Goal: Task Accomplishment & Management: Use online tool/utility

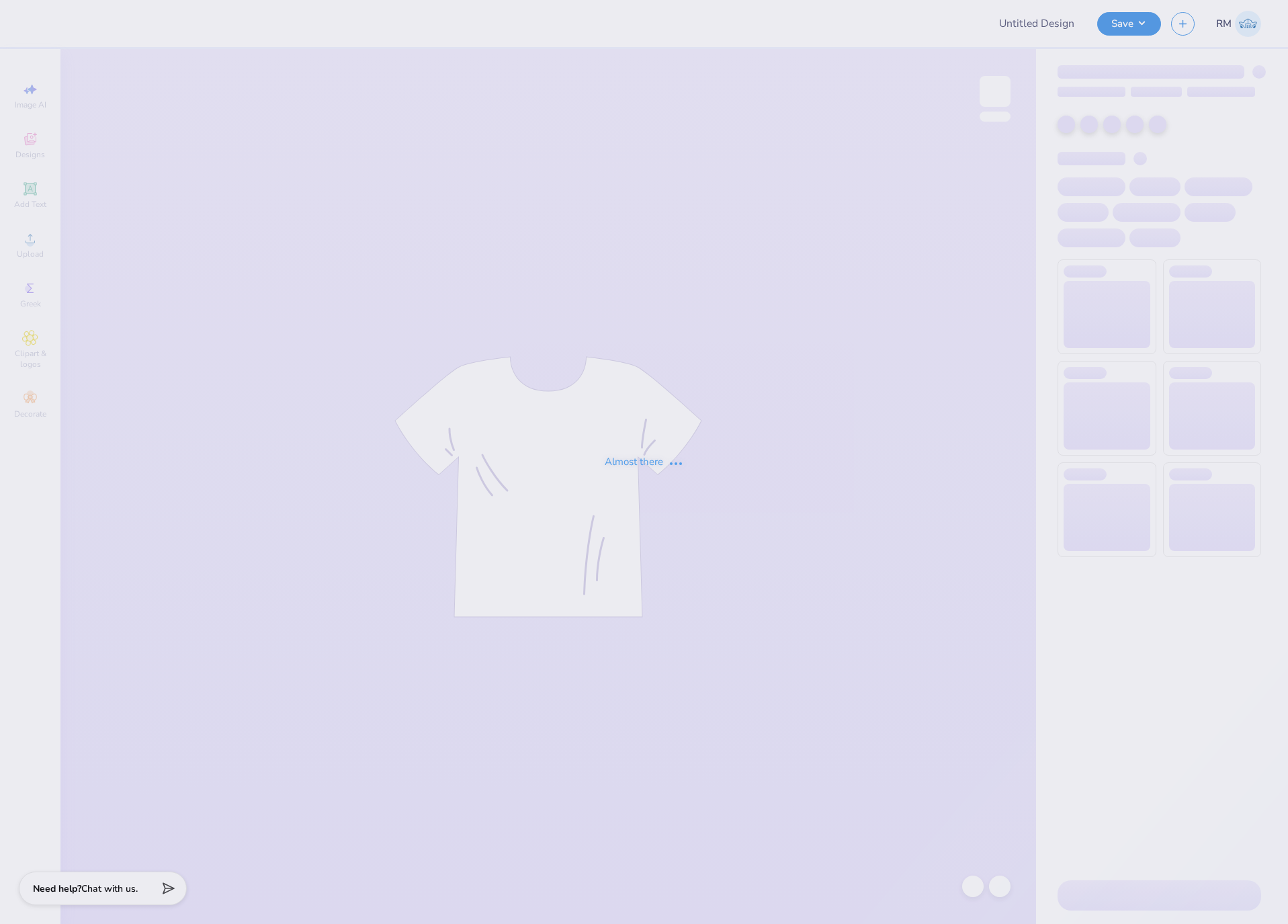
type input "KD CS UNCW Shirt"
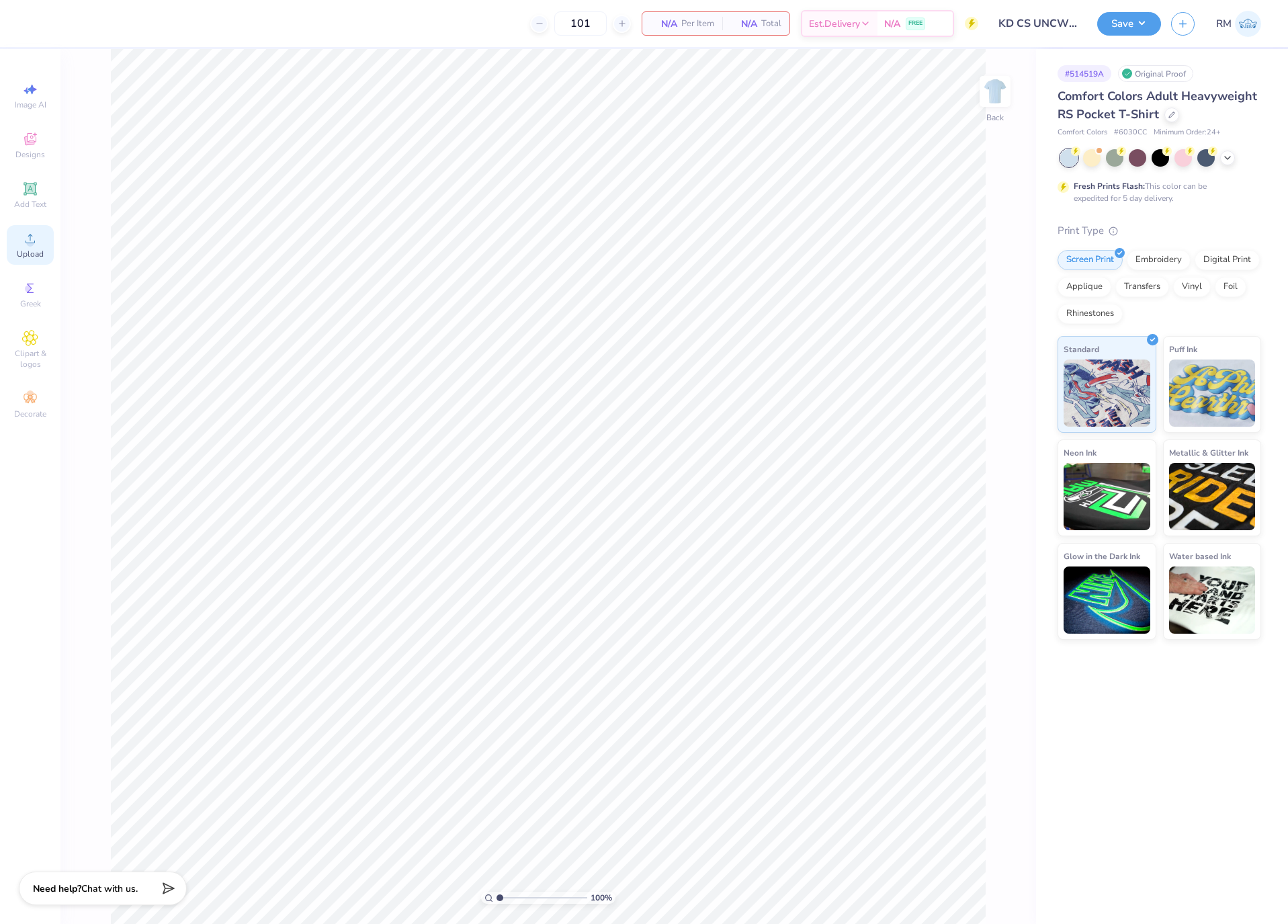
click at [37, 244] on icon at bounding box center [30, 238] width 16 height 16
click at [41, 252] on span "Upload" at bounding box center [30, 254] width 27 height 11
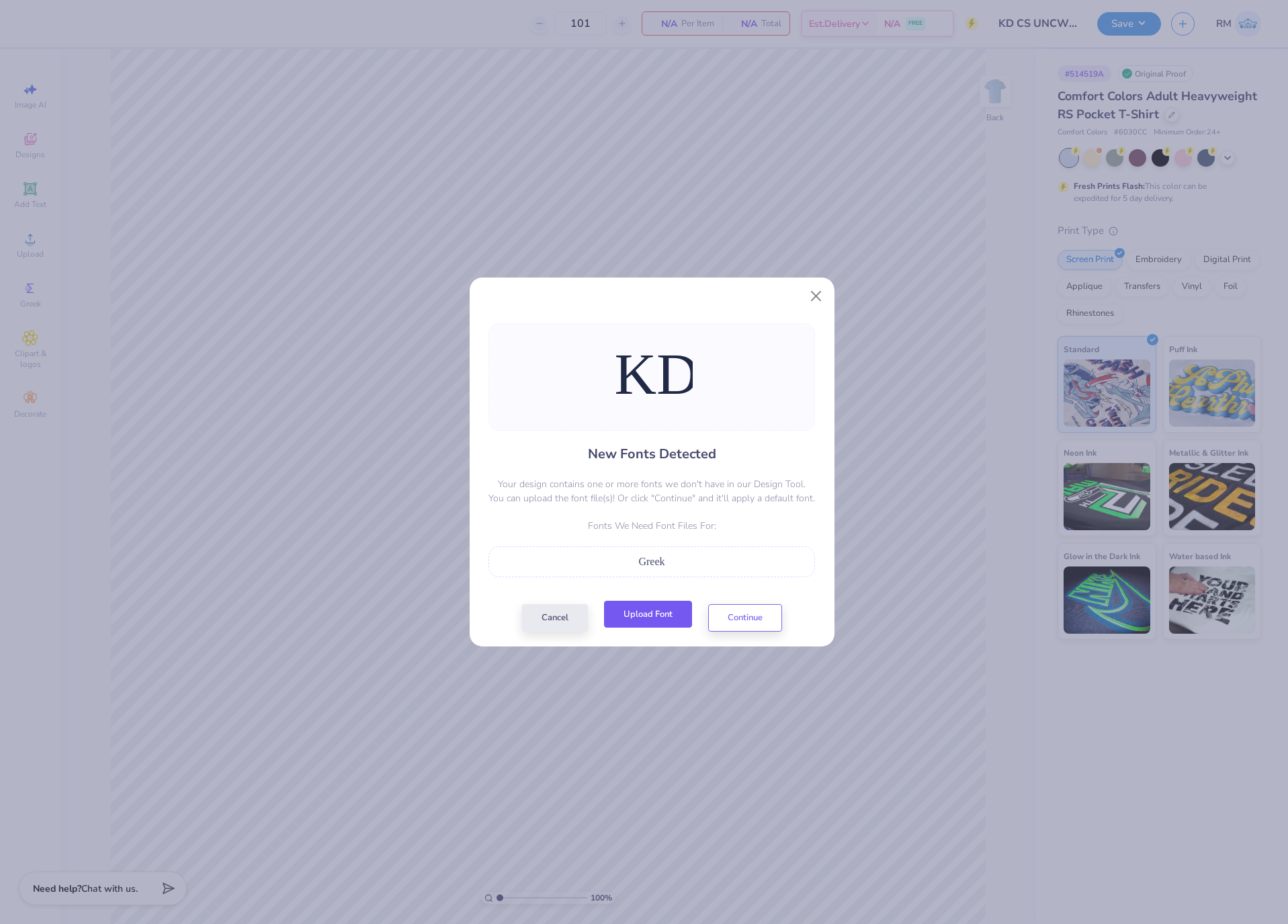
click at [670, 613] on button "Upload Font" at bounding box center [648, 615] width 88 height 28
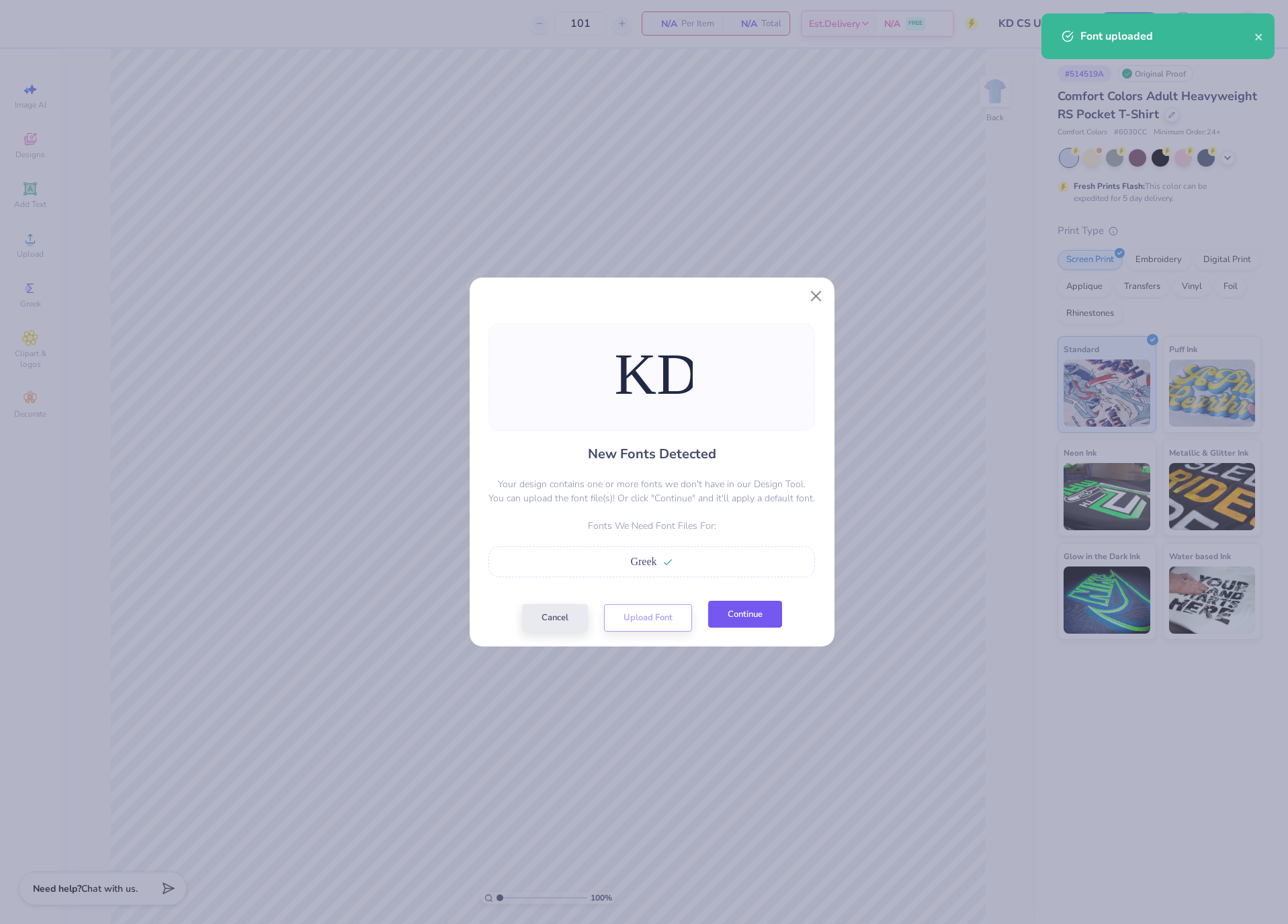
click at [758, 609] on button "Continue" at bounding box center [745, 615] width 74 height 28
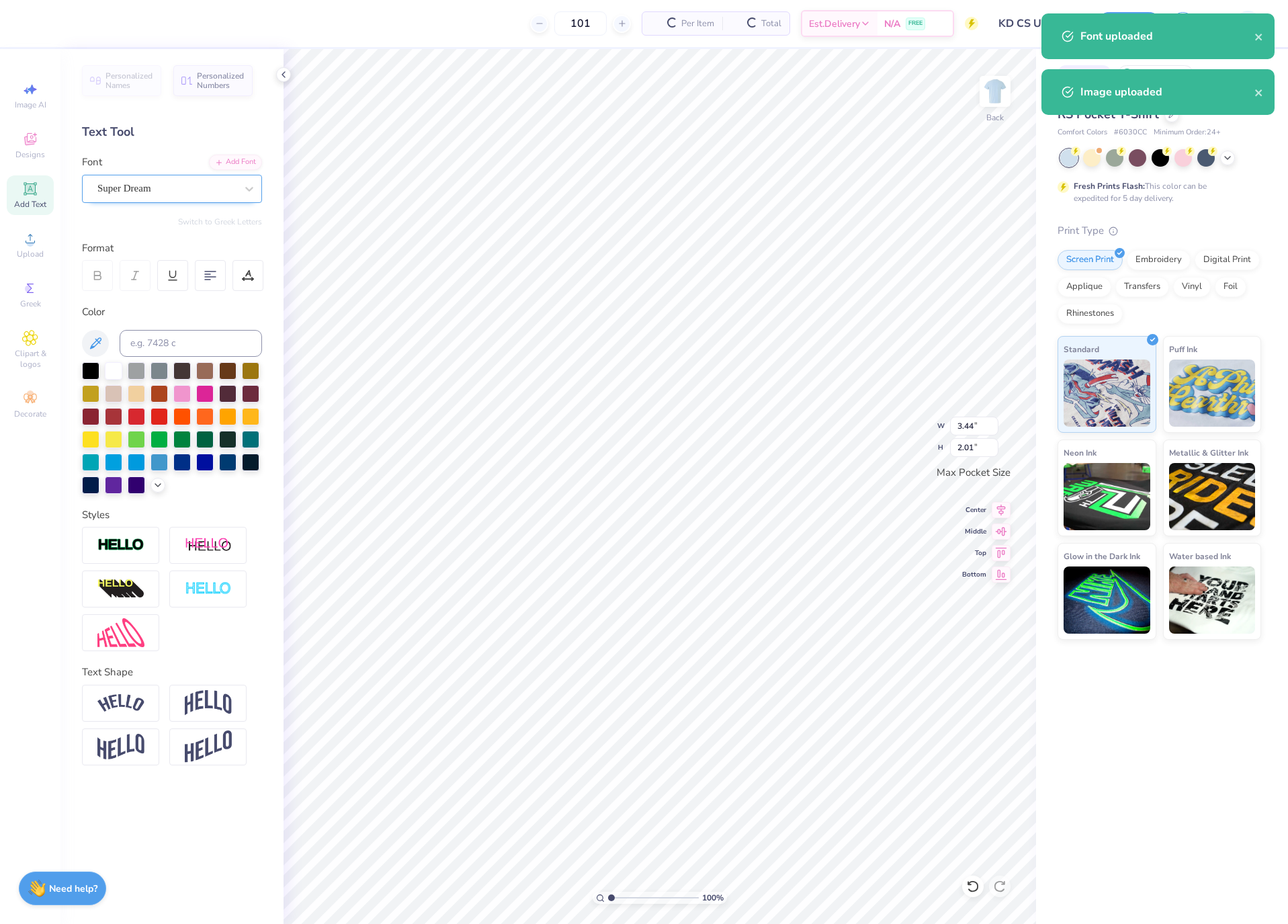
click at [228, 189] on div "Super Dream" at bounding box center [166, 189] width 141 height 21
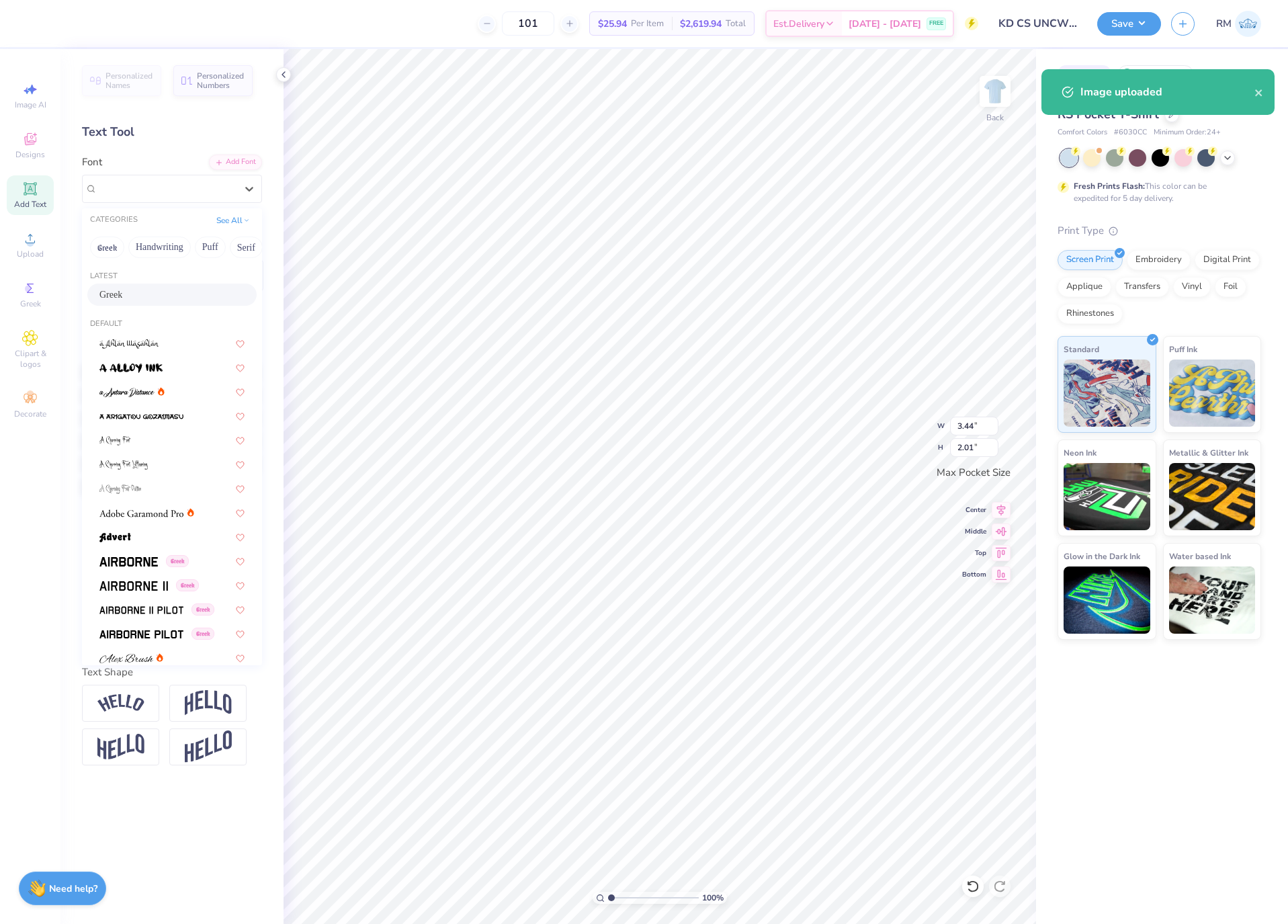
click at [175, 301] on div "Greek" at bounding box center [173, 294] width 146 height 14
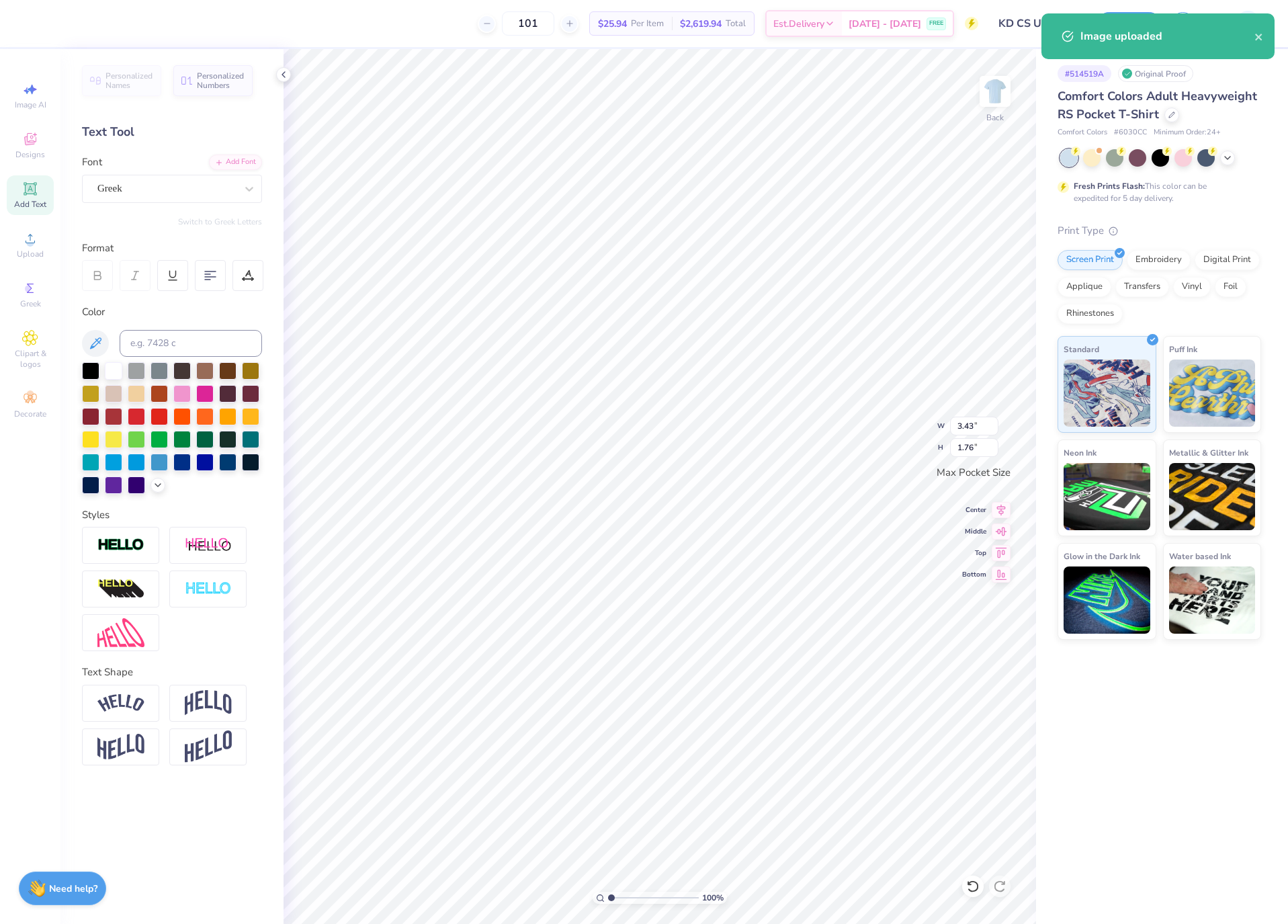
type input "3.43"
type input "1.76"
click at [974, 424] on input "3.43" at bounding box center [974, 426] width 49 height 19
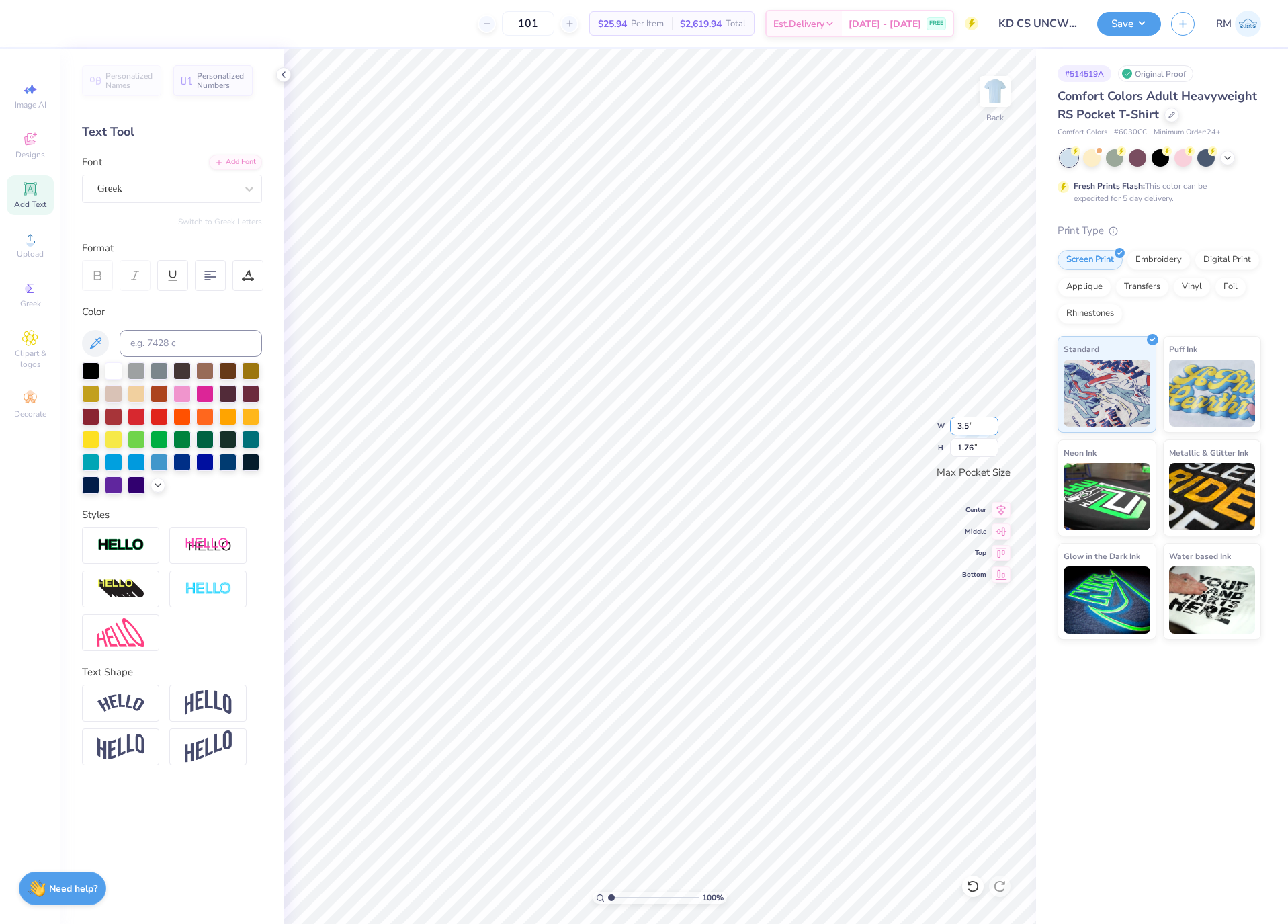
type input "3.50"
type input "1.79"
click at [997, 91] on img at bounding box center [996, 91] width 54 height 54
click at [31, 250] on span "Upload" at bounding box center [30, 254] width 27 height 11
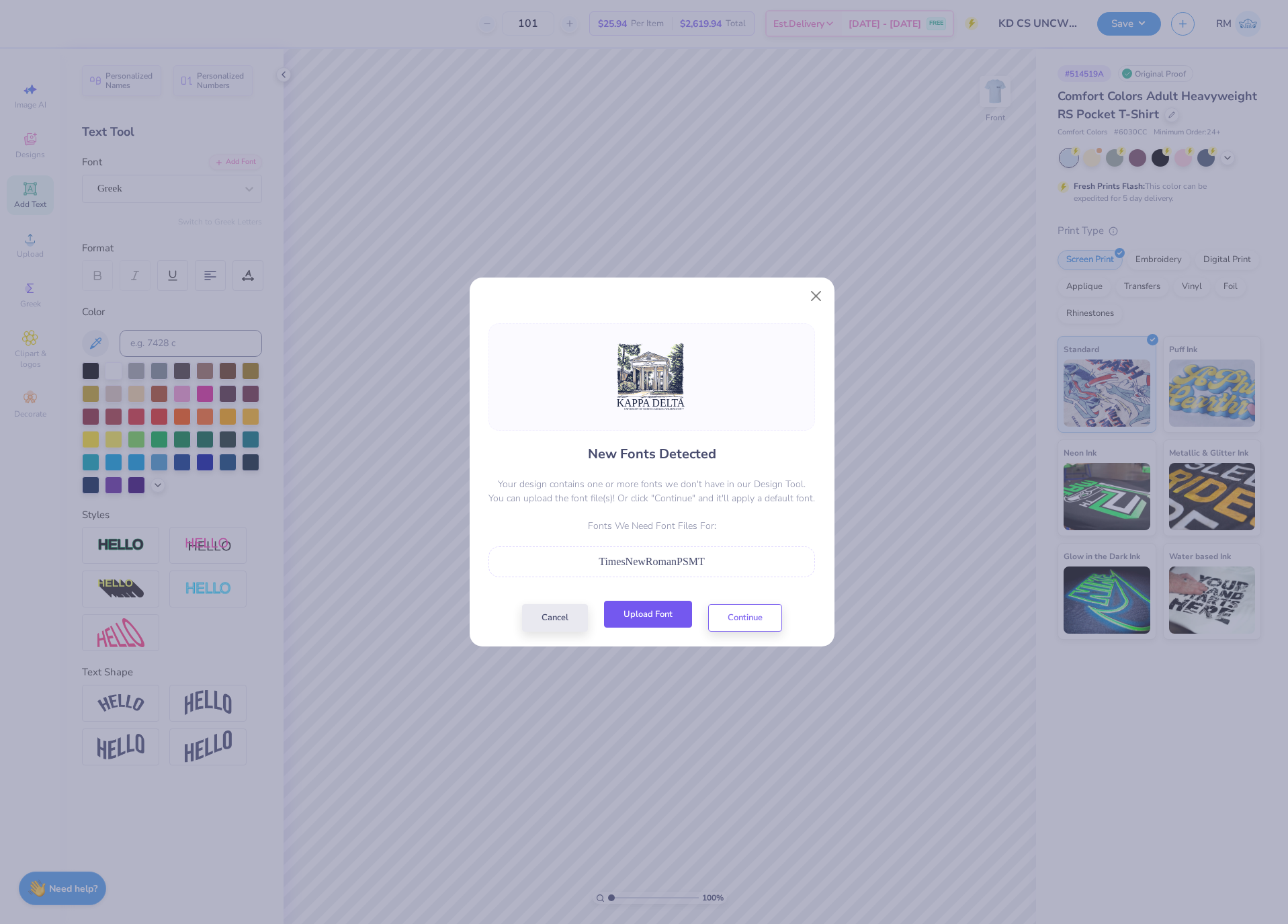
click at [650, 620] on button "Upload Font" at bounding box center [648, 615] width 88 height 28
click at [753, 611] on button "Continue" at bounding box center [745, 615] width 74 height 28
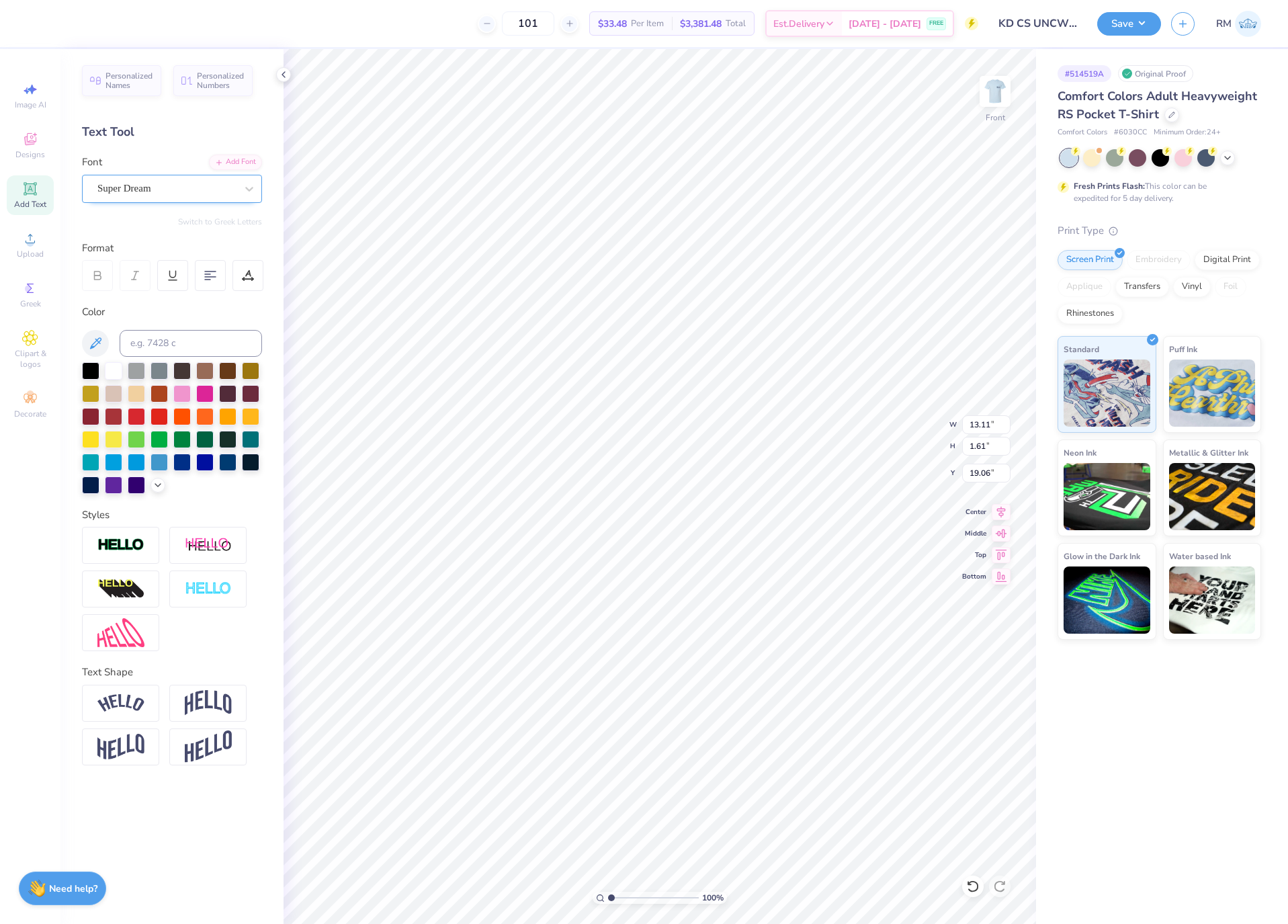
click at [203, 196] on div "Super Dream" at bounding box center [166, 189] width 141 height 21
click at [186, 301] on div "Times New Roman" at bounding box center [173, 294] width 146 height 14
type input "TIMES"
type input "14.32"
type input "1.50"
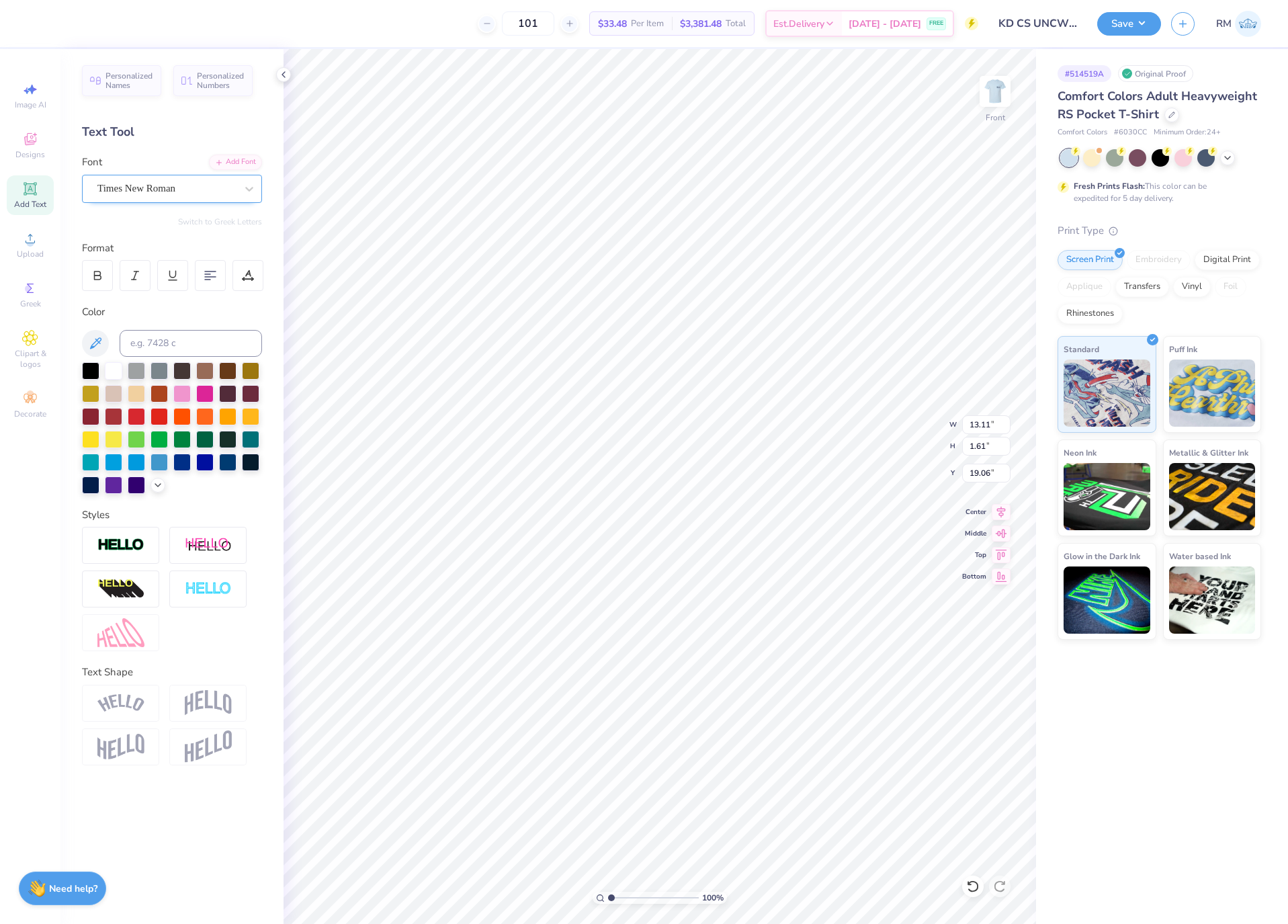
type input "19.14"
type input "11.96"
type input "7.13"
click at [679, 761] on li "Send to Back" at bounding box center [665, 757] width 105 height 26
click at [198, 193] on div "Super Dream" at bounding box center [166, 189] width 141 height 21
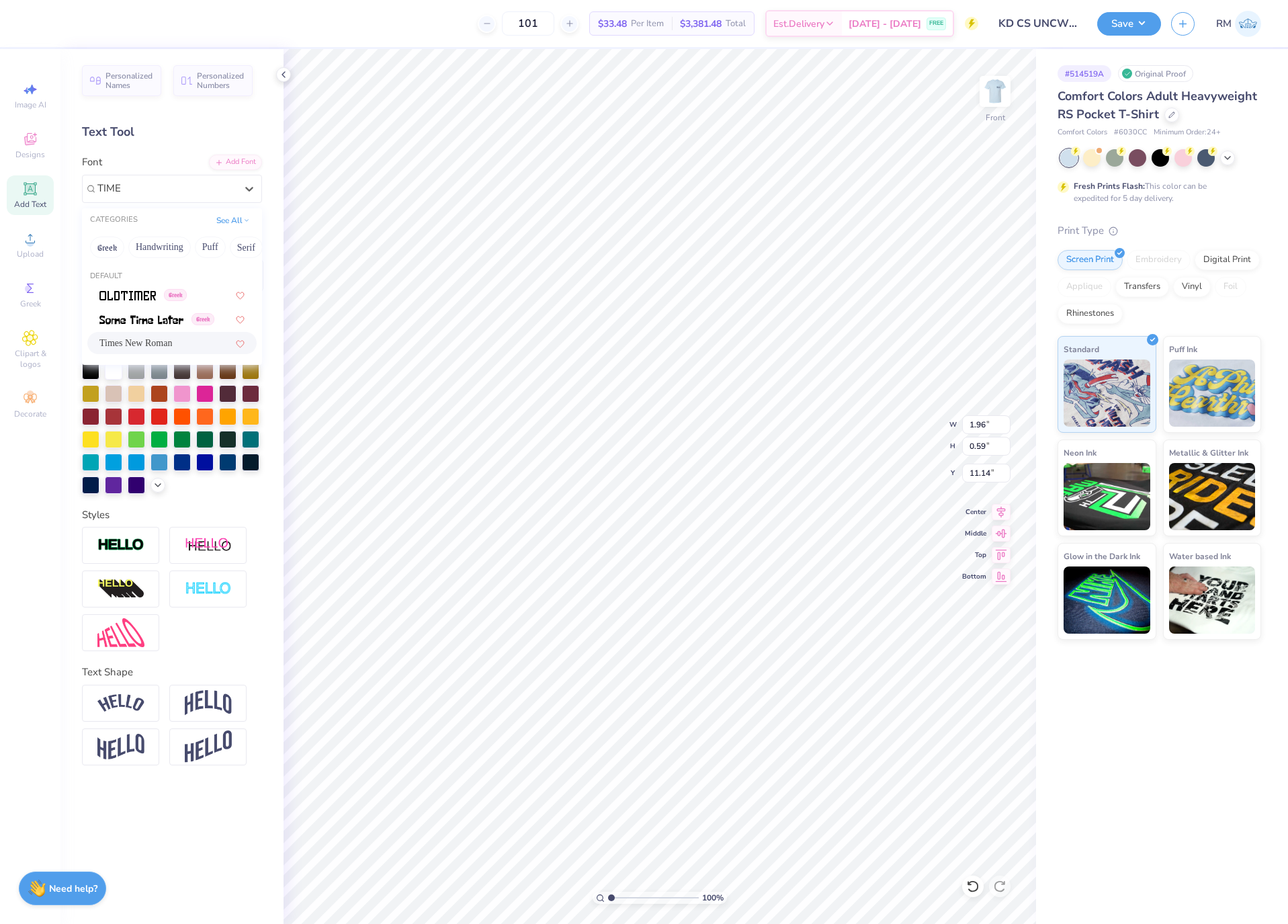
click at [180, 344] on div "Times New Roman" at bounding box center [173, 343] width 146 height 14
type input "TIME"
type input "2.18"
type input "11.15"
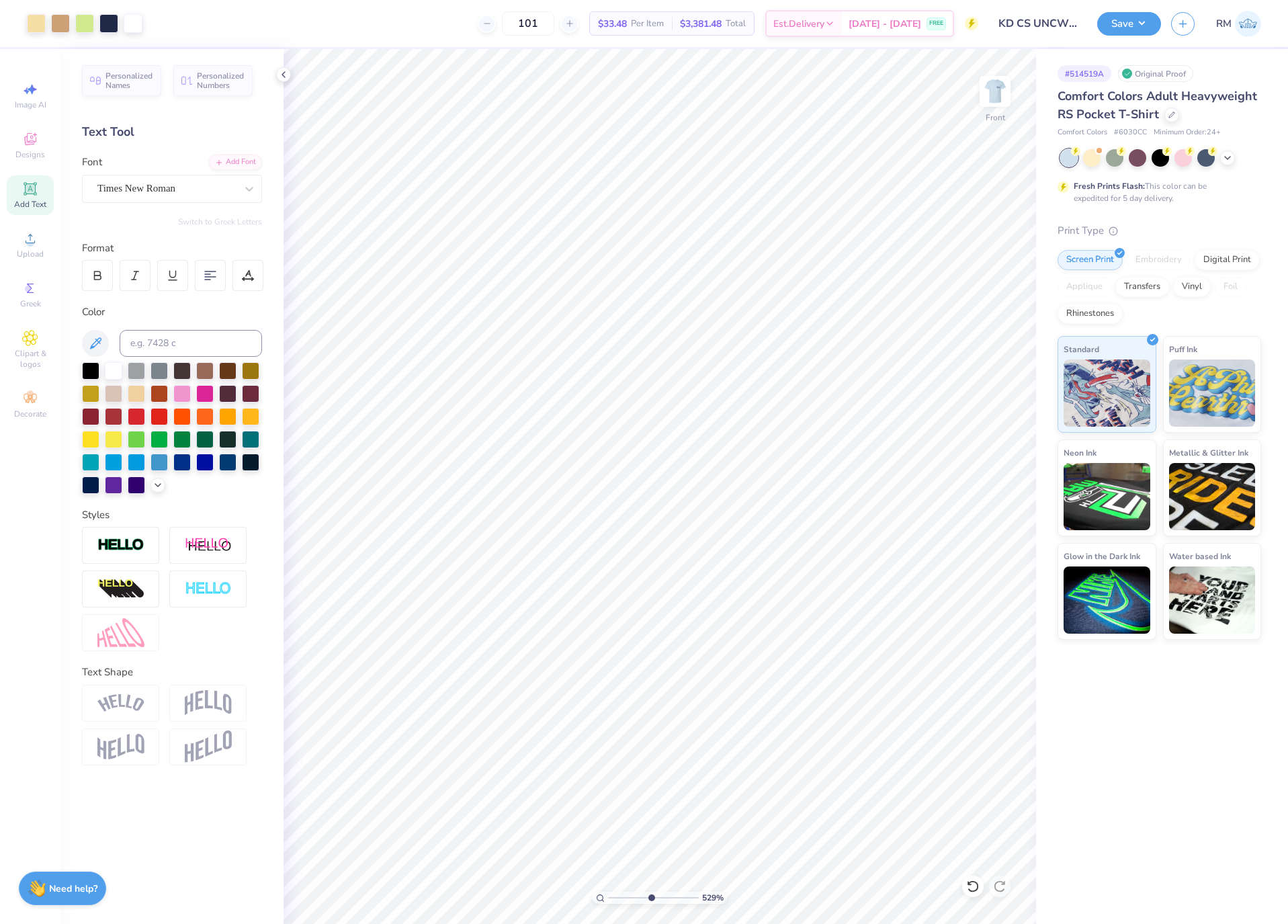
drag, startPoint x: 611, startPoint y: 900, endPoint x: 651, endPoint y: 905, distance: 40.3
type input "5.4"
click at [651, 904] on input "range" at bounding box center [653, 898] width 91 height 12
type input "0.28"
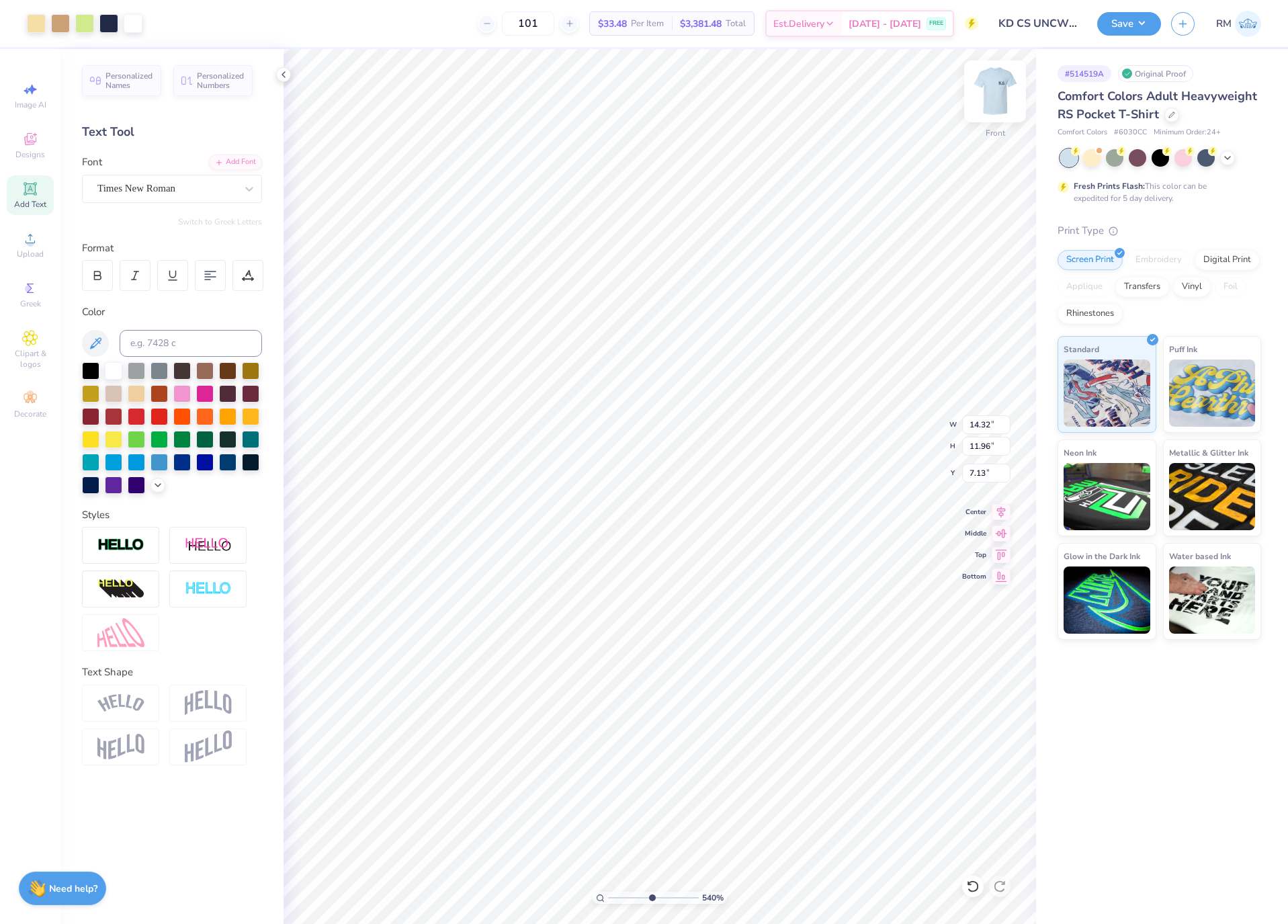
type input "11.14"
click at [169, 180] on div at bounding box center [166, 188] width 138 height 18
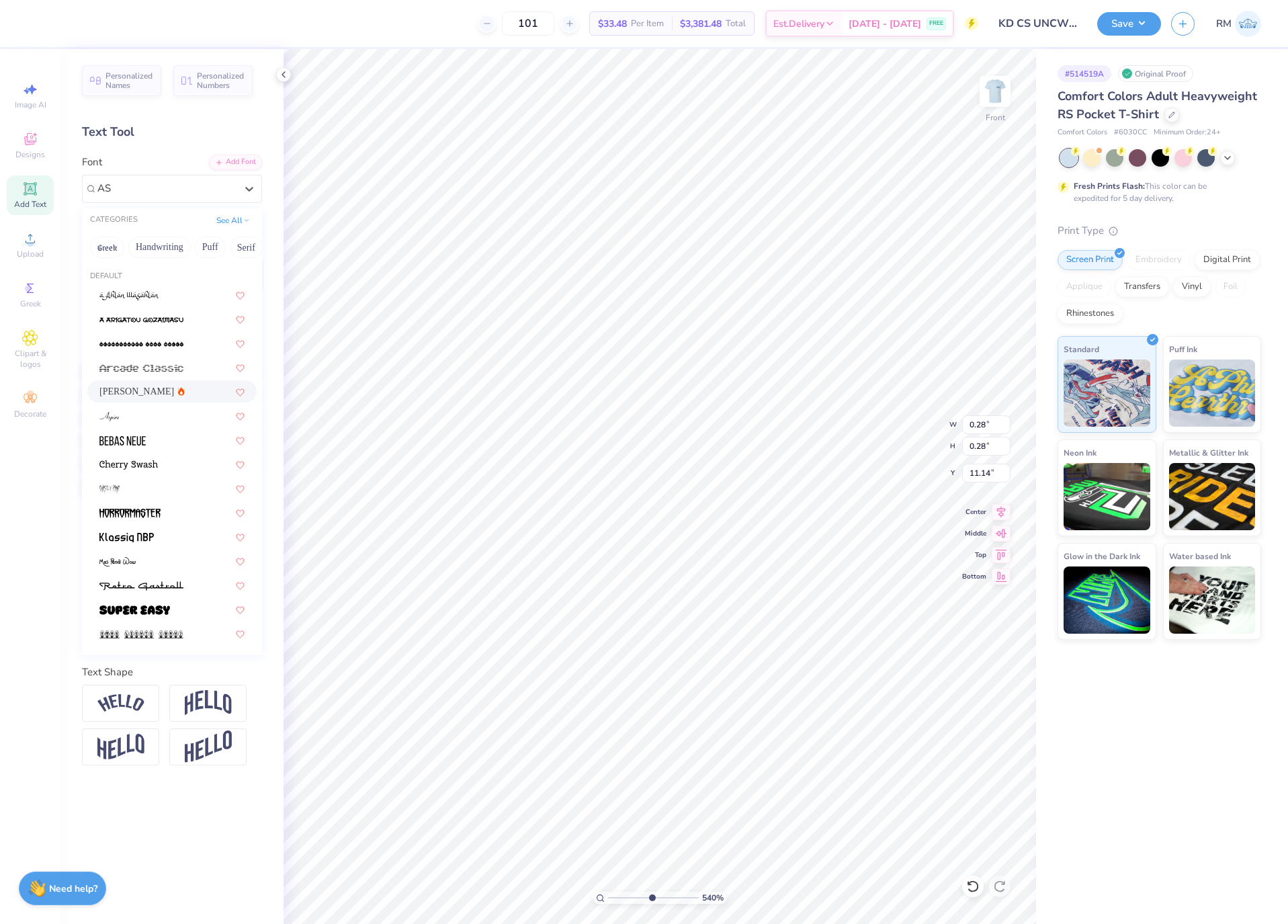
click at [177, 390] on div "Asimov" at bounding box center [173, 391] width 146 height 14
type input "AS"
type input "0.24"
type input "0.25"
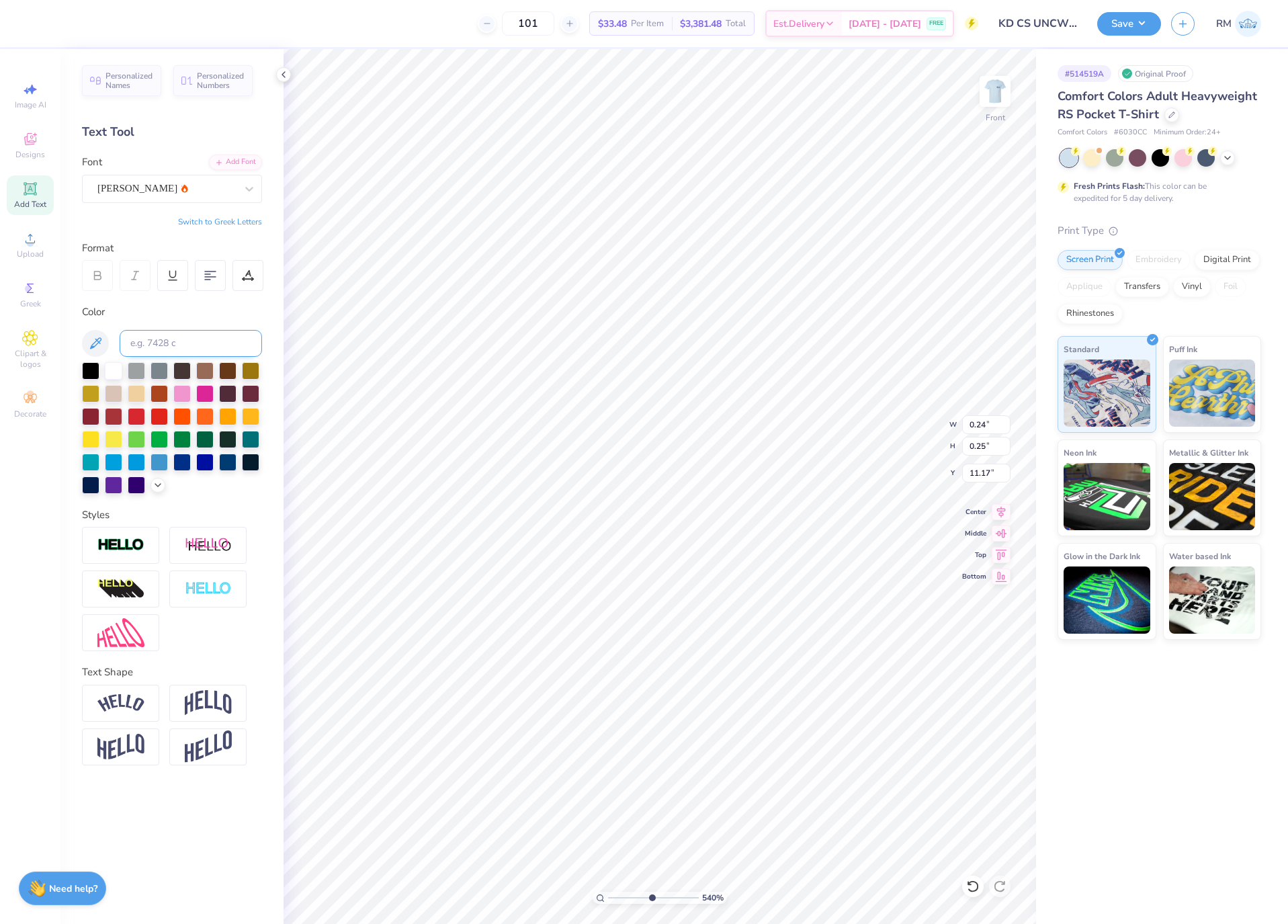
type input "11.15"
type input "11.70"
type input "0.42"
type input "20.95"
click at [192, 198] on div at bounding box center [166, 188] width 138 height 18
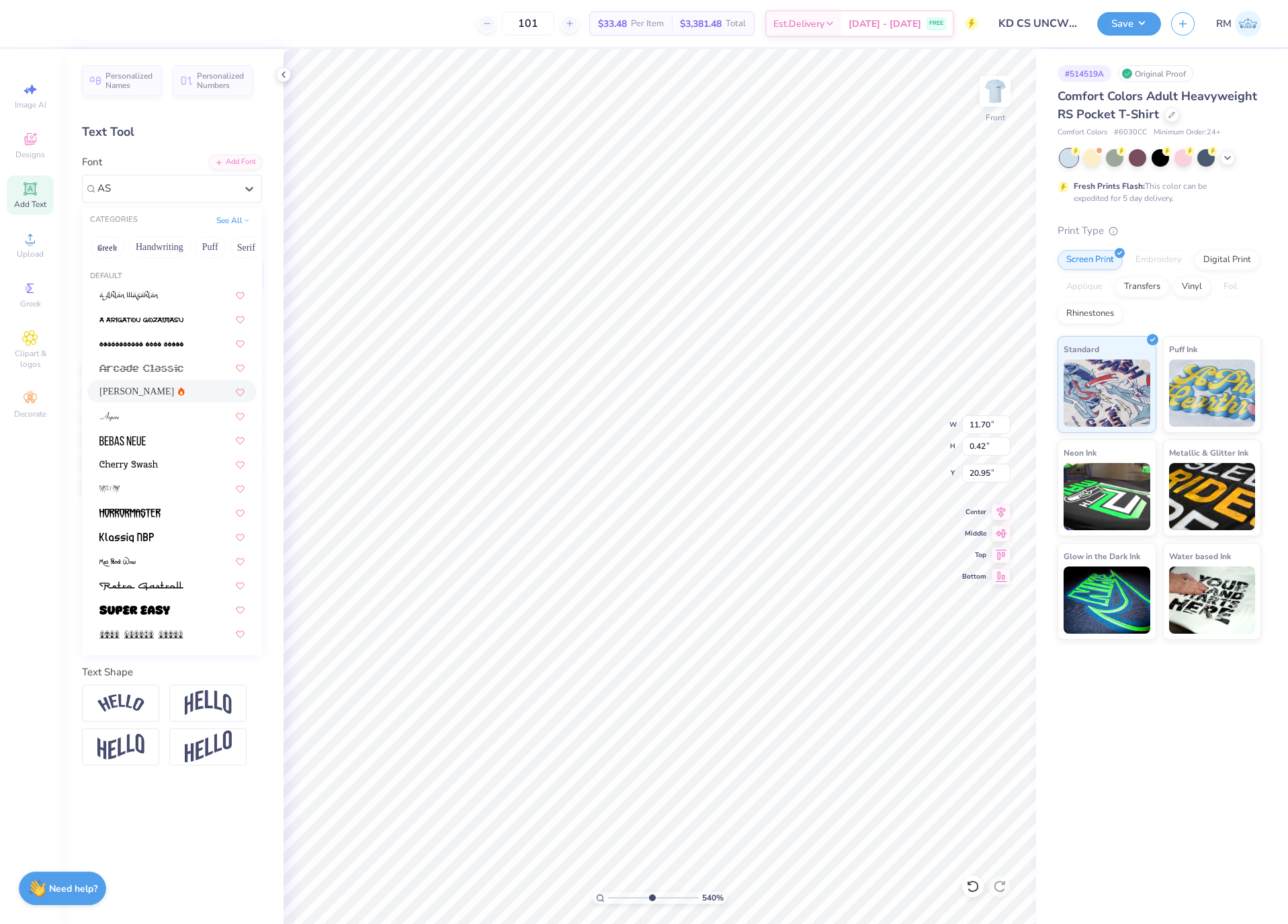
click at [172, 395] on div "Asimov" at bounding box center [173, 391] width 146 height 14
type input "AS"
type input "12.04"
type input "0.39"
type input "21.01"
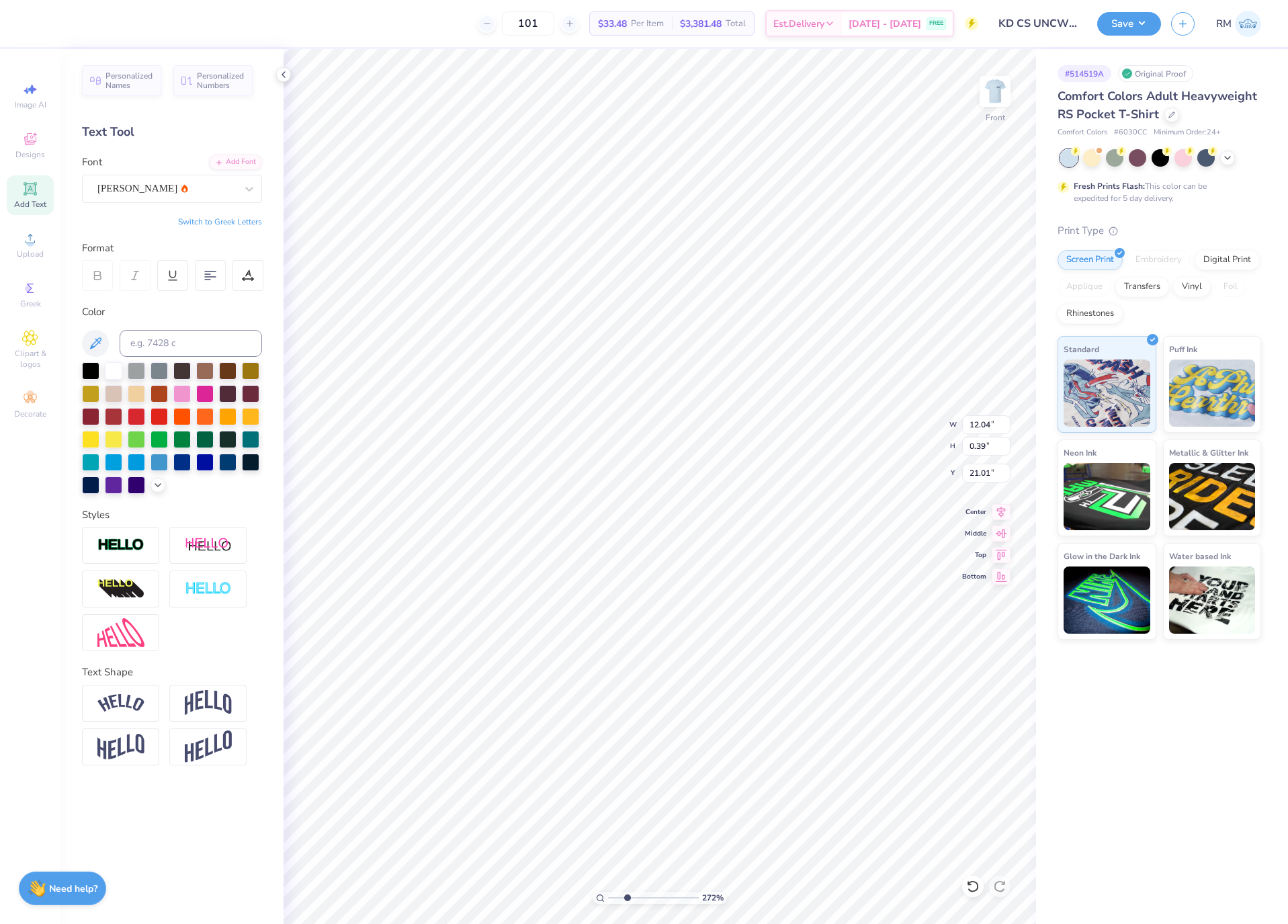
drag, startPoint x: 644, startPoint y: 897, endPoint x: 627, endPoint y: 894, distance: 17.3
click at [627, 894] on input "range" at bounding box center [653, 898] width 91 height 12
drag, startPoint x: 625, startPoint y: 897, endPoint x: 567, endPoint y: 897, distance: 58.0
type input "1"
click at [609, 897] on input "range" at bounding box center [653, 898] width 91 height 12
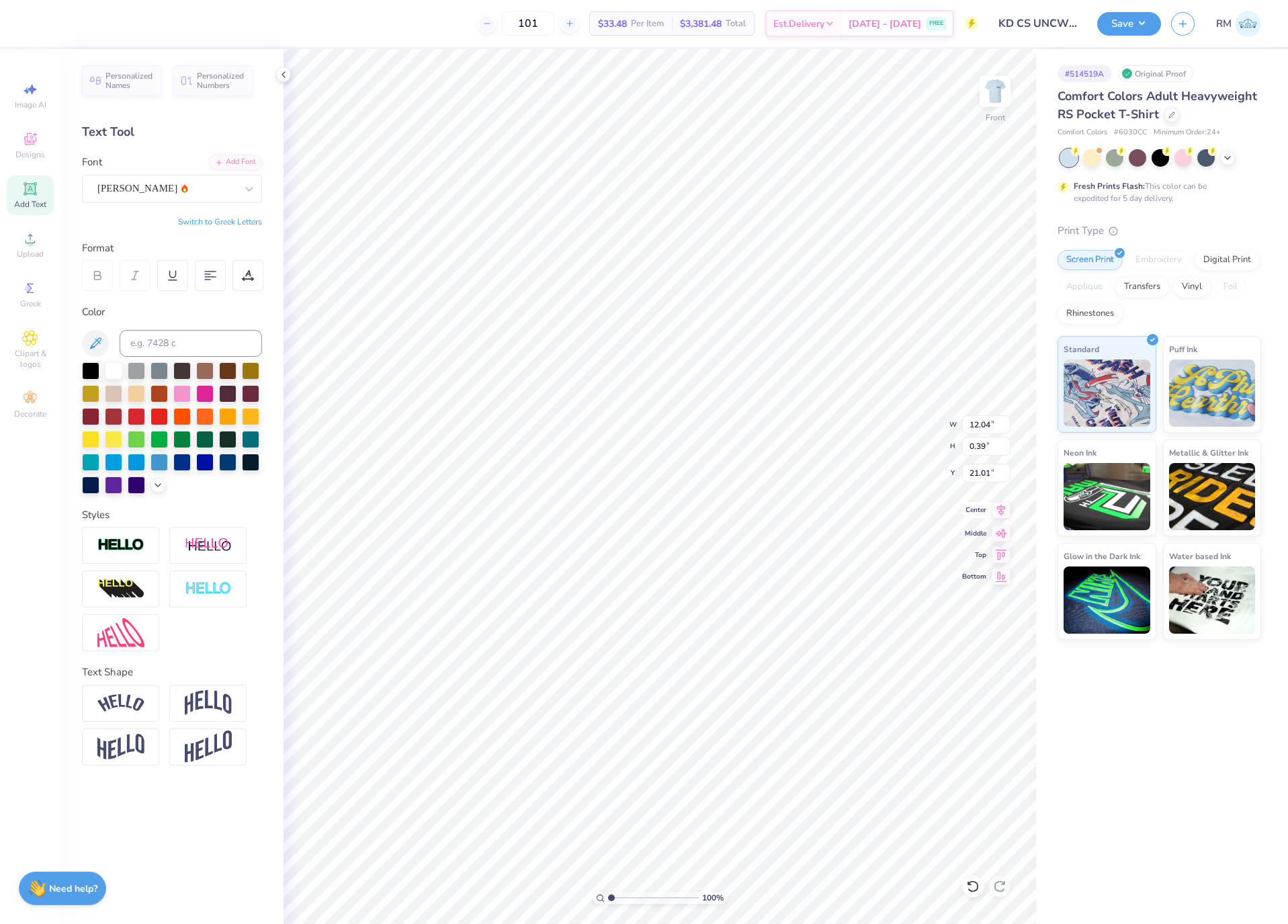
click at [1004, 509] on icon at bounding box center [1001, 510] width 19 height 16
click at [988, 426] on input "14.32" at bounding box center [987, 425] width 49 height 19
type input "12.0"
type input "11.95"
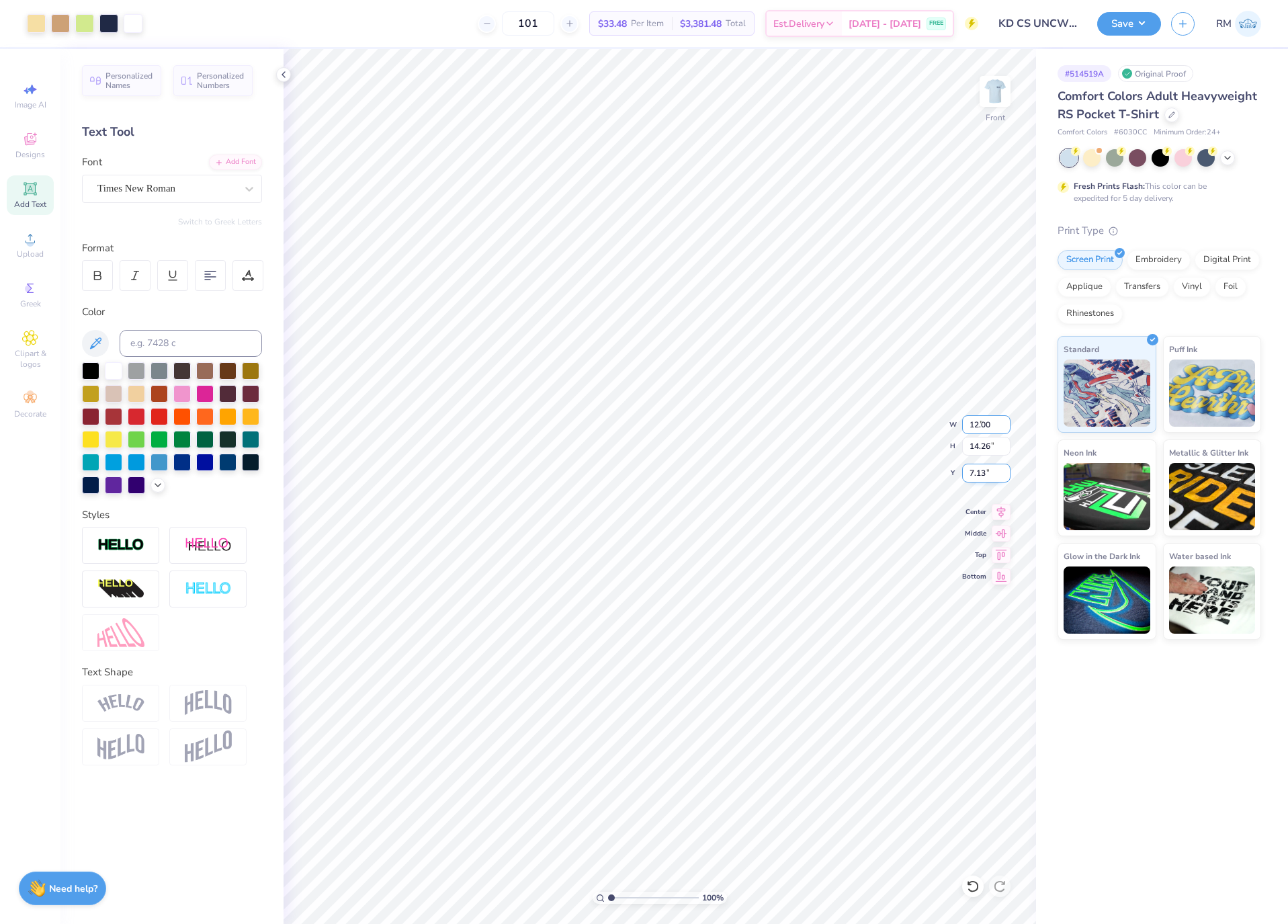
type input "8.29"
click at [983, 420] on input "12.0" at bounding box center [987, 425] width 49 height 19
type input "12.50"
type input "12.45"
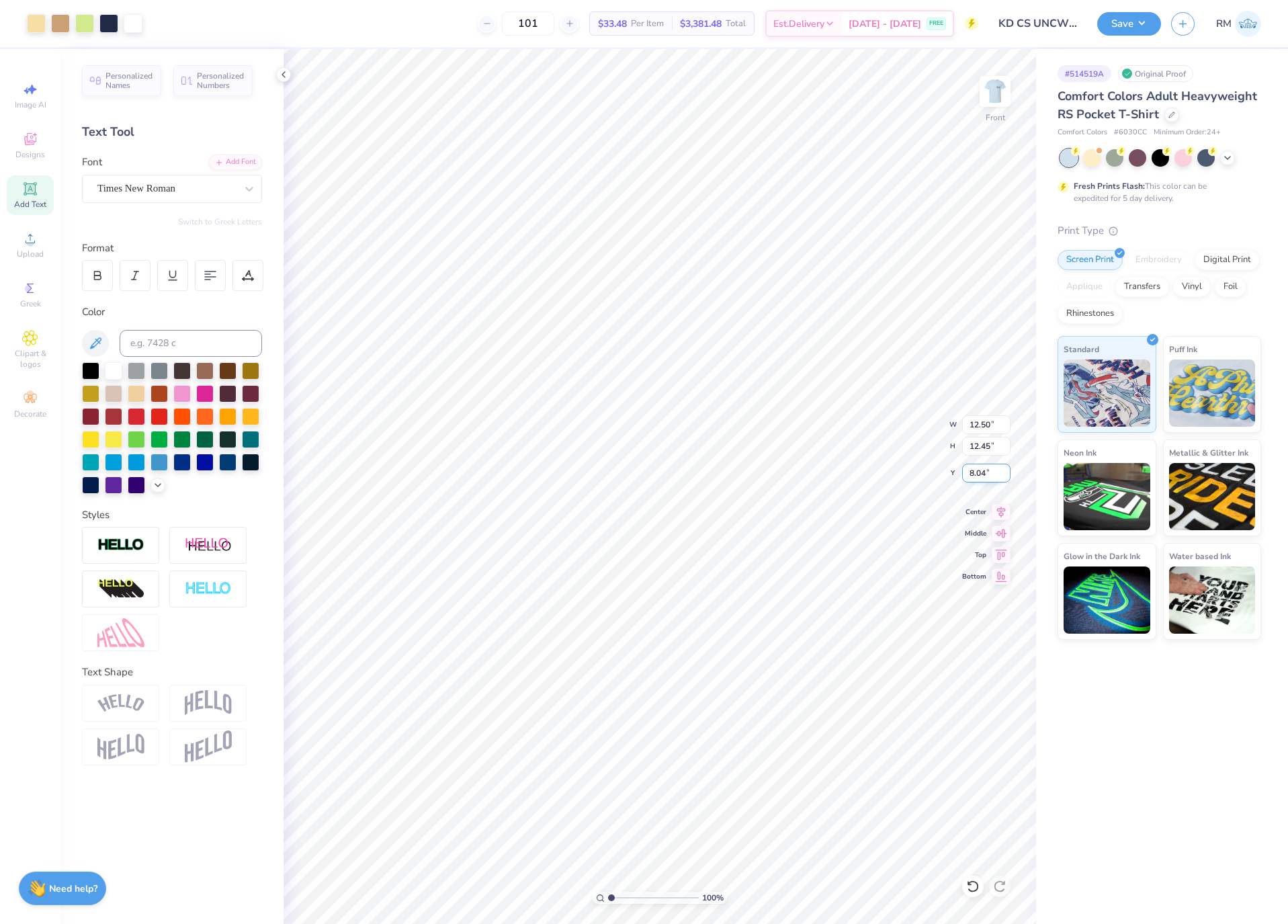
click at [984, 474] on input "8.04" at bounding box center [987, 473] width 49 height 19
type input "3.00"
click at [38, 254] on span "Upload" at bounding box center [30, 254] width 27 height 11
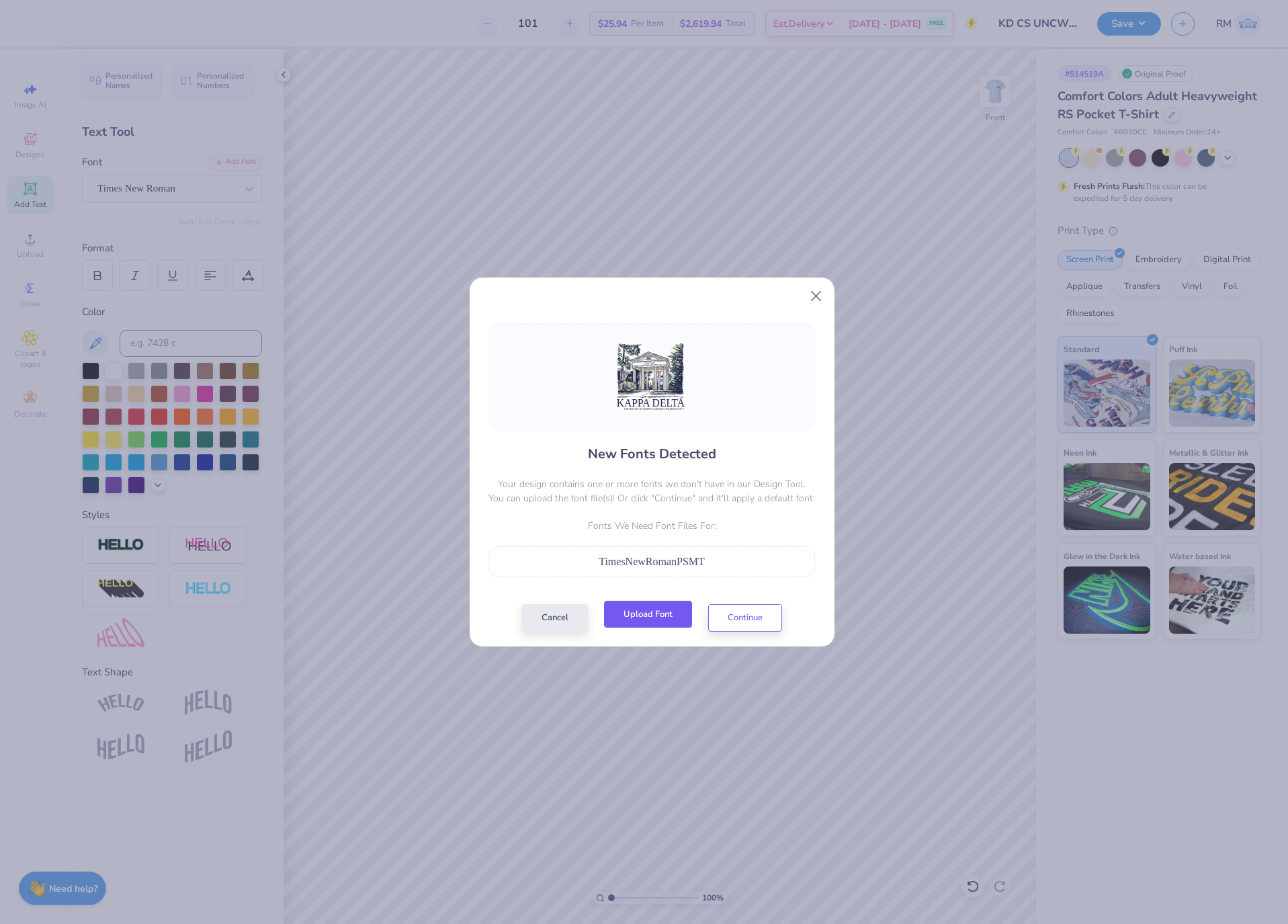
click at [657, 615] on button "Upload Font" at bounding box center [648, 615] width 88 height 28
click at [754, 620] on button "Continue" at bounding box center [745, 615] width 74 height 28
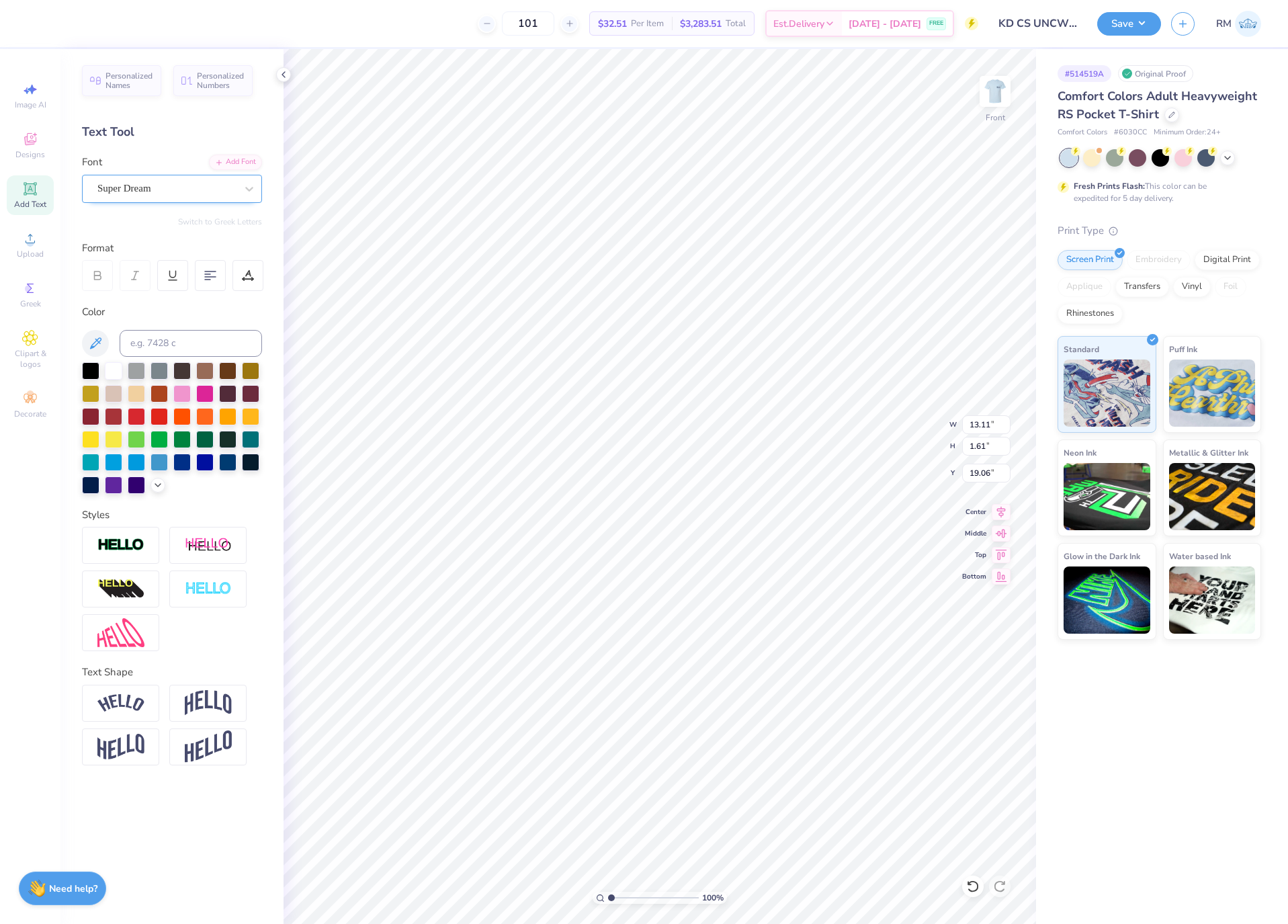
click at [193, 190] on div "Super Dream" at bounding box center [166, 189] width 141 height 21
click at [174, 342] on div "Times New Roman" at bounding box center [173, 343] width 146 height 14
type input "TIME"
type input "14.32"
type input "1.50"
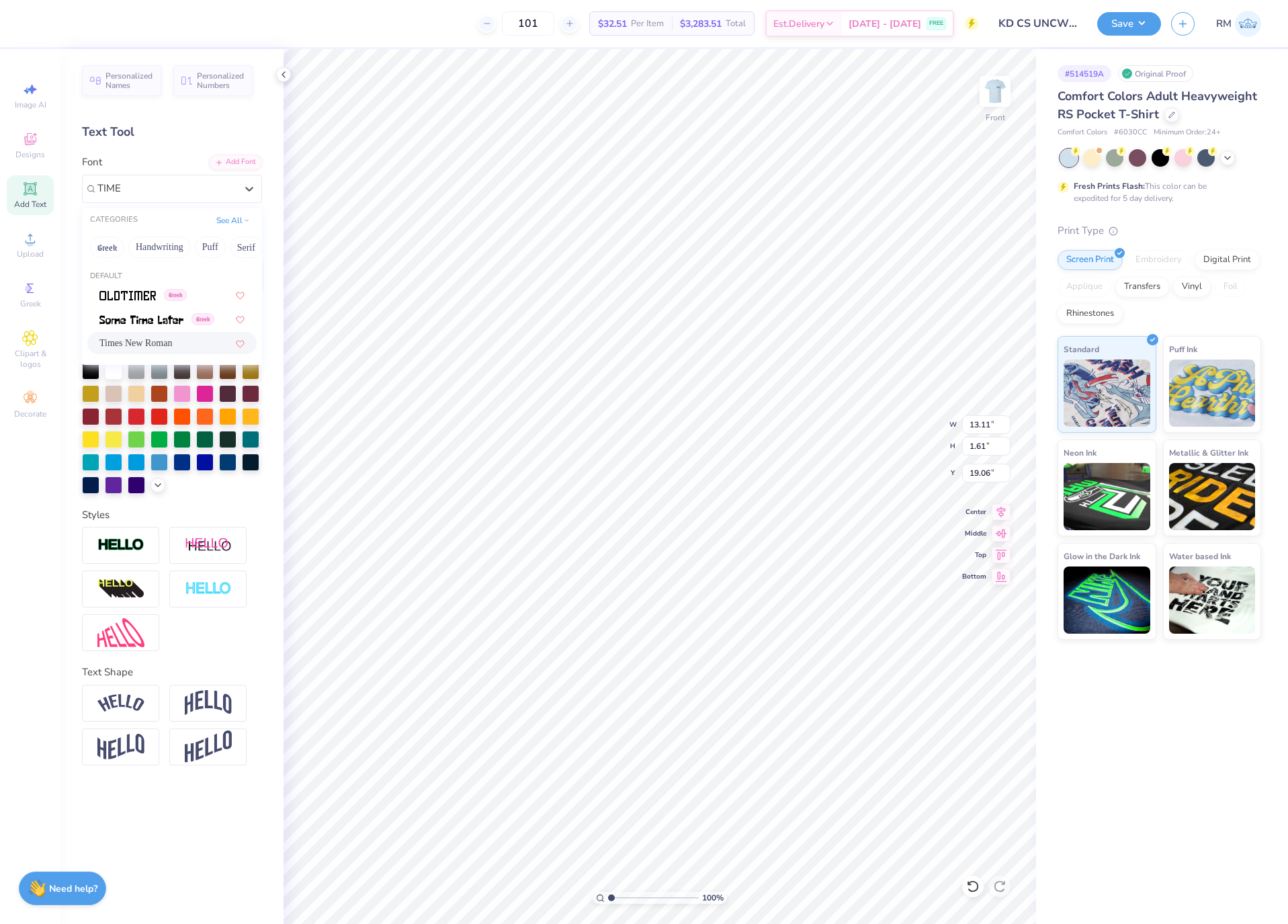
type input "19.14"
click at [192, 178] on div "Super Dream" at bounding box center [166, 189] width 141 height 21
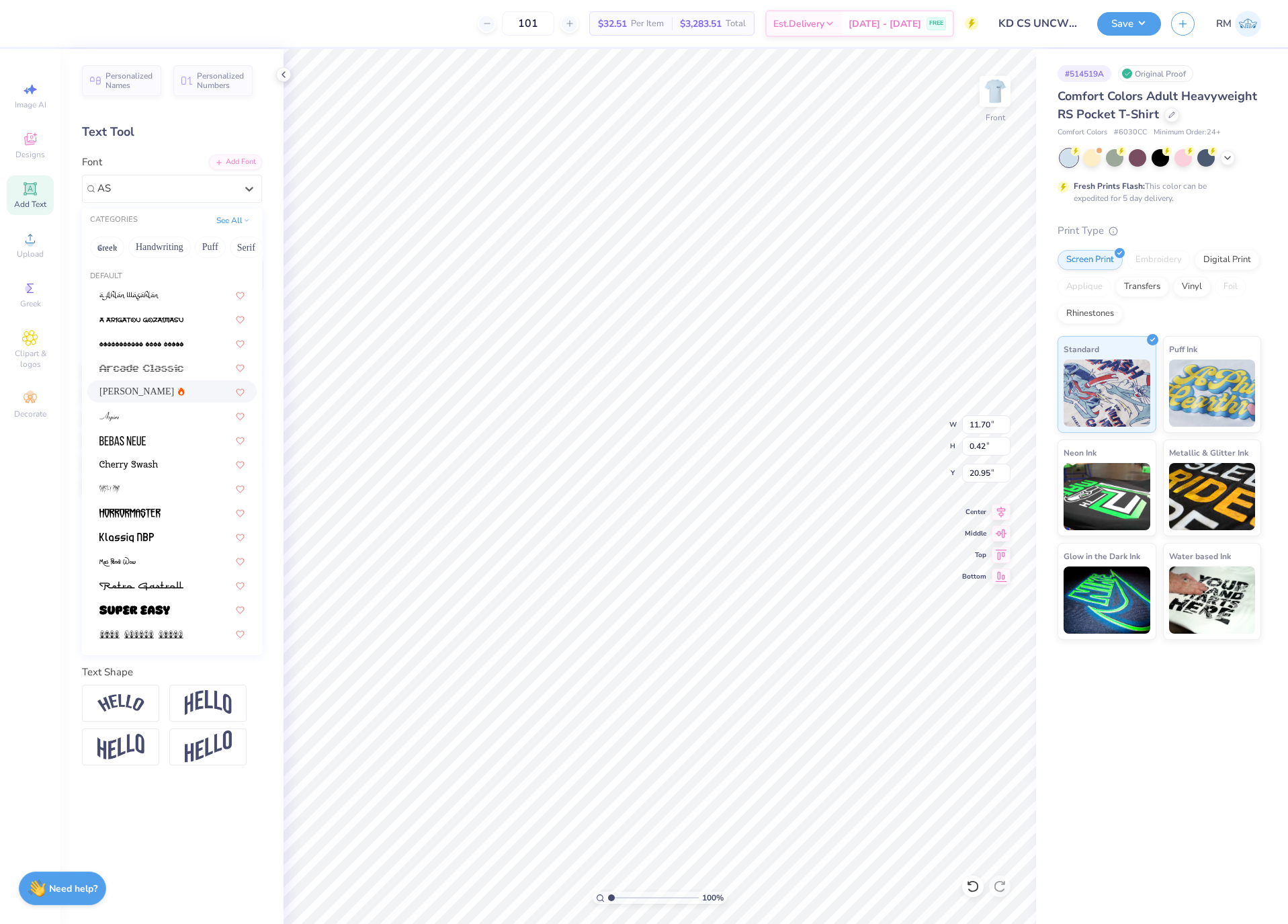
click at [172, 391] on div "Asimov" at bounding box center [173, 391] width 146 height 14
type input "AS"
type input "12.04"
type input "0.39"
type input "21.01"
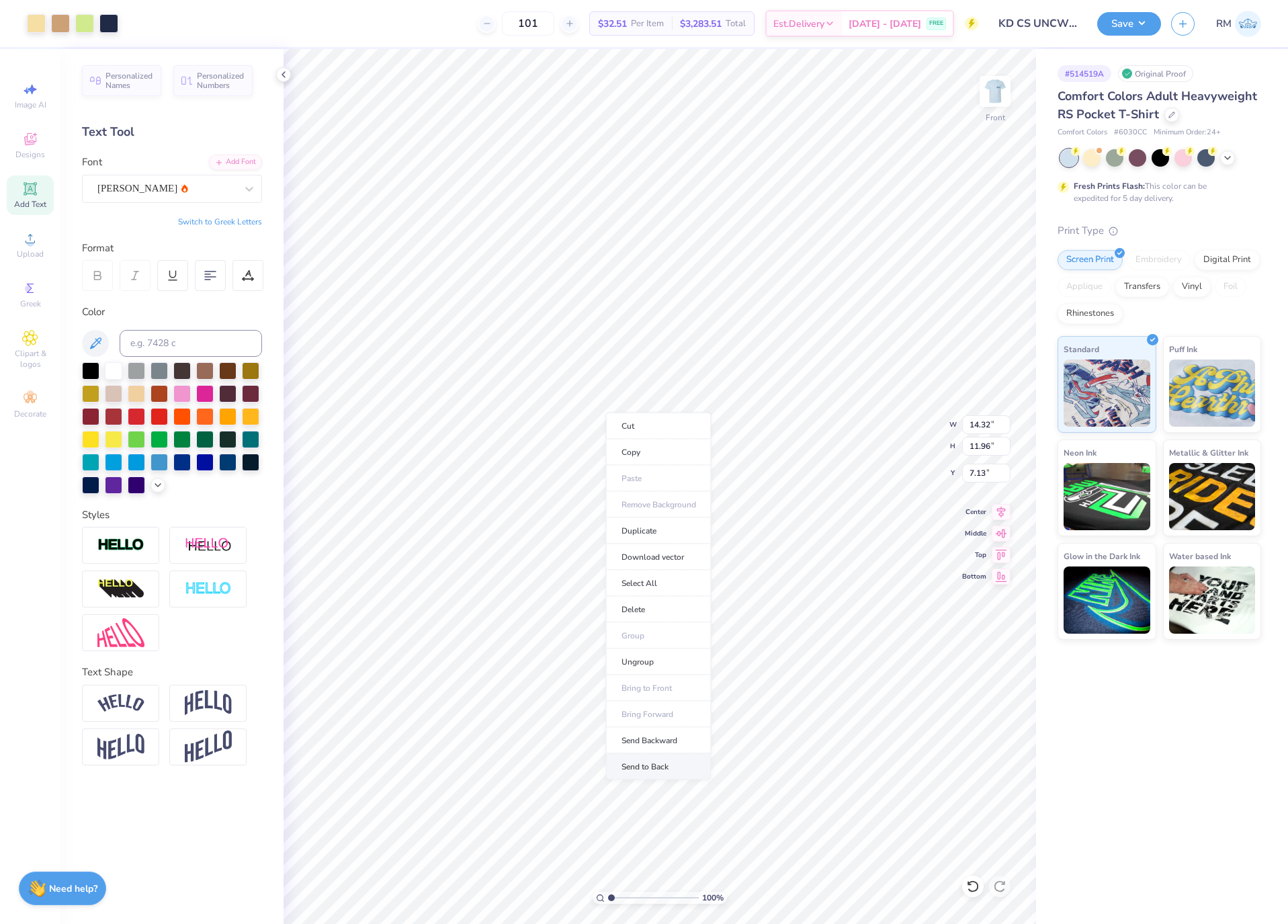
click at [681, 766] on li "Send to Back" at bounding box center [659, 767] width 105 height 26
click at [169, 186] on div "Super Dream" at bounding box center [166, 189] width 141 height 21
click at [202, 291] on div "Times New Roman" at bounding box center [173, 294] width 146 height 14
type input "TIMES"
type input "2.18"
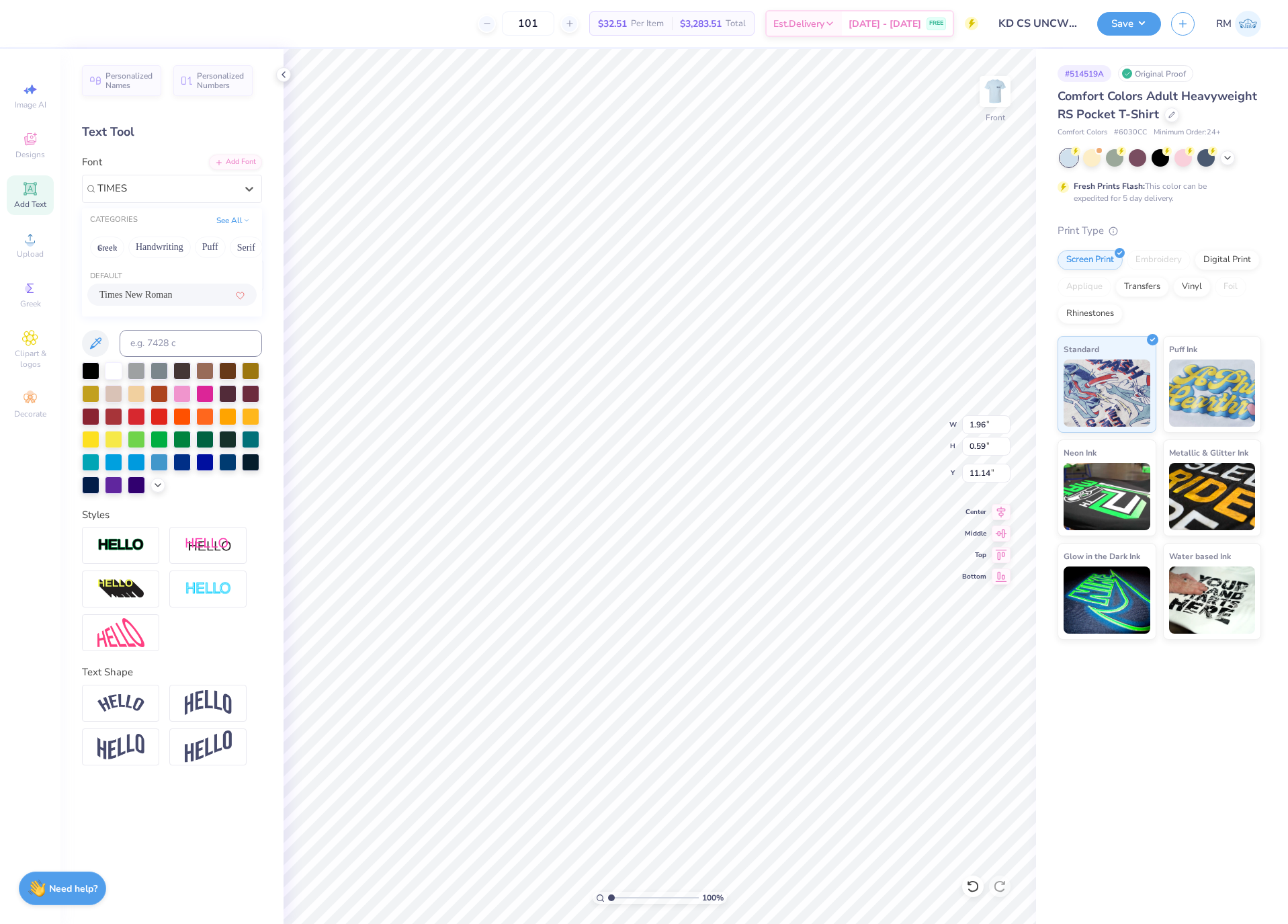
type input "11.15"
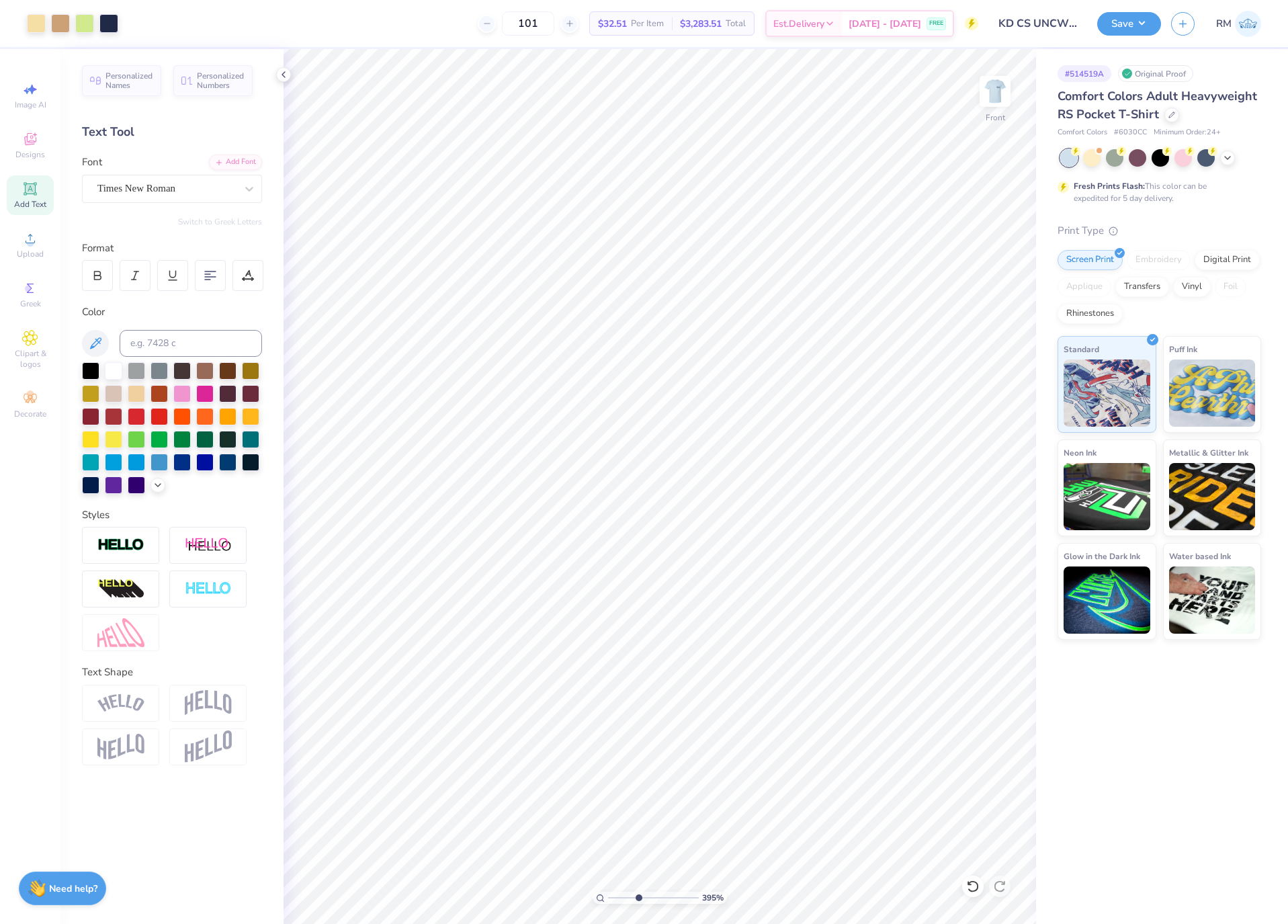
drag, startPoint x: 609, startPoint y: 900, endPoint x: 637, endPoint y: 902, distance: 28.1
type input "3.95"
click at [637, 902] on input "range" at bounding box center [653, 898] width 91 height 12
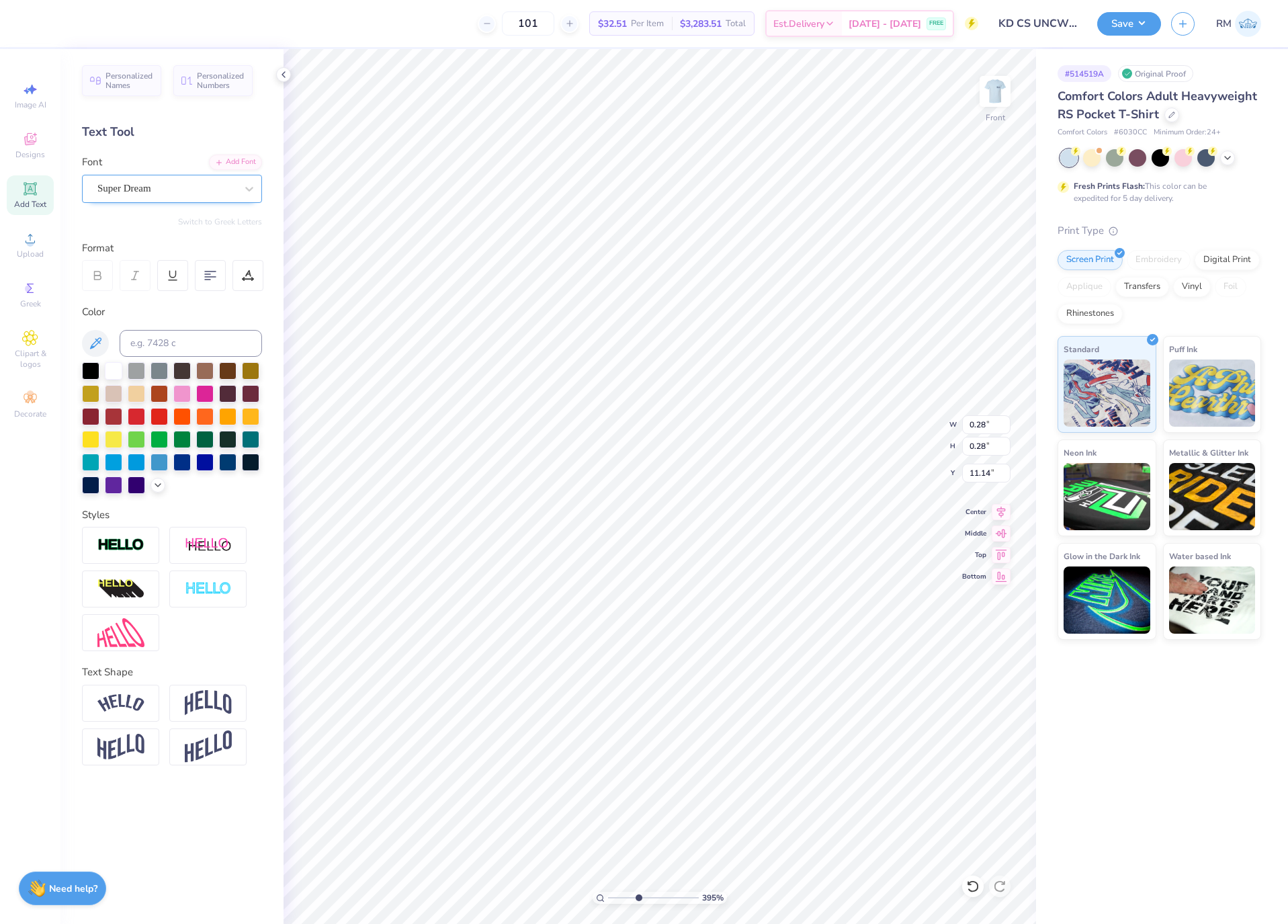
click at [194, 196] on div "Super Dream" at bounding box center [166, 189] width 141 height 21
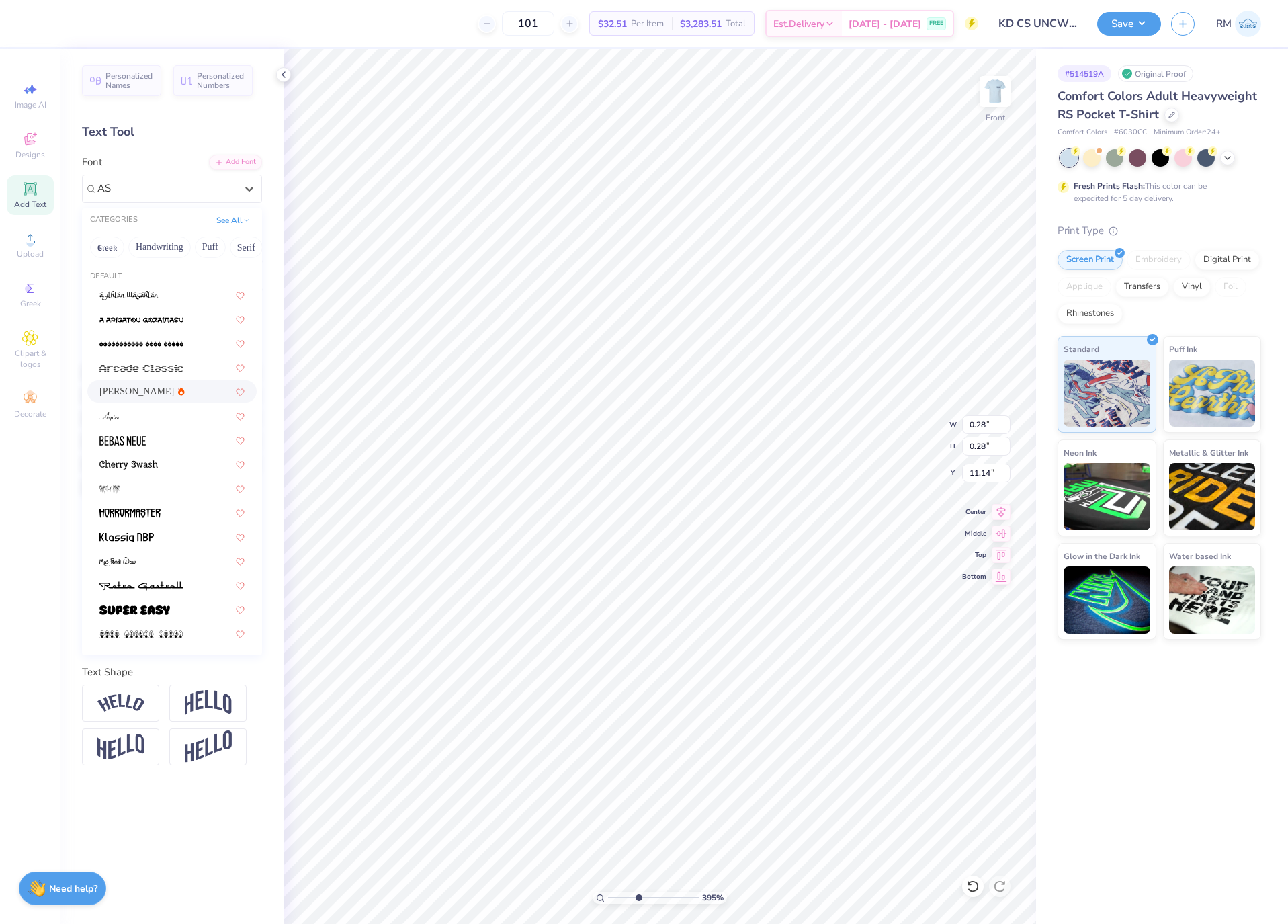
click at [190, 396] on div "Asimov" at bounding box center [173, 391] width 146 height 14
type input "AS"
type input "0.24"
type input "0.25"
type input "11.17"
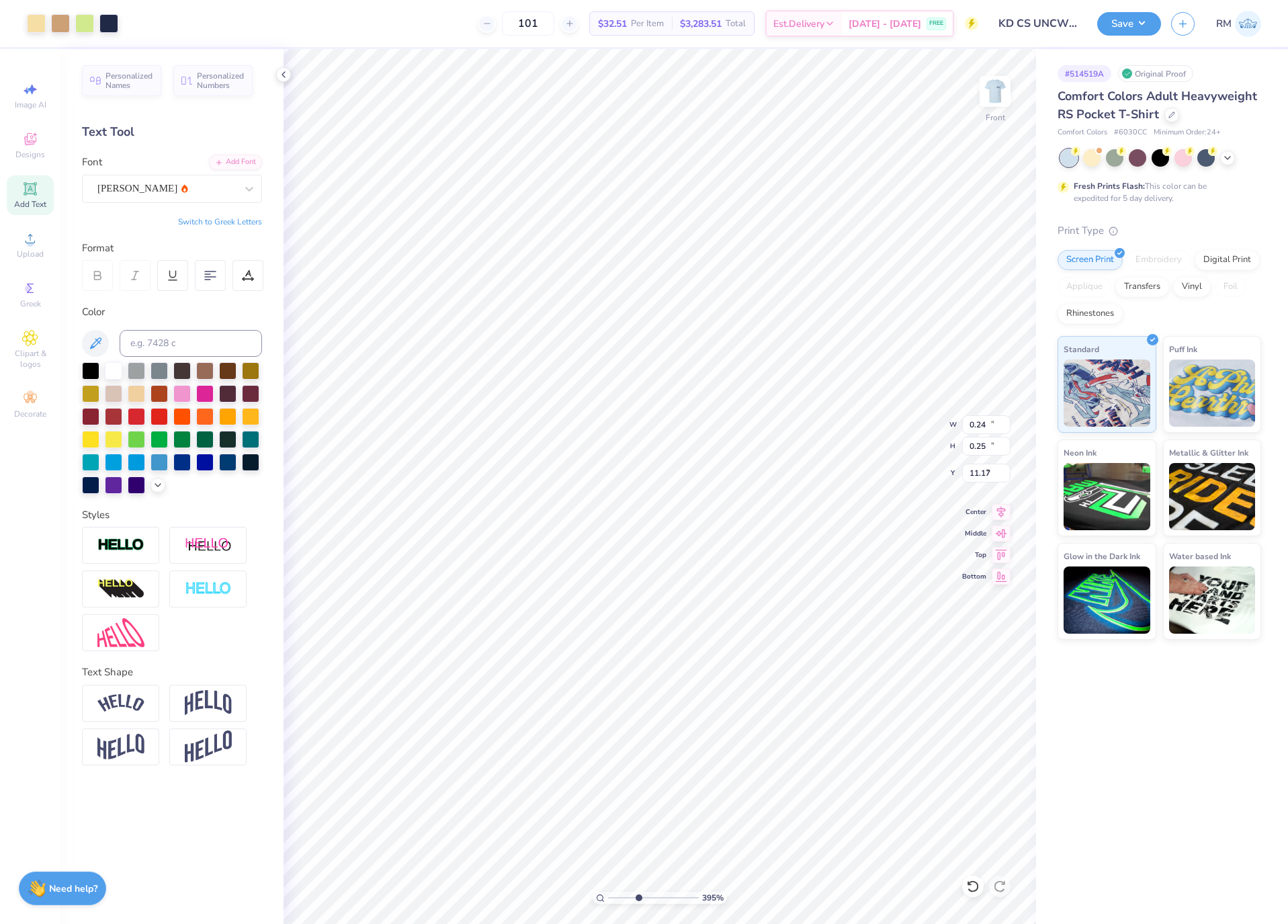
type input "14.32"
type input "11.96"
type input "7.13"
drag, startPoint x: 630, startPoint y: 895, endPoint x: 596, endPoint y: 894, distance: 34.0
type input "1"
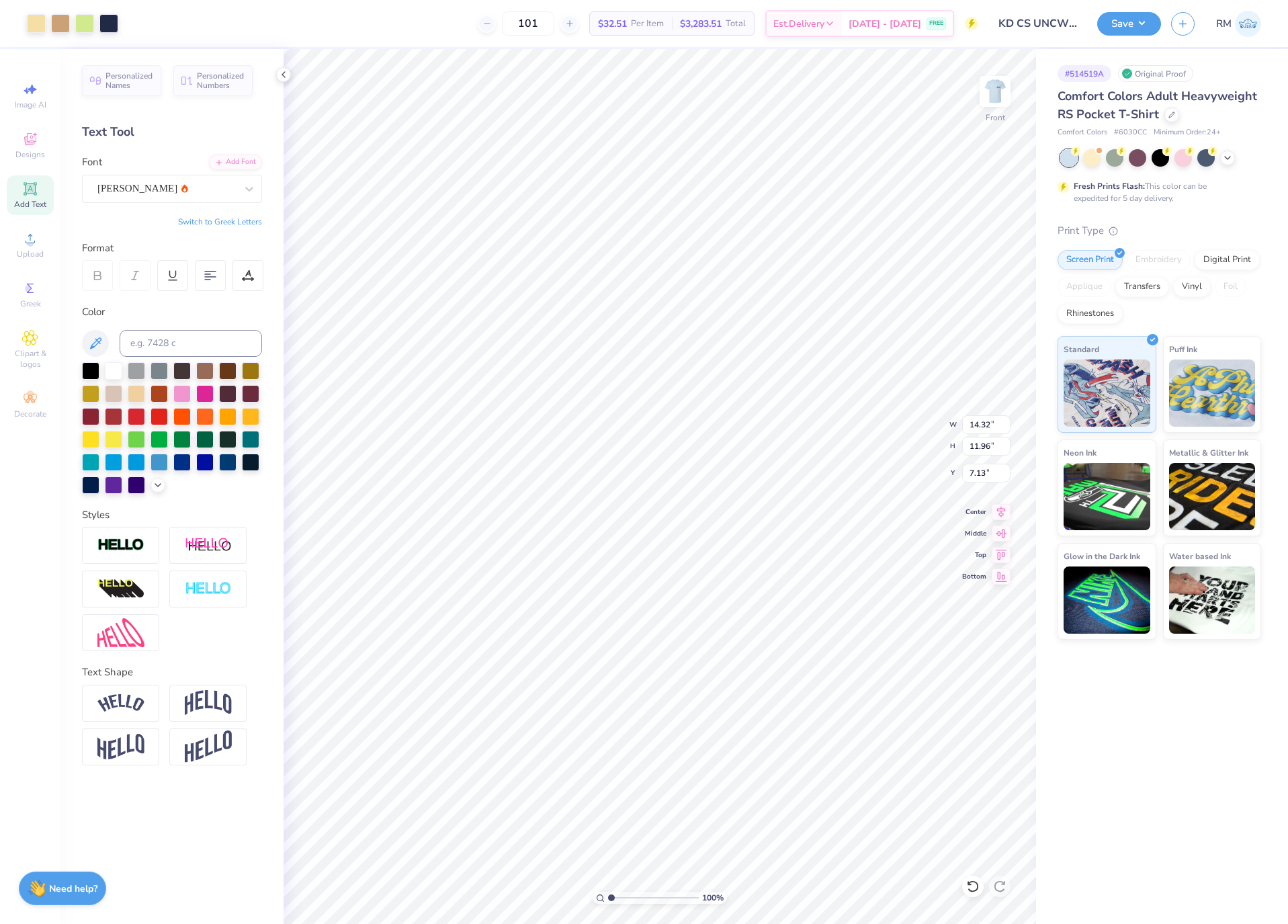
click at [609, 894] on input "range" at bounding box center [653, 898] width 91 height 12
type input "14.26"
click at [976, 428] on input "14.32" at bounding box center [987, 425] width 49 height 19
click at [986, 477] on input "7.13" at bounding box center [987, 473] width 49 height 19
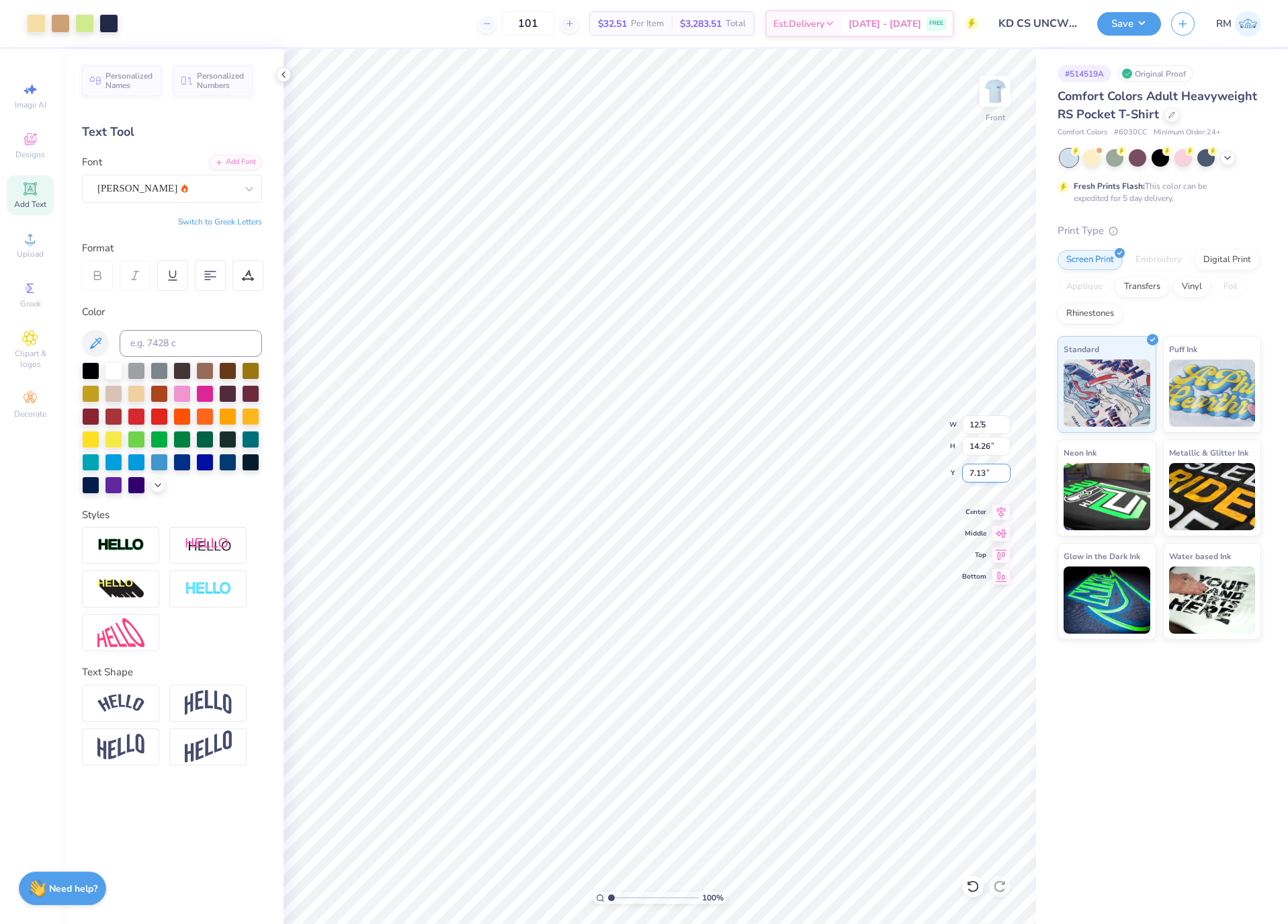
click at [986, 477] on input "7.13" at bounding box center [987, 473] width 49 height 19
type input "12.50"
type input "12.45"
click at [986, 477] on input "8.04" at bounding box center [987, 473] width 49 height 19
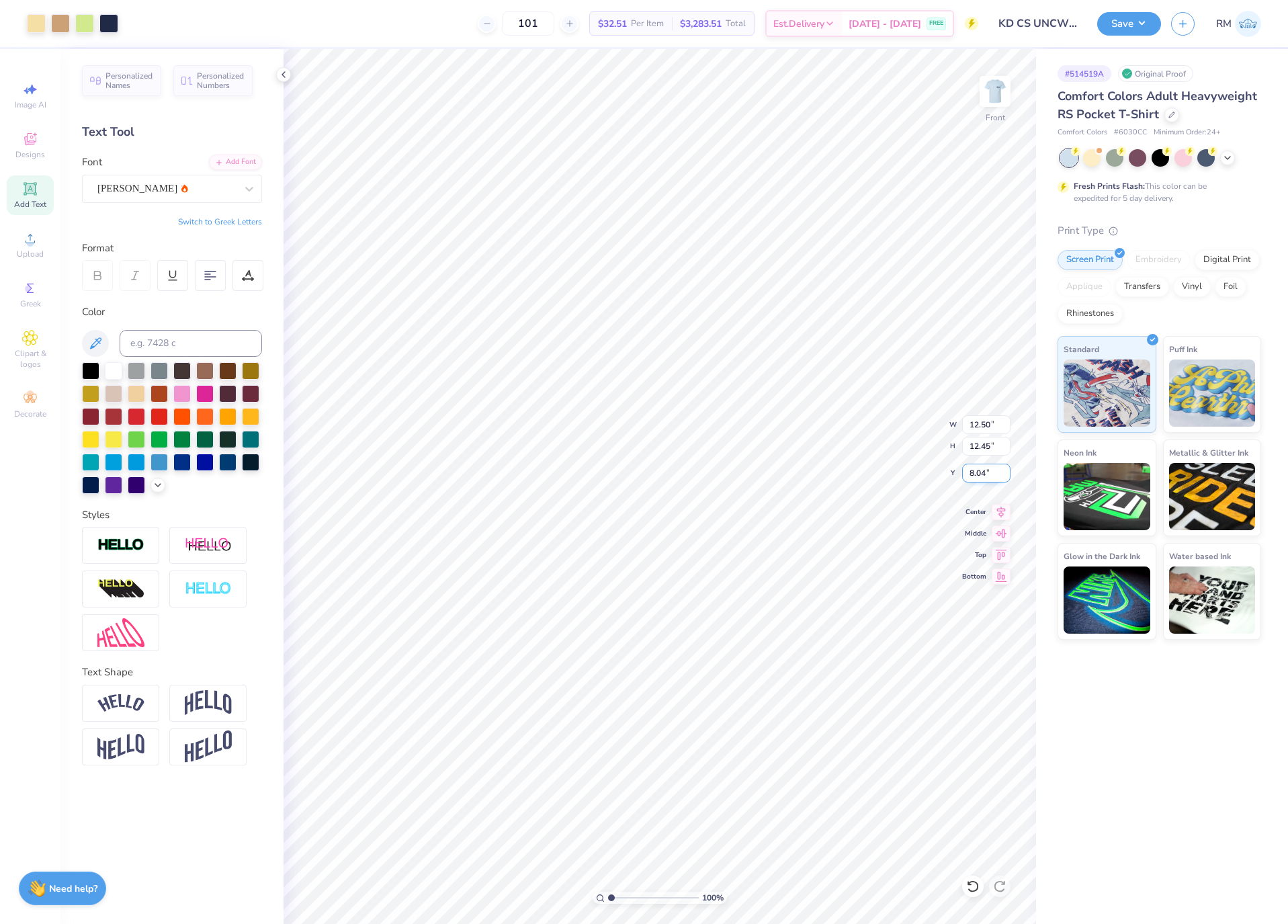
click at [986, 477] on input "8.04" at bounding box center [987, 473] width 49 height 19
type input "3"
click at [985, 476] on input "8.04" at bounding box center [987, 473] width 49 height 19
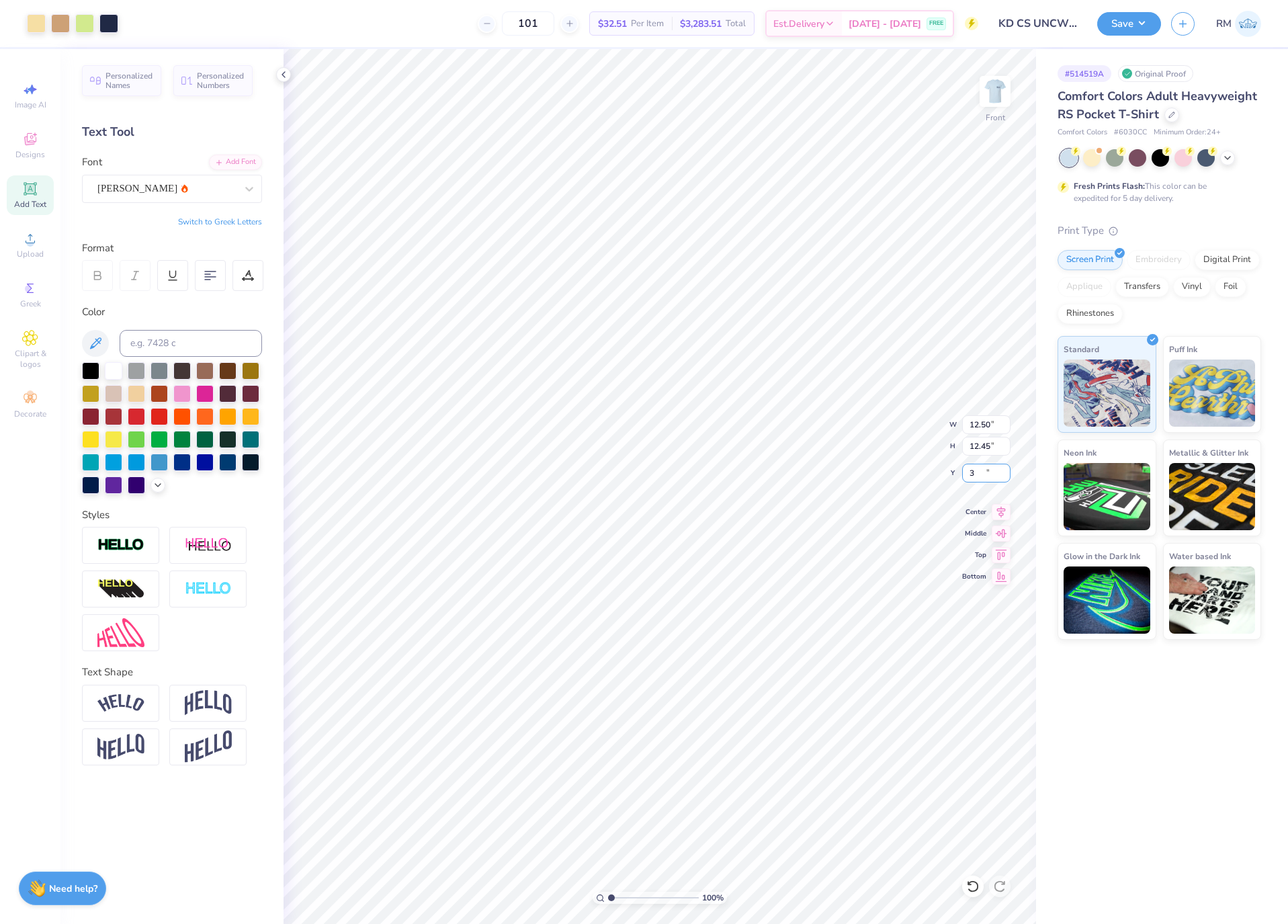
type input "3.00"
click at [80, 21] on div at bounding box center [85, 22] width 19 height 19
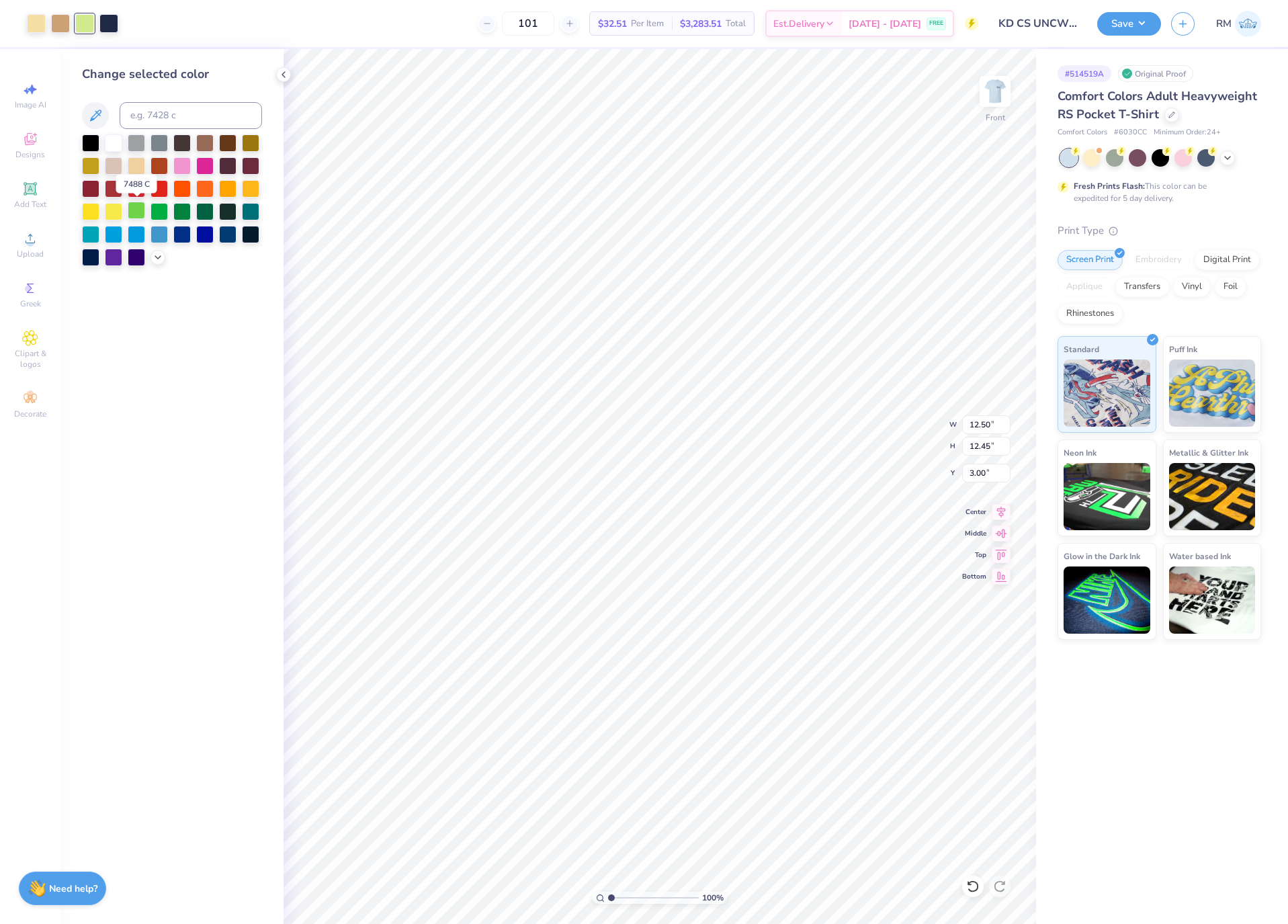
click at [137, 204] on div at bounding box center [136, 210] width 18 height 18
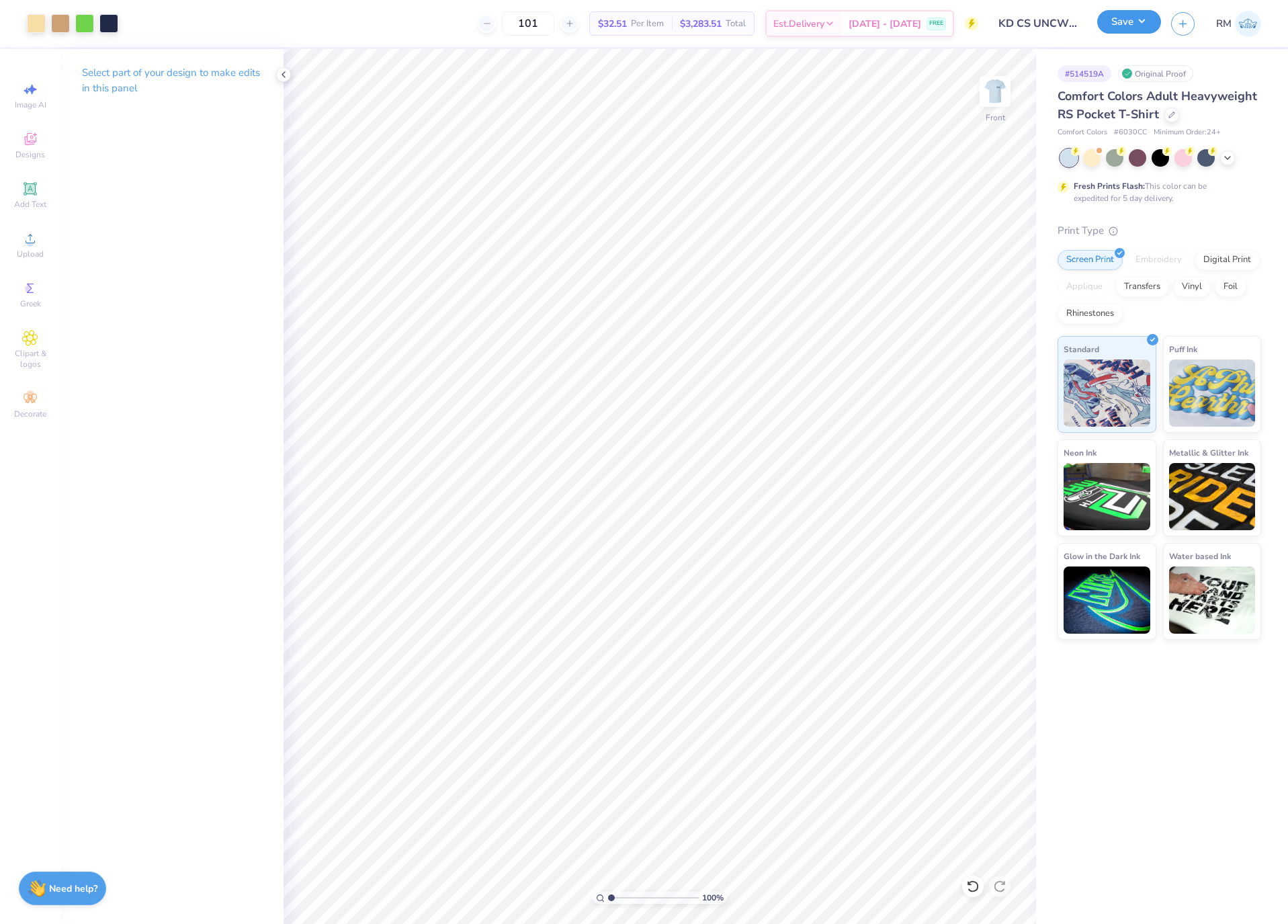
click at [1112, 15] on button "Save" at bounding box center [1129, 21] width 63 height 23
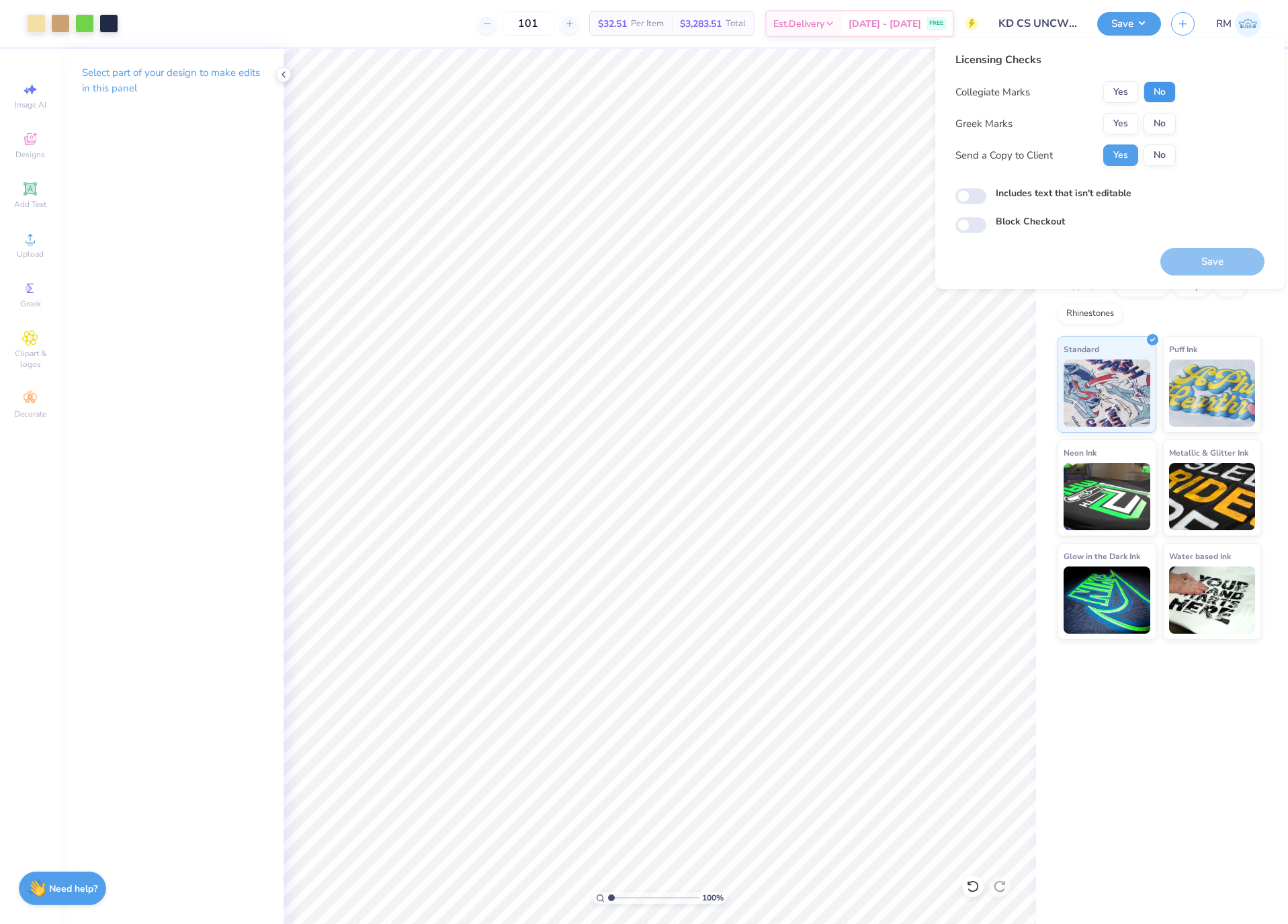
click at [1164, 97] on button "No" at bounding box center [1160, 91] width 33 height 21
click at [1121, 113] on button "Yes" at bounding box center [1120, 123] width 35 height 21
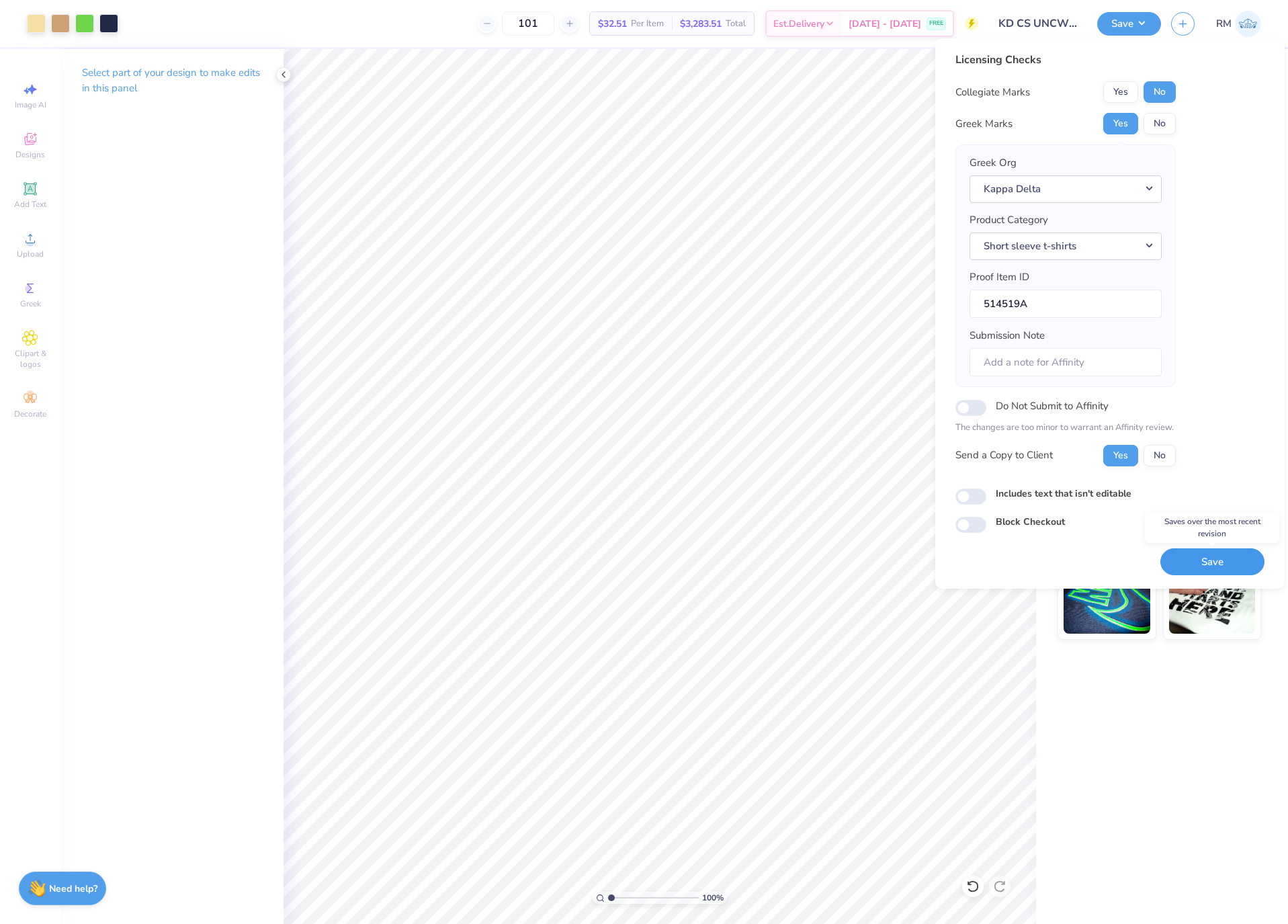
click at [1202, 566] on button "Save" at bounding box center [1213, 563] width 105 height 28
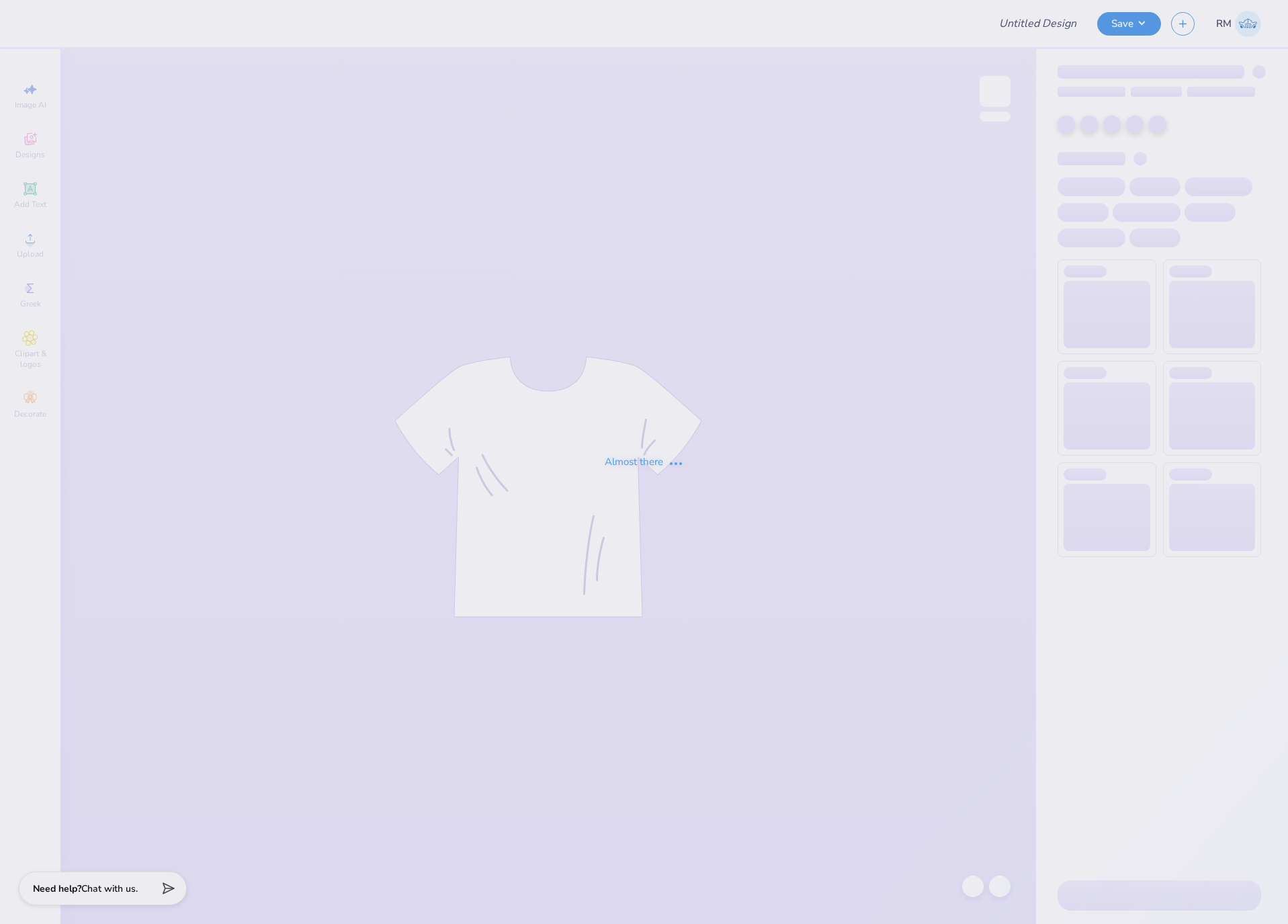
type input "loyola"
type input "12"
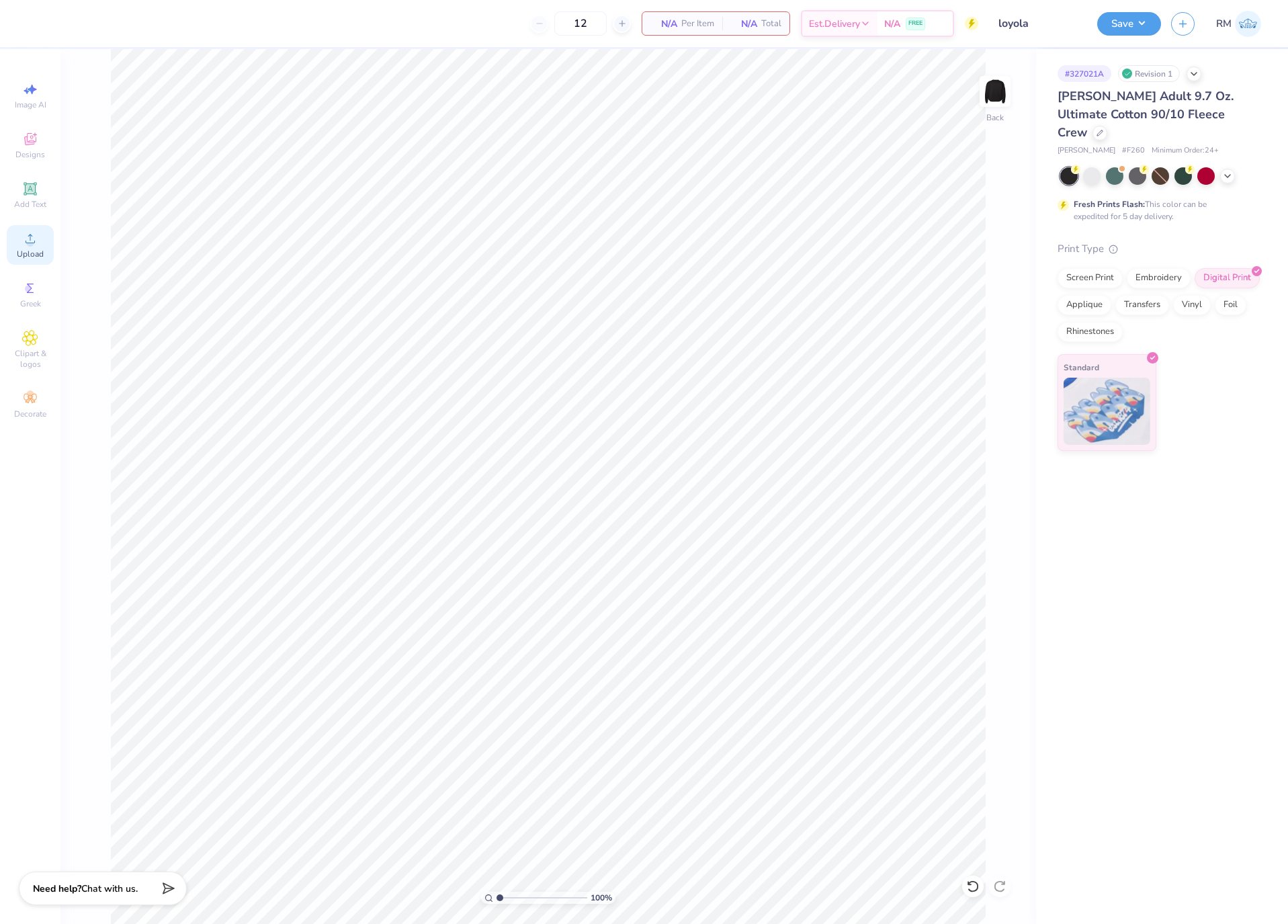
click at [29, 248] on span "Upload" at bounding box center [30, 254] width 27 height 11
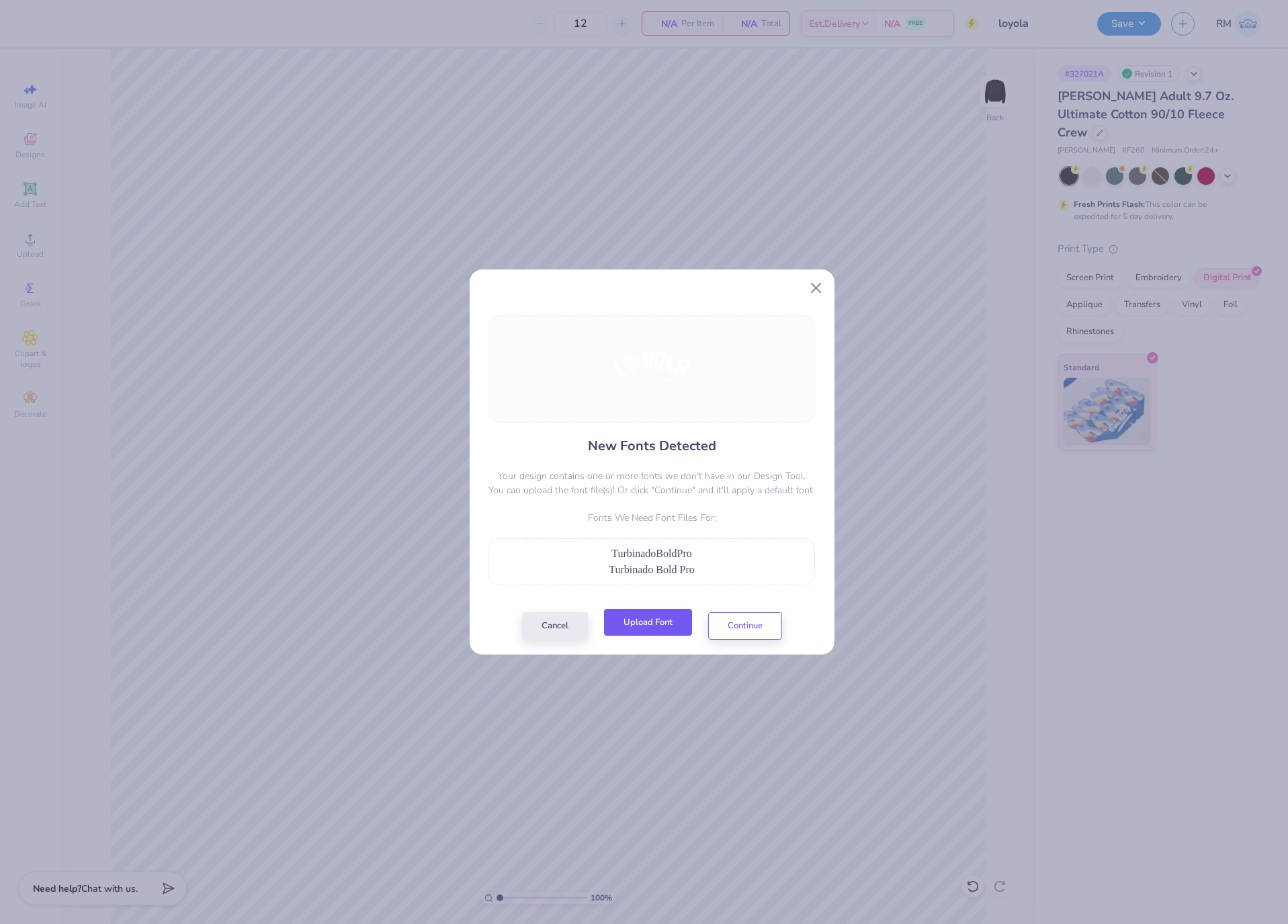
click at [654, 625] on button "Upload Font" at bounding box center [648, 623] width 88 height 28
click at [659, 618] on button "Upload Font" at bounding box center [648, 623] width 88 height 28
click at [634, 623] on button "Upload Font" at bounding box center [648, 623] width 88 height 28
click at [743, 621] on button "Continue" at bounding box center [745, 623] width 74 height 28
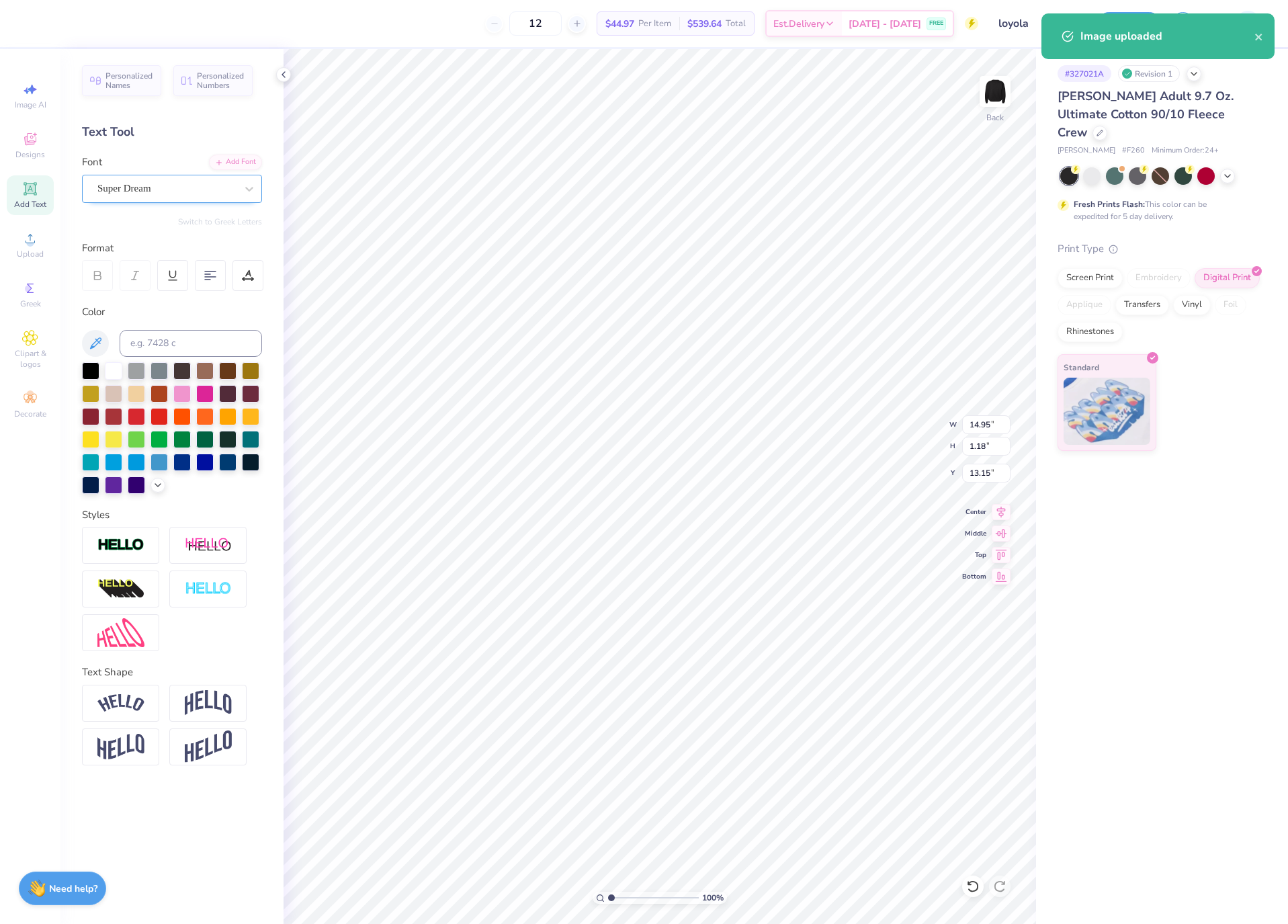
click at [153, 186] on div "Super Dream" at bounding box center [166, 189] width 141 height 21
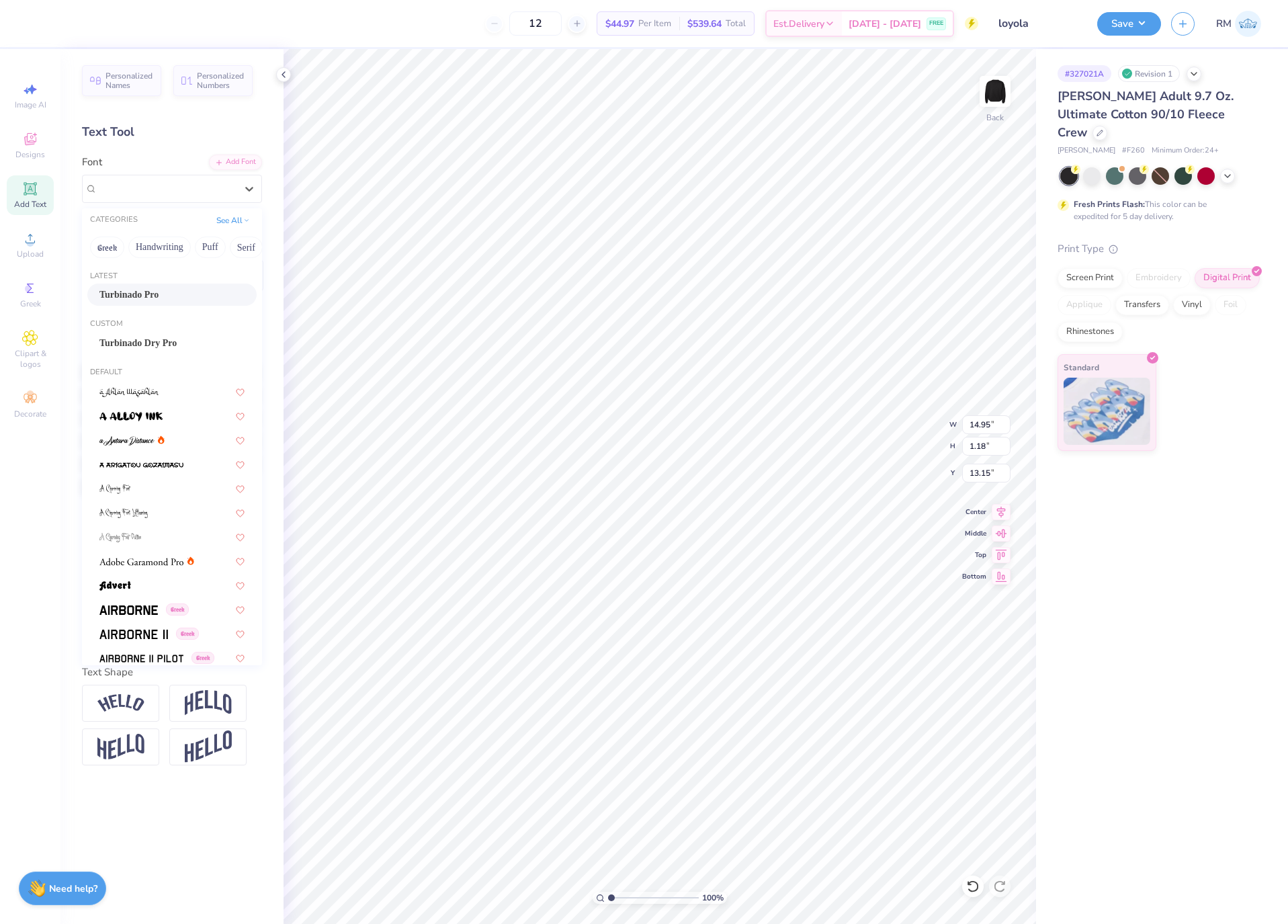
click at [181, 287] on div "Turbinado Pro" at bounding box center [172, 295] width 169 height 22
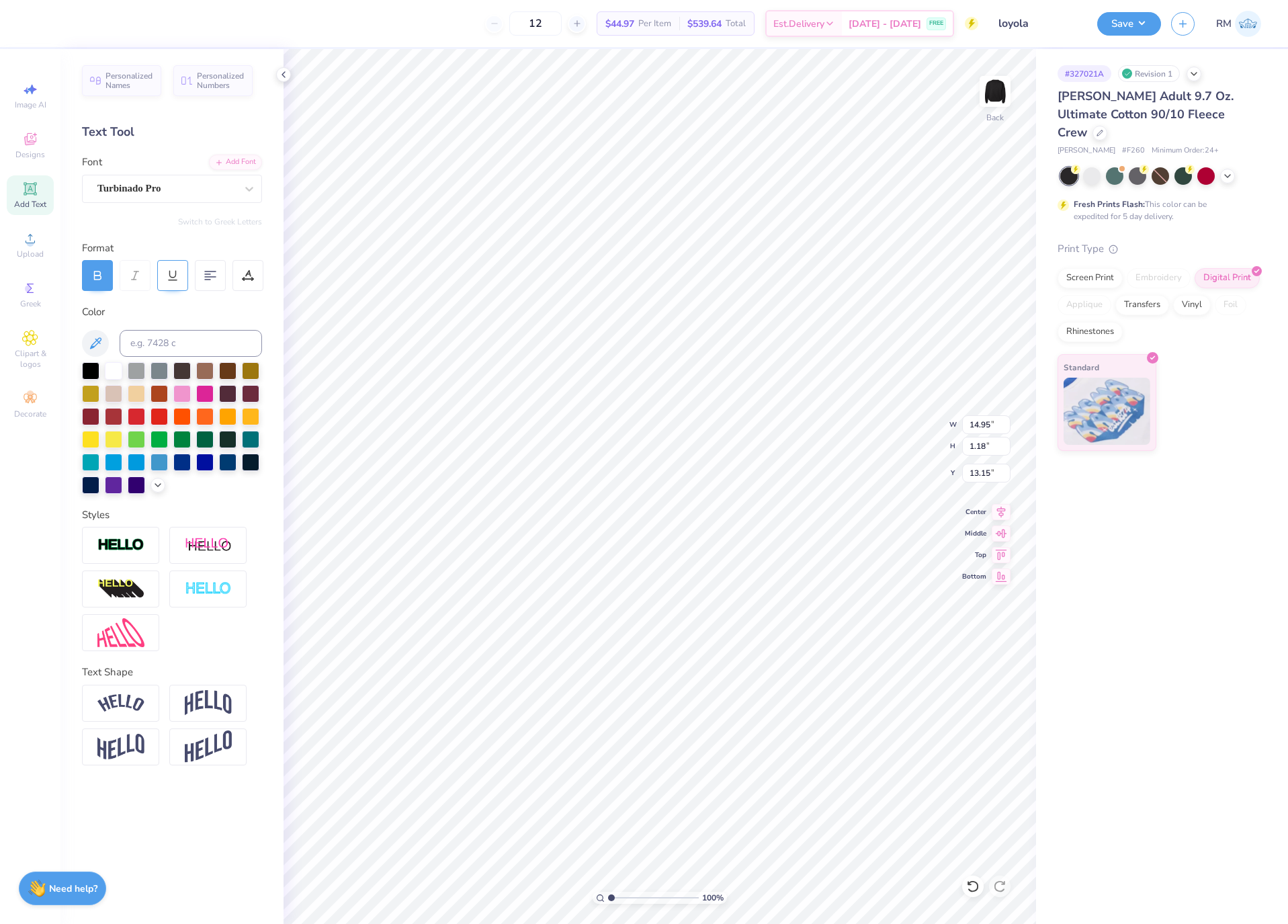
type input "8.96"
type input "1.70"
type input "13.00"
type input "14.33"
type input "4.68"
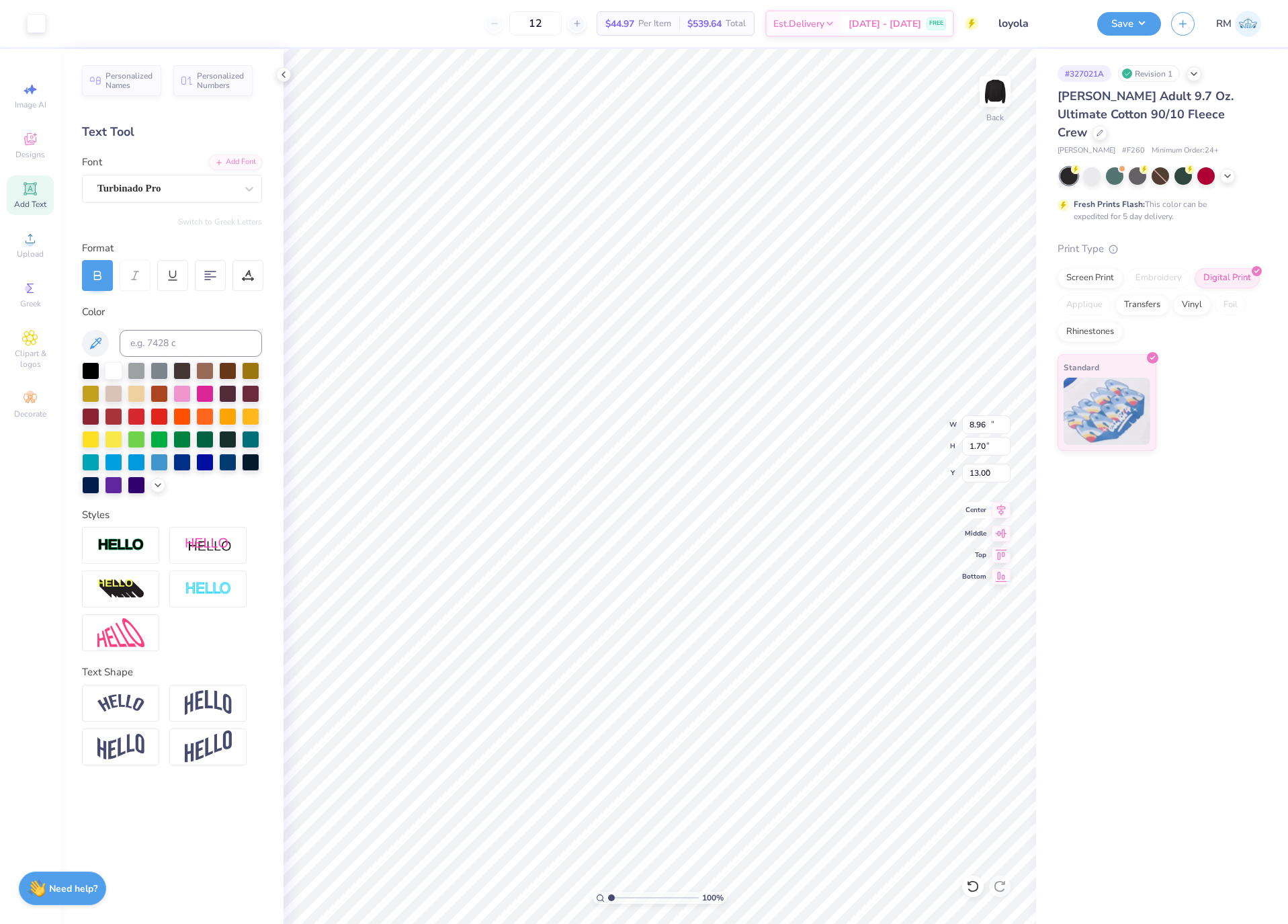
type input "8.68"
click at [995, 511] on icon at bounding box center [1001, 510] width 19 height 16
click at [1004, 512] on icon at bounding box center [1001, 510] width 19 height 16
type input "6.02"
click at [976, 427] on input "14.33" at bounding box center [987, 425] width 49 height 19
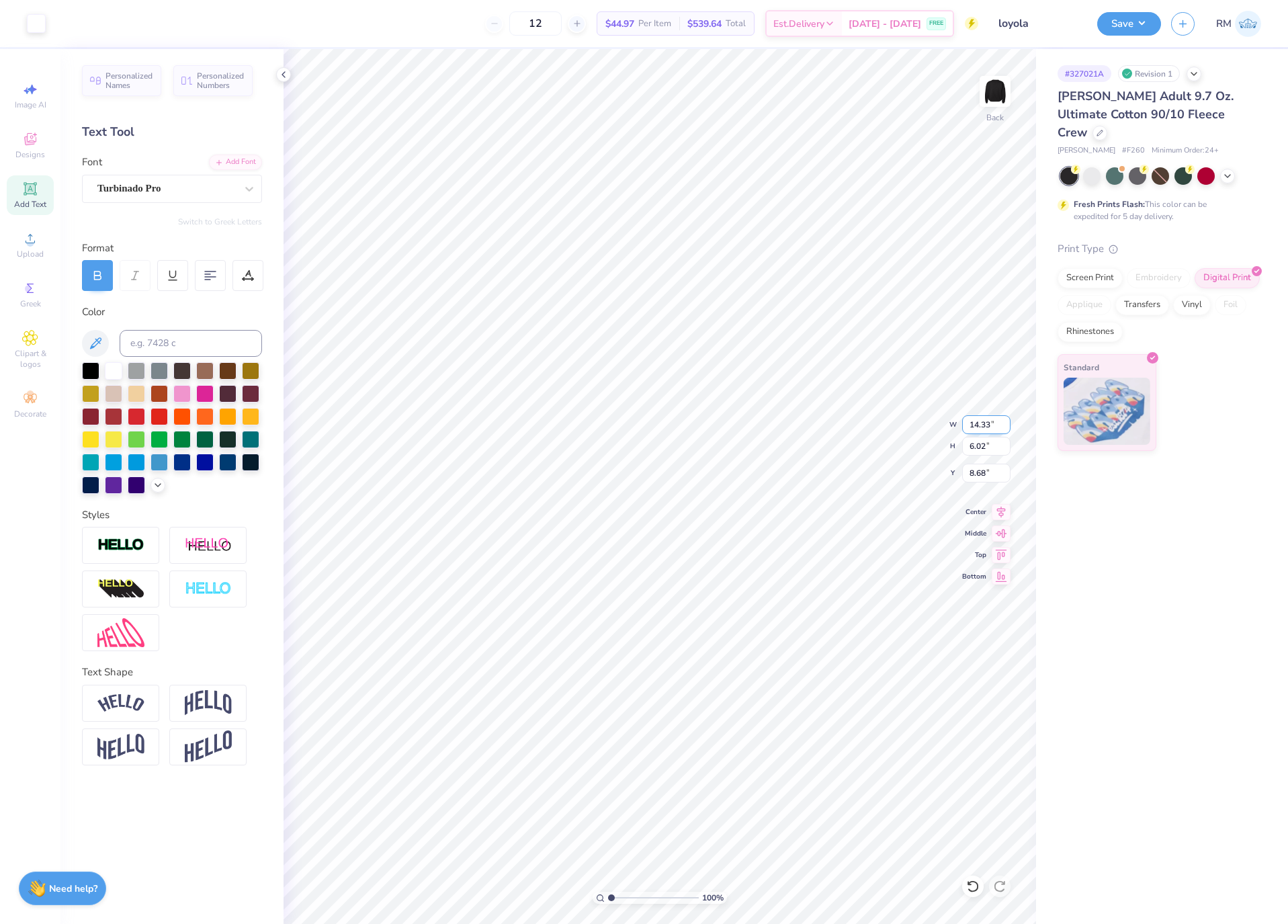
click at [976, 427] on input "14.33" at bounding box center [987, 425] width 49 height 19
type input "12.50"
type input "5.25"
click at [968, 479] on input "9.06" at bounding box center [987, 473] width 49 height 19
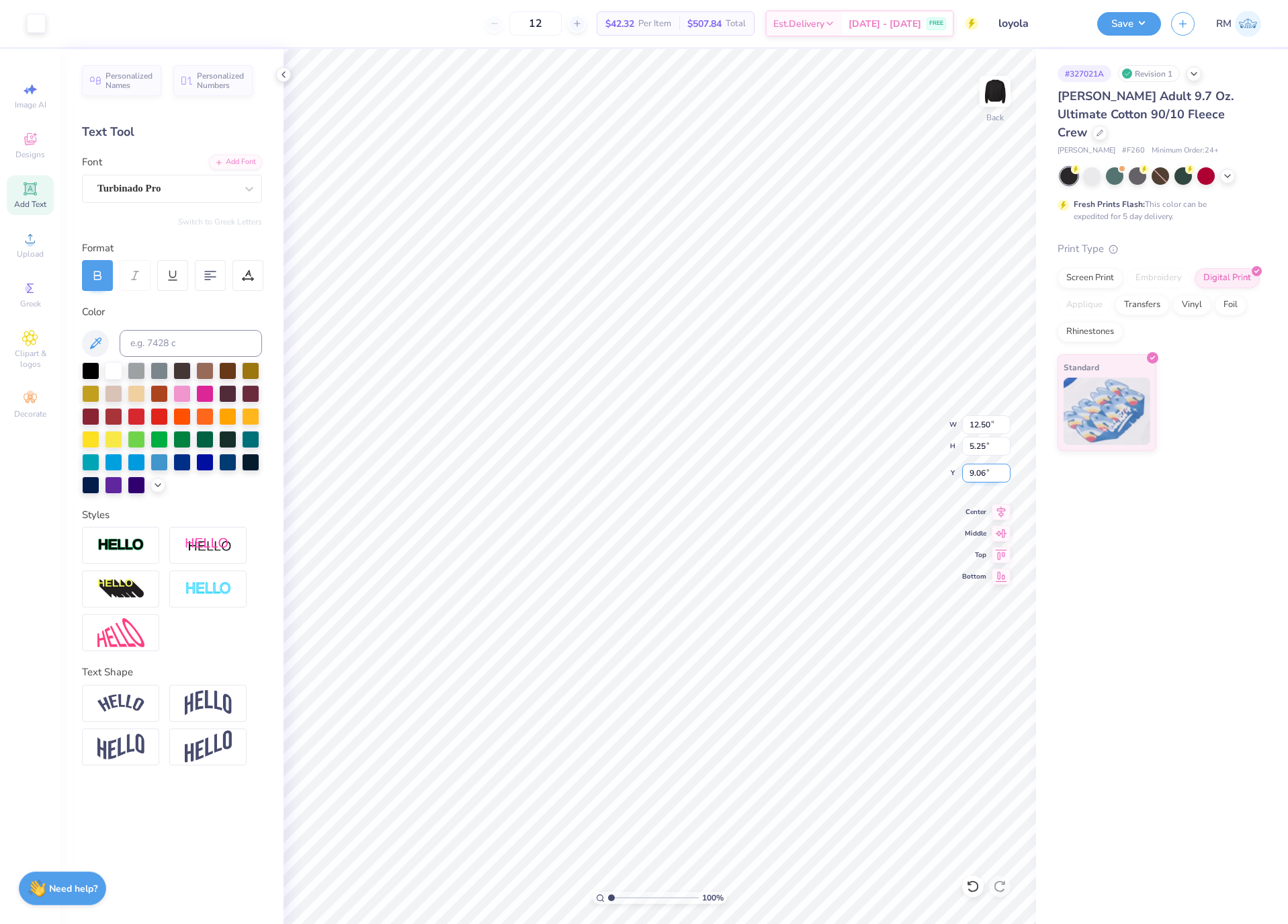
click at [968, 479] on input "9.06" at bounding box center [987, 473] width 49 height 19
type input "3.00"
click at [1141, 18] on button "Save" at bounding box center [1129, 21] width 63 height 23
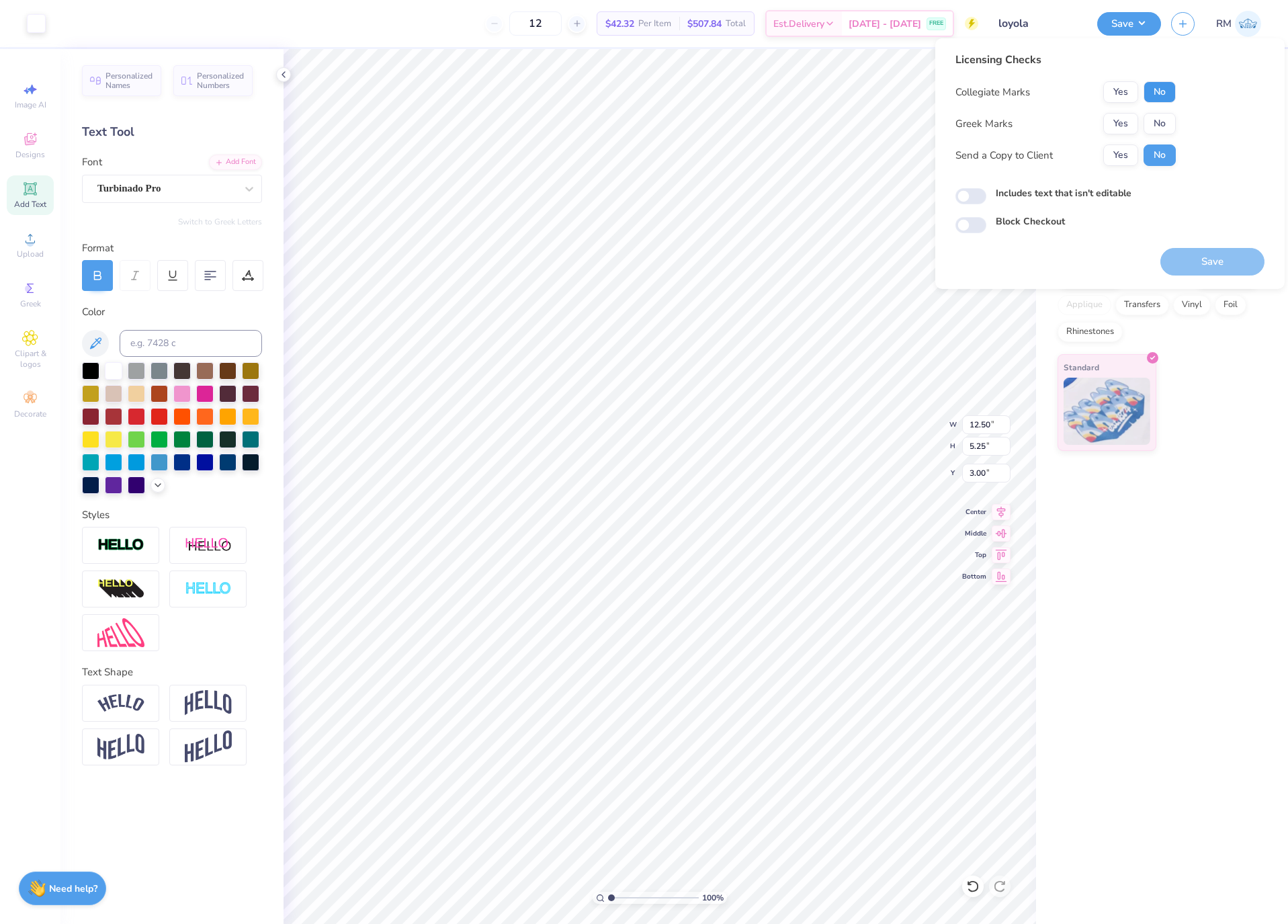
click at [1160, 91] on button "No" at bounding box center [1160, 91] width 33 height 21
click at [1169, 123] on button "No" at bounding box center [1160, 123] width 33 height 21
click at [1113, 160] on button "Yes" at bounding box center [1120, 155] width 35 height 21
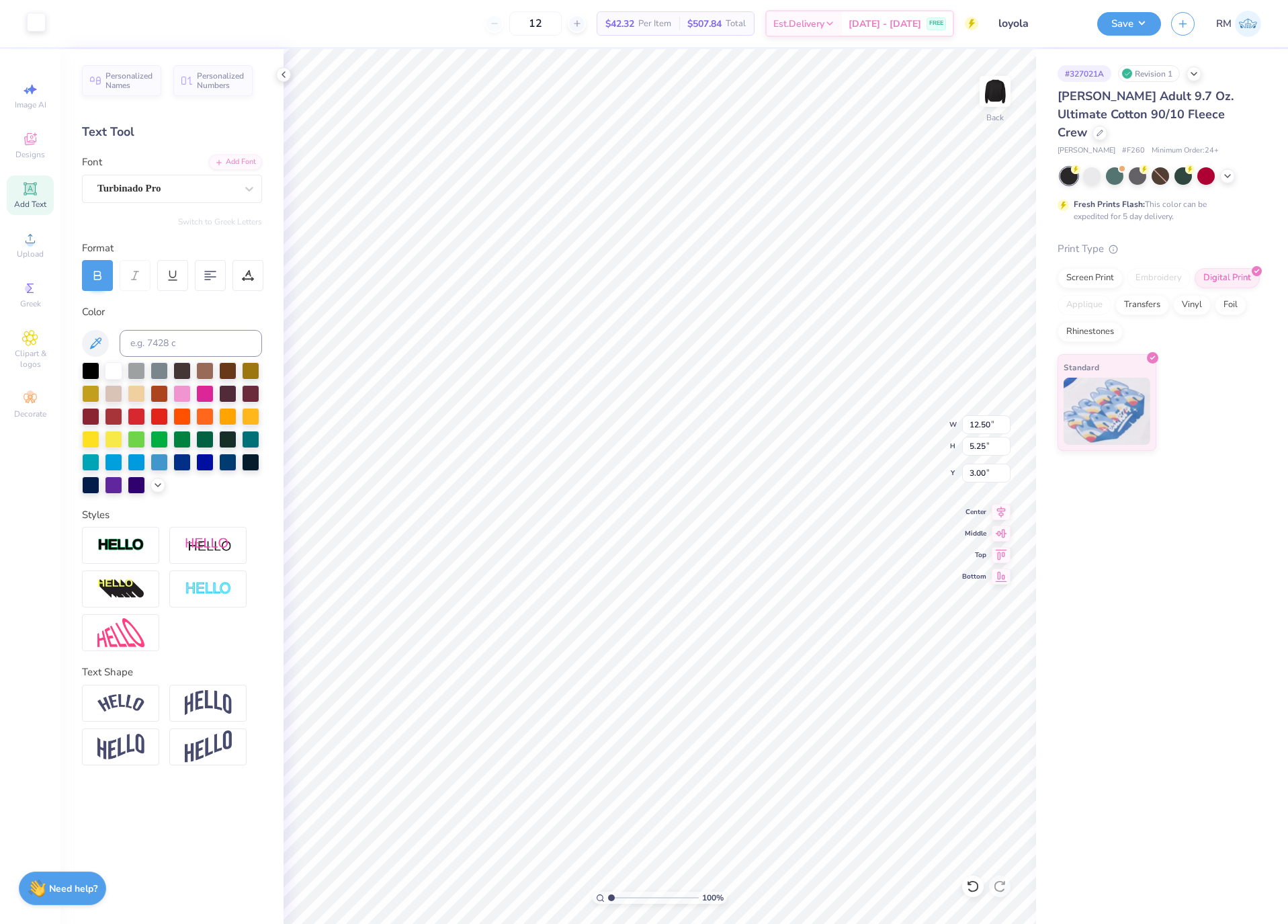
click at [28, 26] on div at bounding box center [36, 22] width 19 height 19
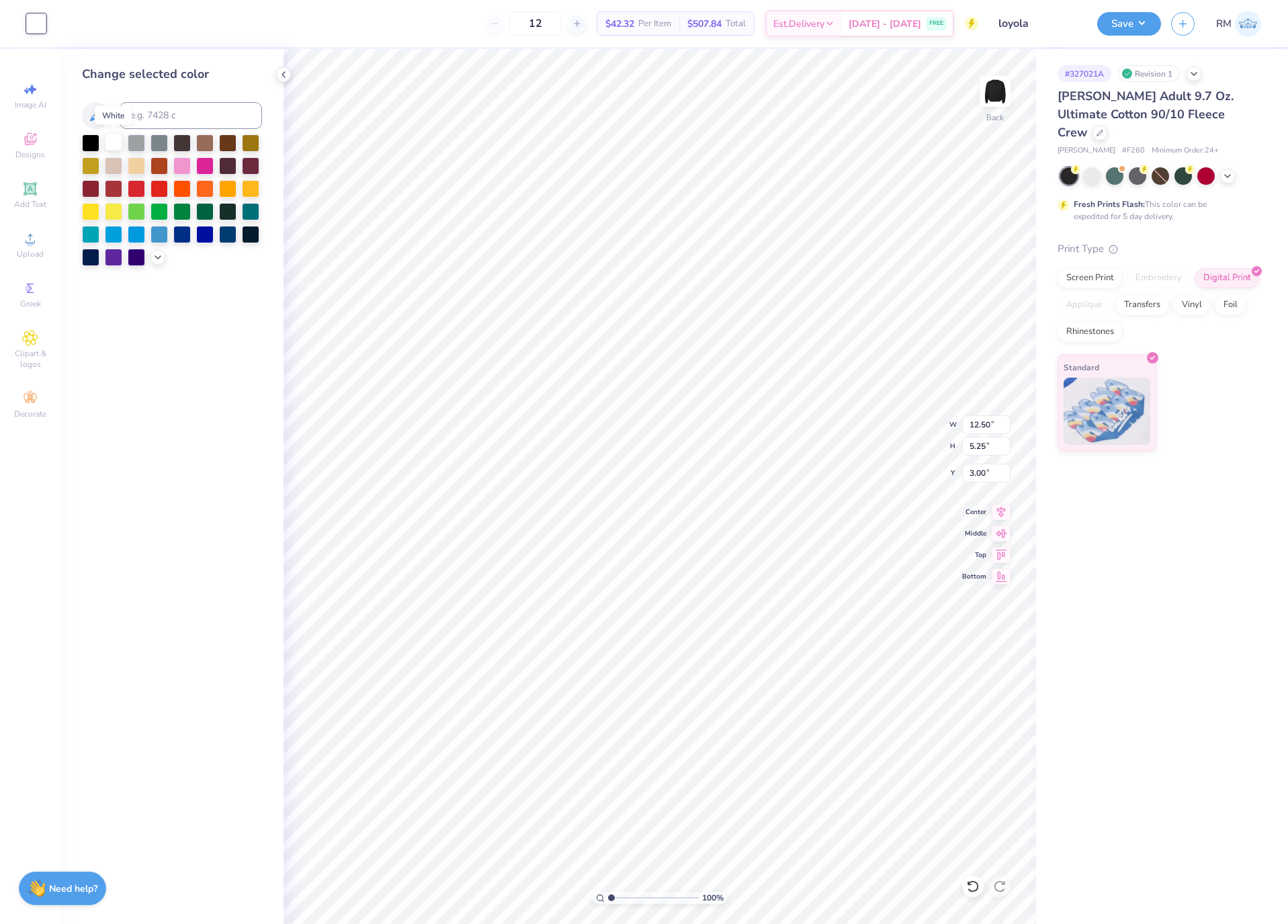
click at [111, 142] on div at bounding box center [113, 142] width 18 height 18
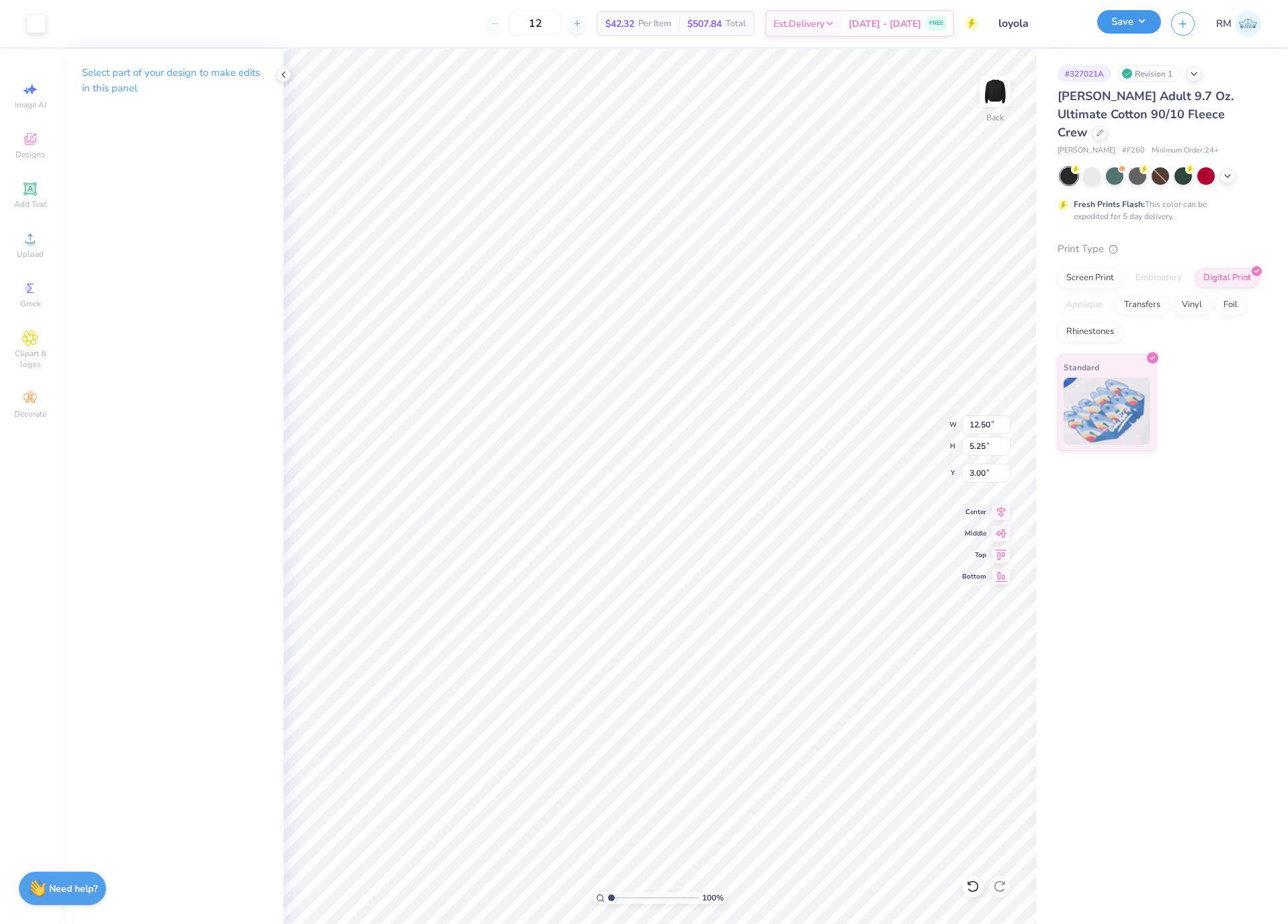
click at [1141, 24] on button "Save" at bounding box center [1129, 21] width 63 height 23
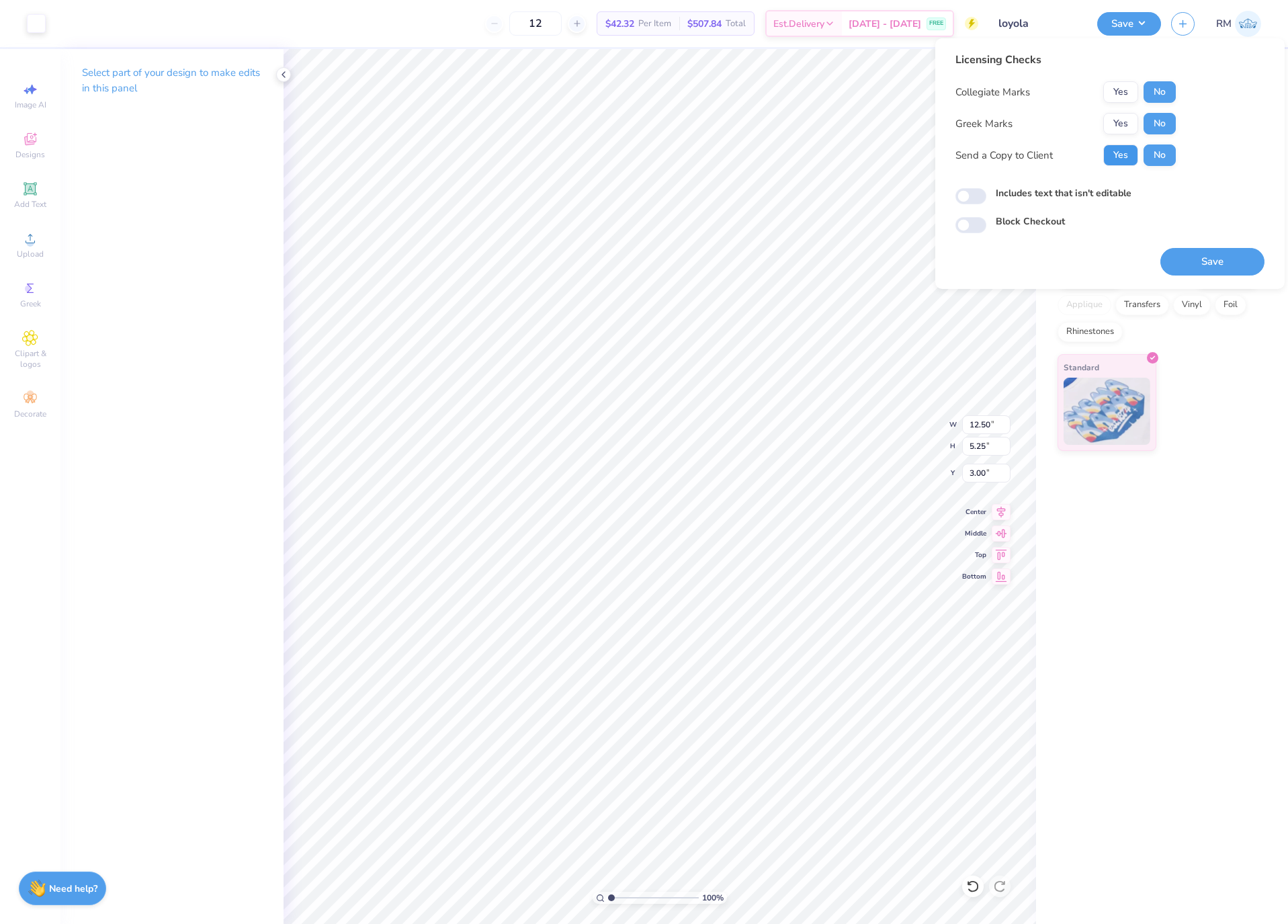
click at [1127, 150] on button "Yes" at bounding box center [1120, 155] width 35 height 21
click at [1232, 264] on button "Save" at bounding box center [1213, 262] width 105 height 28
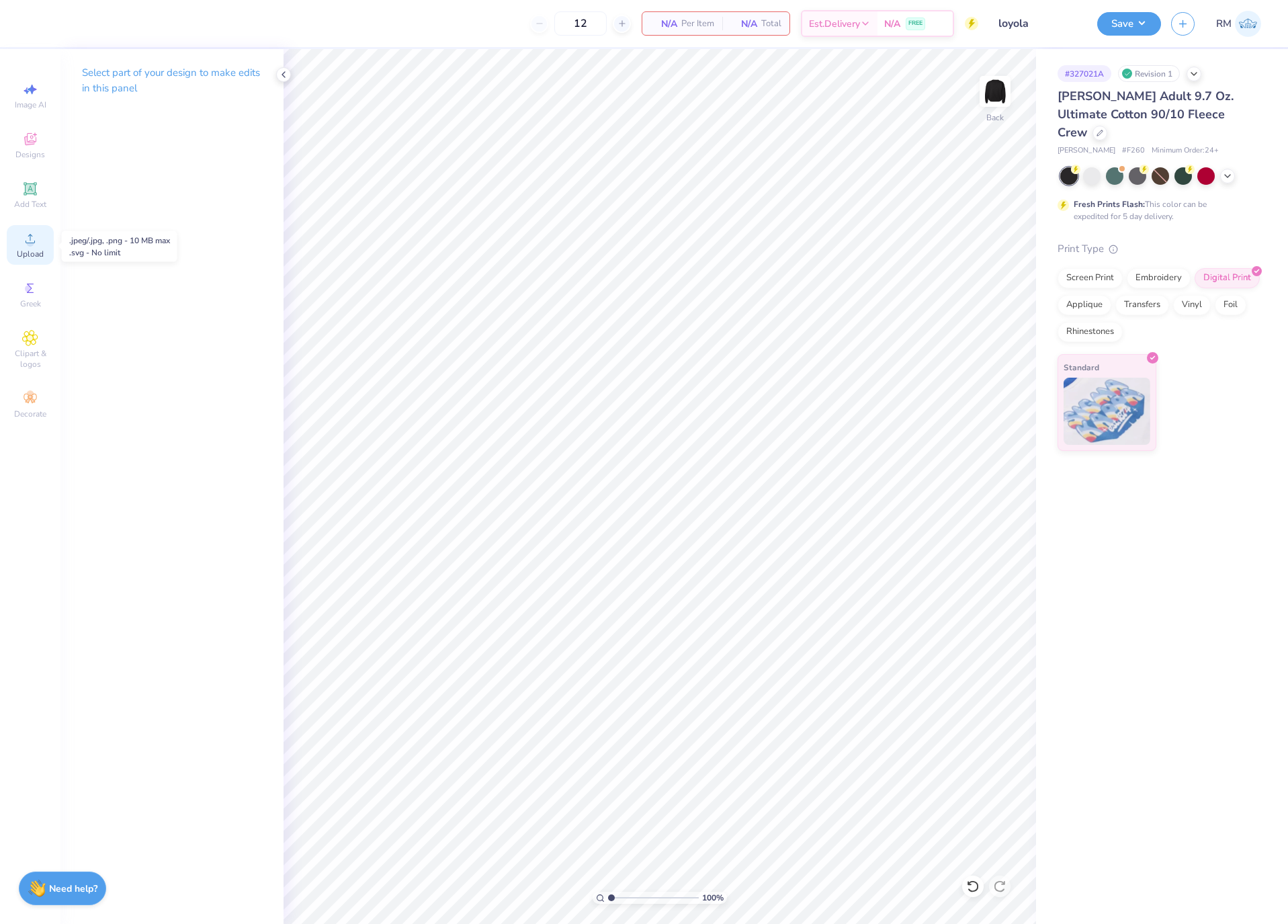
click at [30, 254] on span "Upload" at bounding box center [30, 254] width 27 height 11
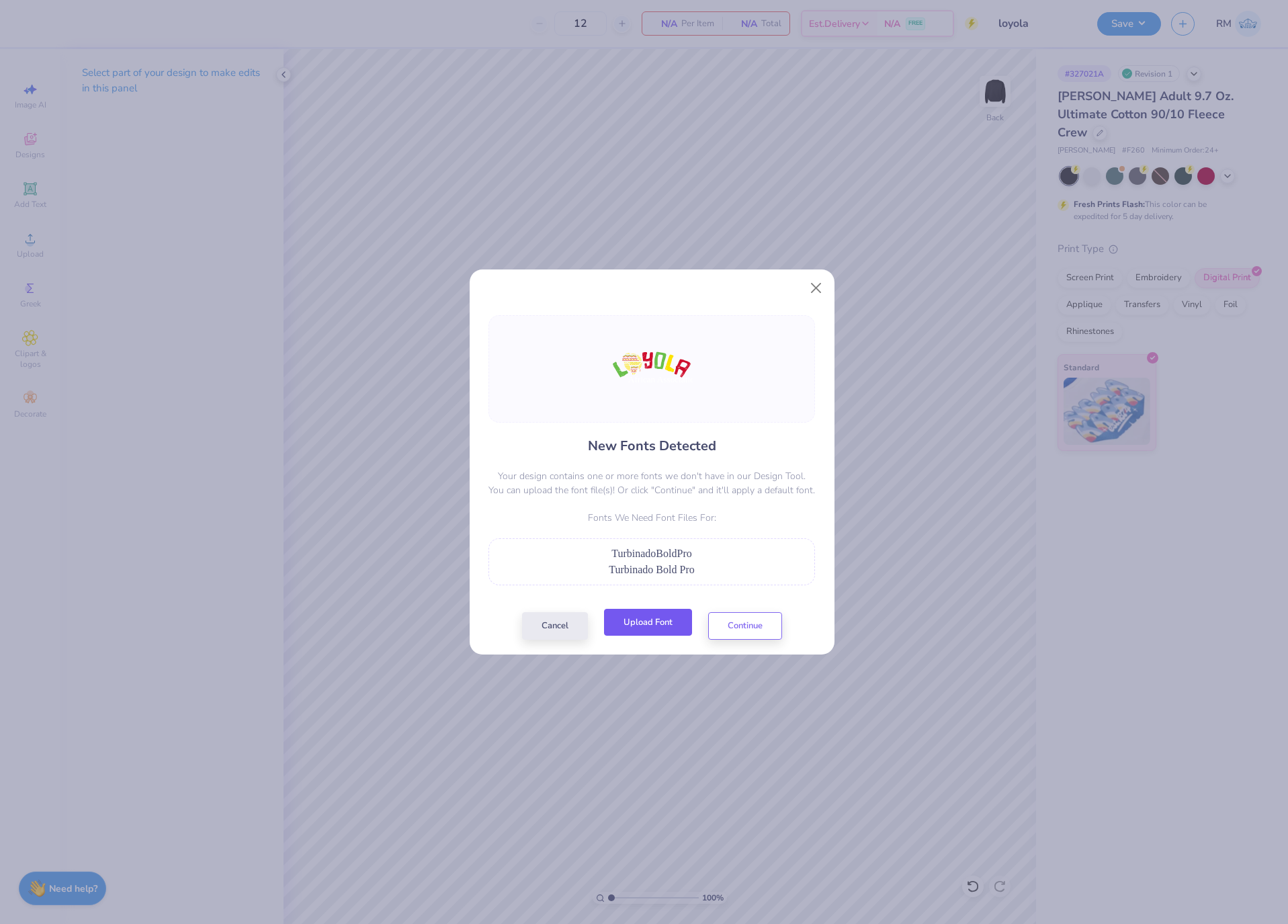
click at [666, 623] on button "Upload Font" at bounding box center [648, 623] width 88 height 28
click at [743, 617] on button "Continue" at bounding box center [745, 623] width 74 height 28
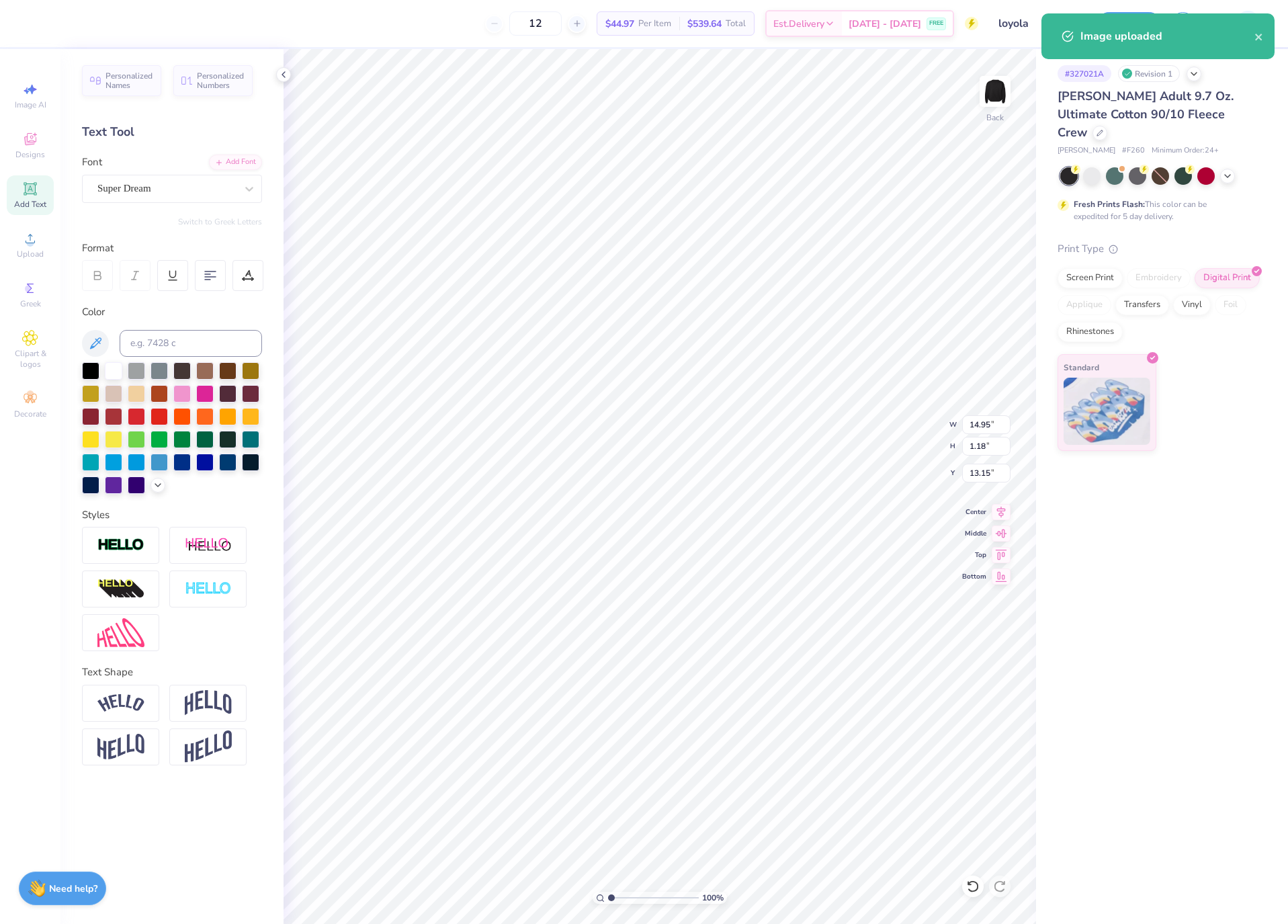
drag, startPoint x: 175, startPoint y: 189, endPoint x: 175, endPoint y: 206, distance: 17.0
click at [175, 190] on div "Super Dream" at bounding box center [166, 189] width 141 height 21
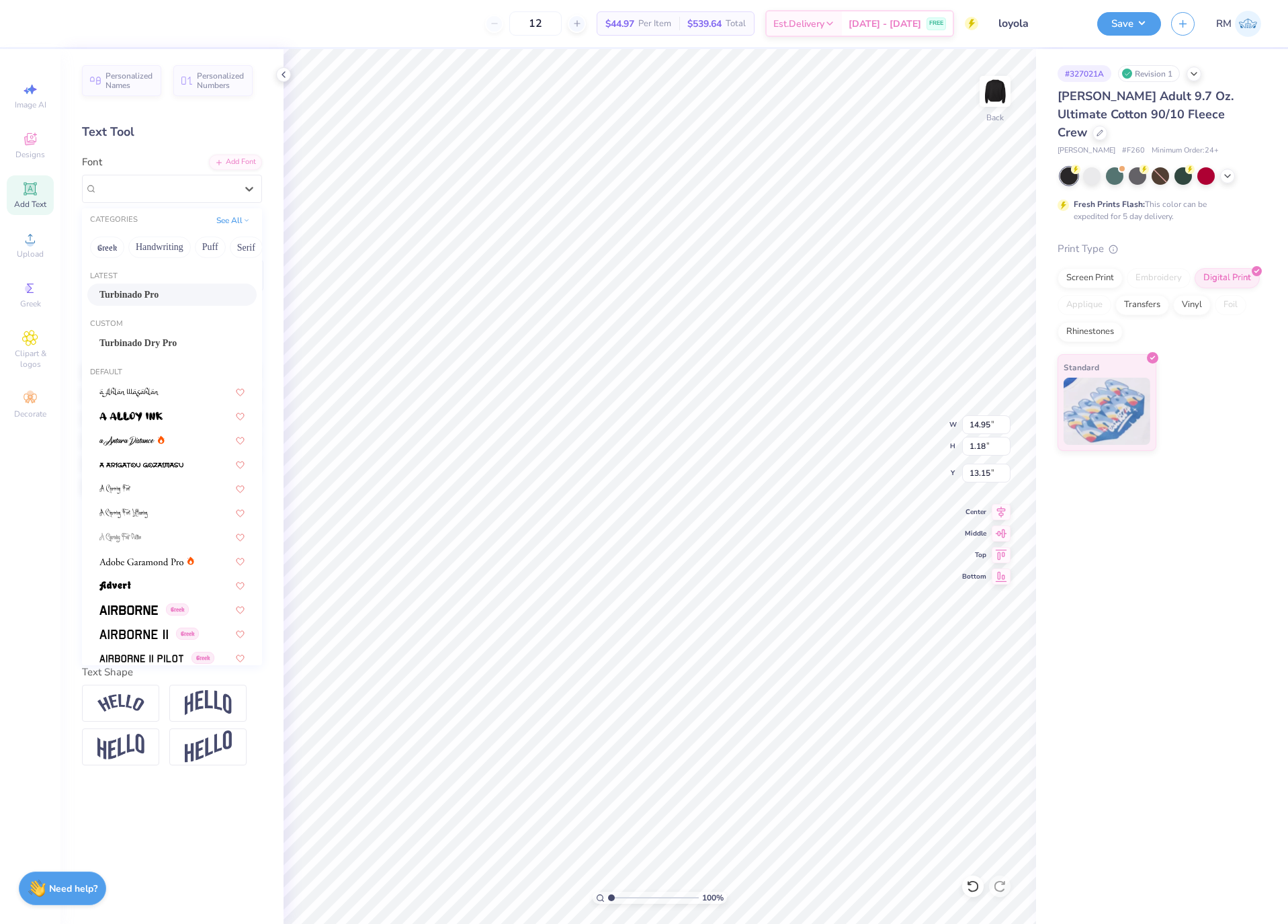
click at [203, 297] on div "Turbinado Pro" at bounding box center [173, 294] width 146 height 14
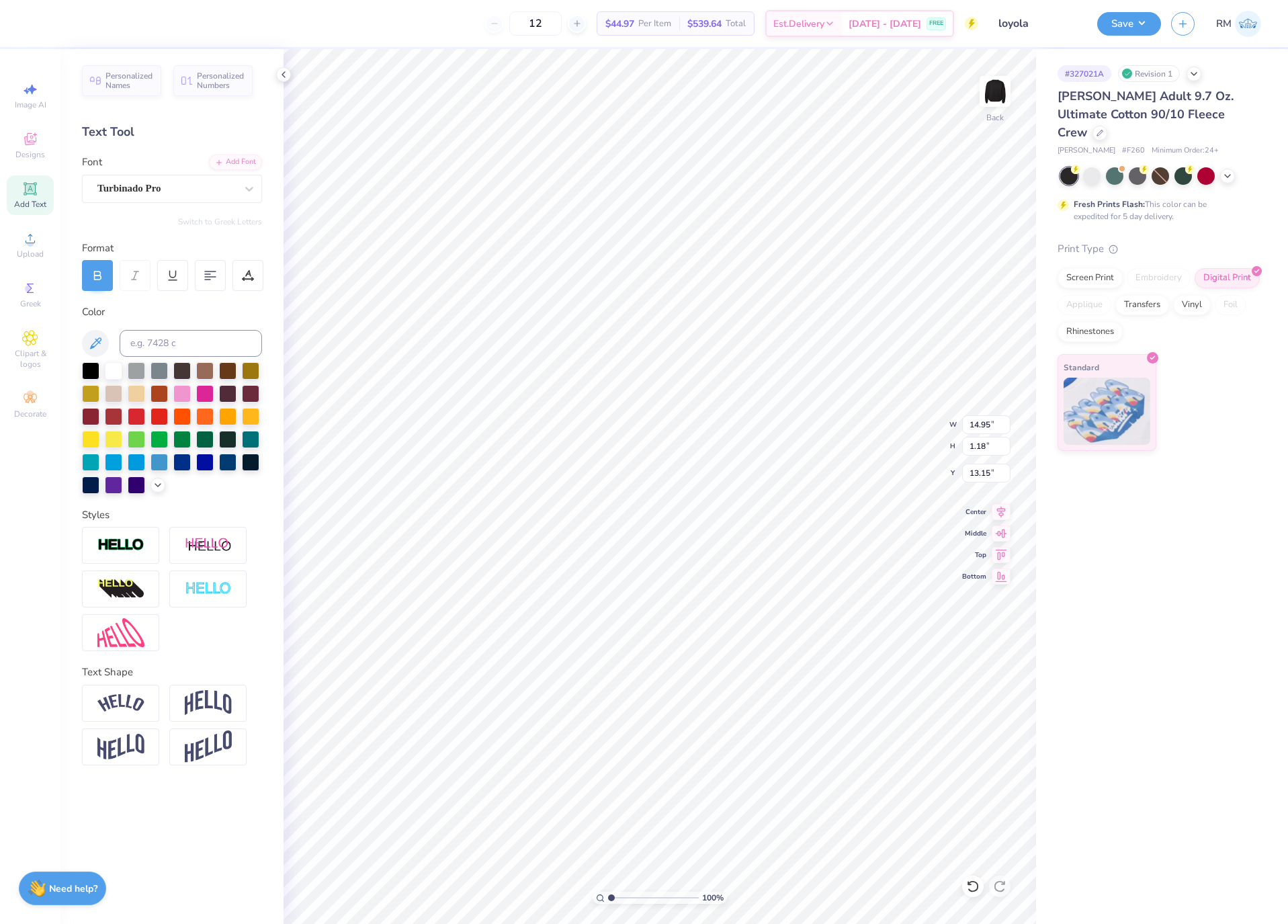
type input "8.96"
type input "1.70"
type input "13.00"
click at [1002, 514] on icon at bounding box center [1001, 510] width 8 height 11
type input "8.64"
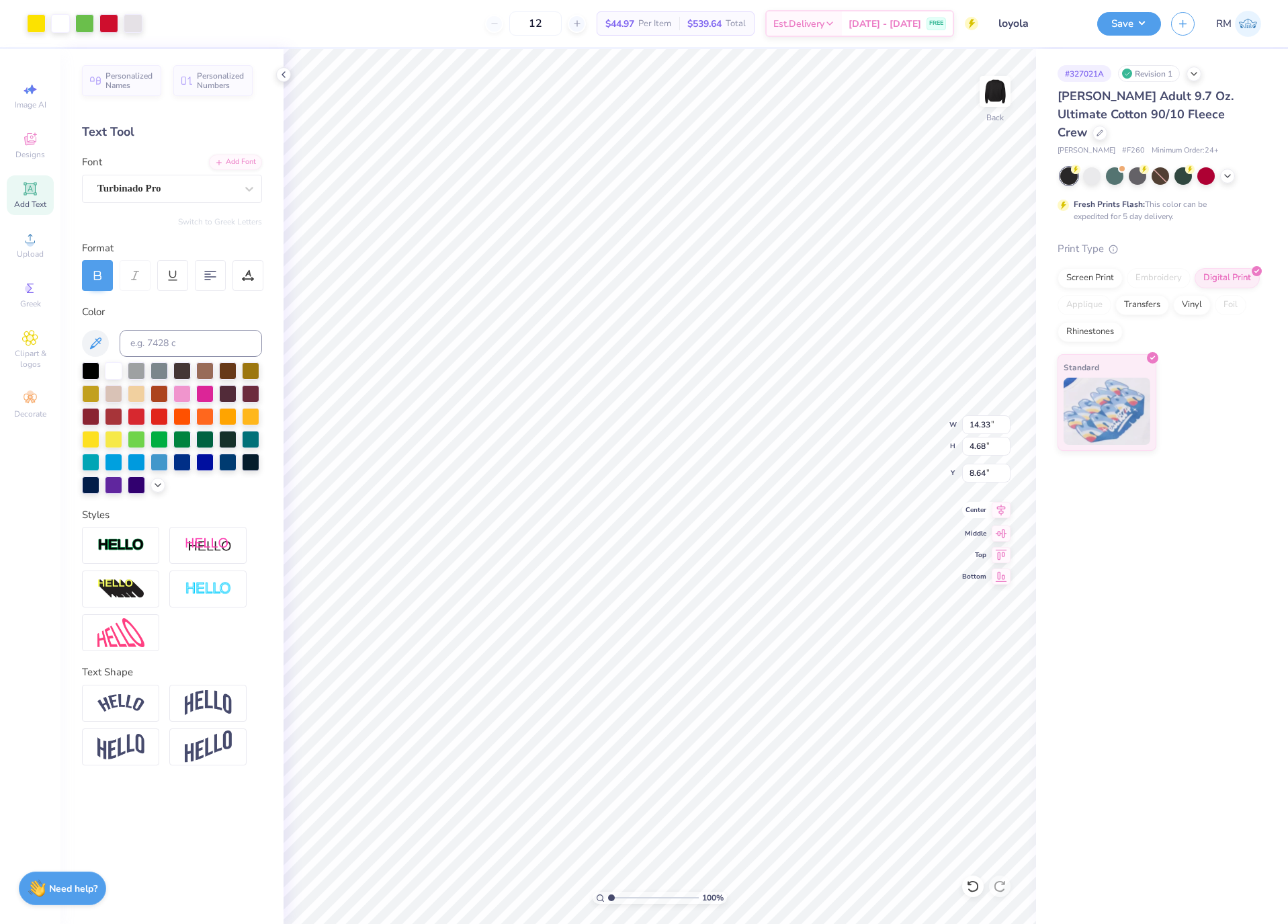
click at [1008, 512] on icon at bounding box center [1001, 510] width 19 height 16
click at [982, 428] on input "14.33" at bounding box center [987, 425] width 49 height 19
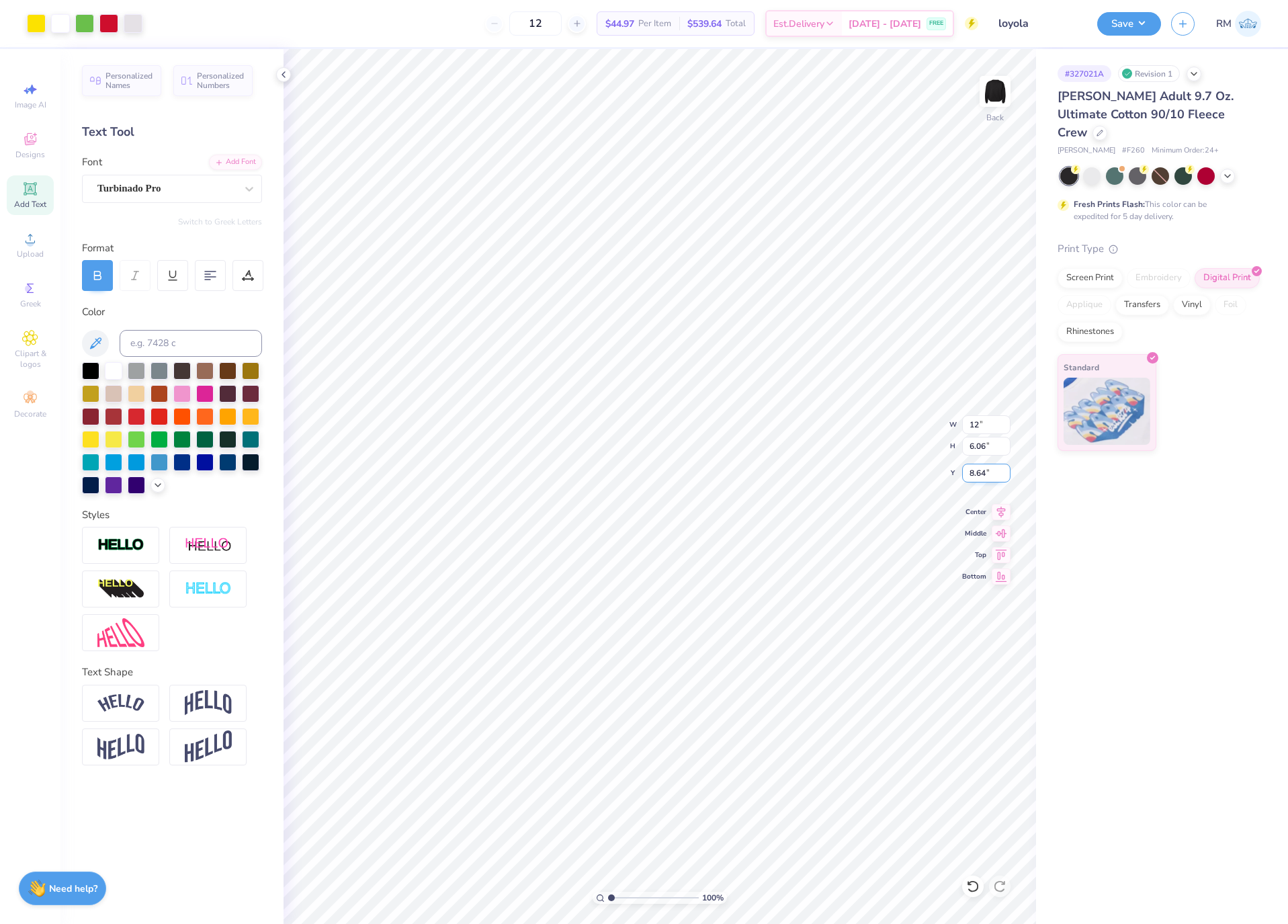
click at [974, 482] on input "8.64" at bounding box center [987, 473] width 49 height 19
type input "12.00"
type input "5.08"
click at [981, 476] on input "9.13" at bounding box center [987, 473] width 49 height 19
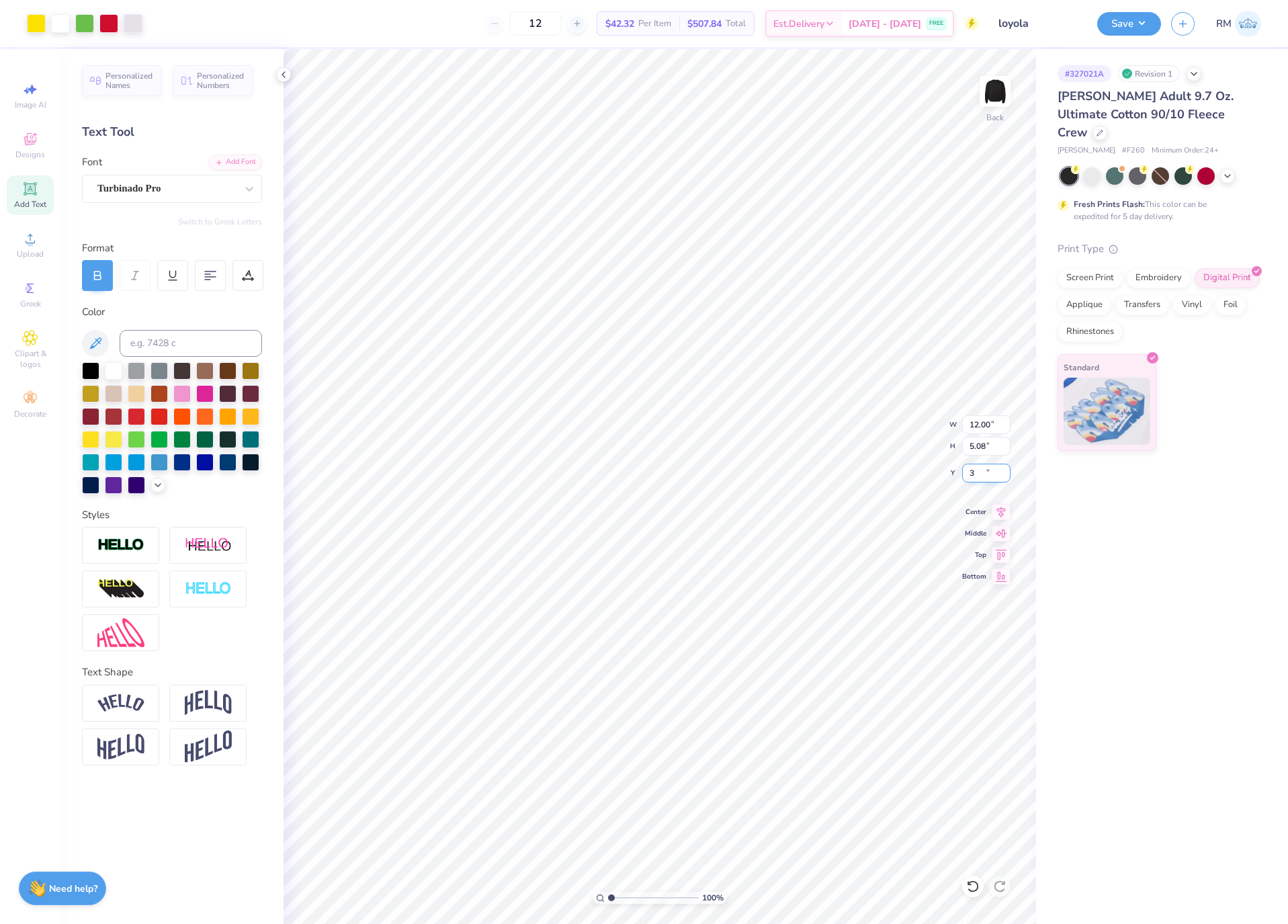
type input "3.00"
click at [1008, 511] on icon at bounding box center [1001, 510] width 19 height 16
click at [978, 429] on input "12.00" at bounding box center [987, 425] width 49 height 19
type input "12.50"
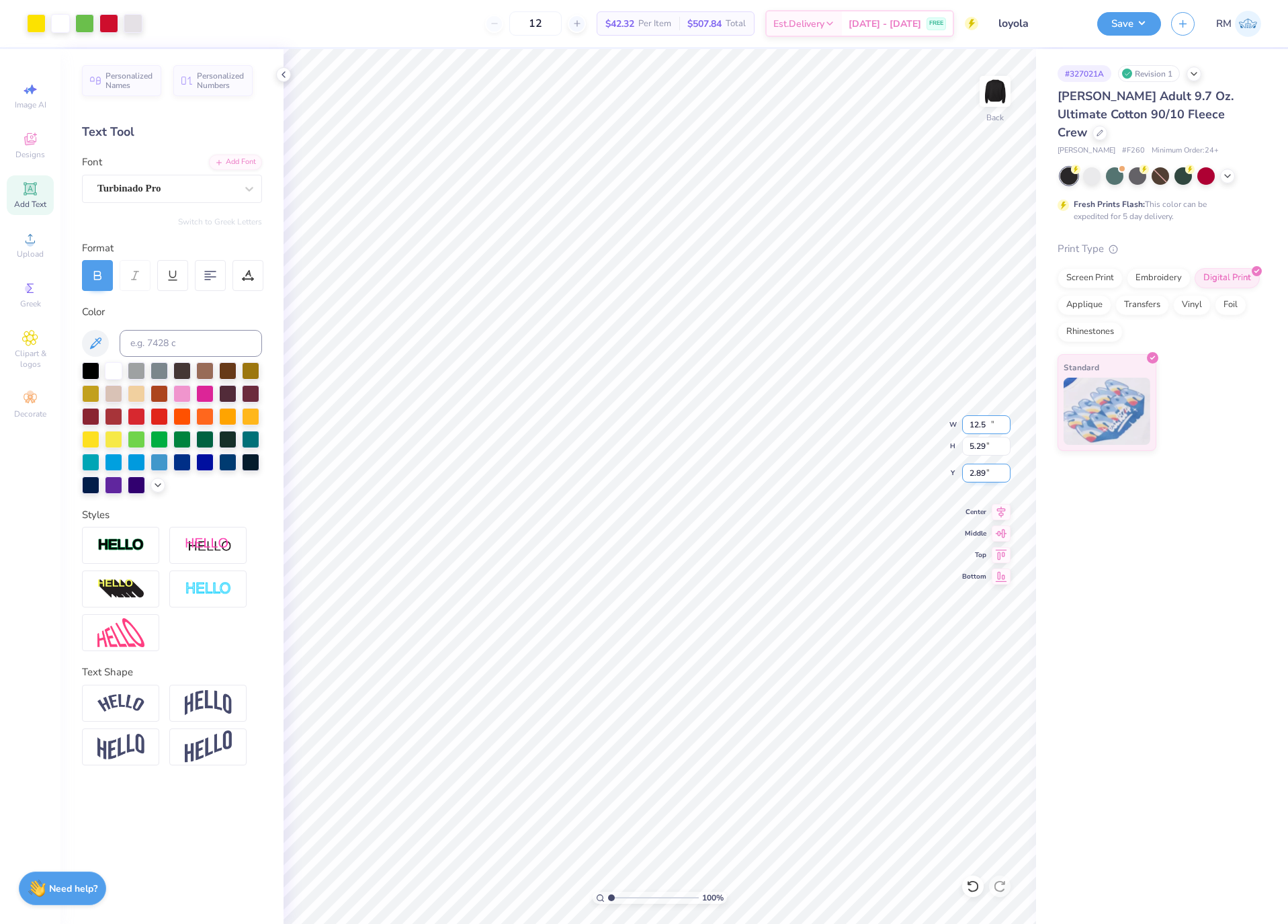
type input "5.29"
click at [974, 479] on input "2.89" at bounding box center [987, 473] width 49 height 19
type input "3.00"
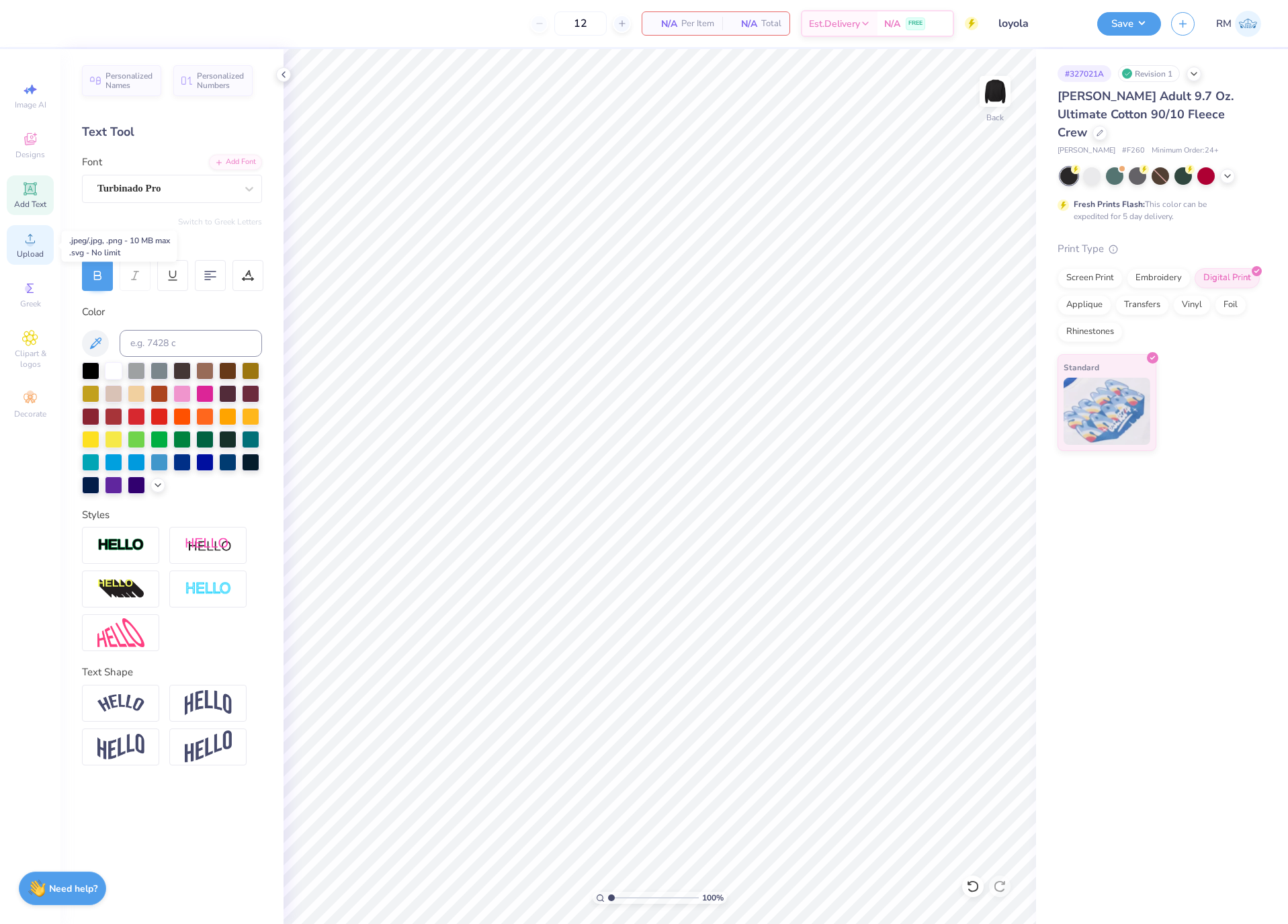
click at [24, 240] on icon at bounding box center [30, 238] width 16 height 16
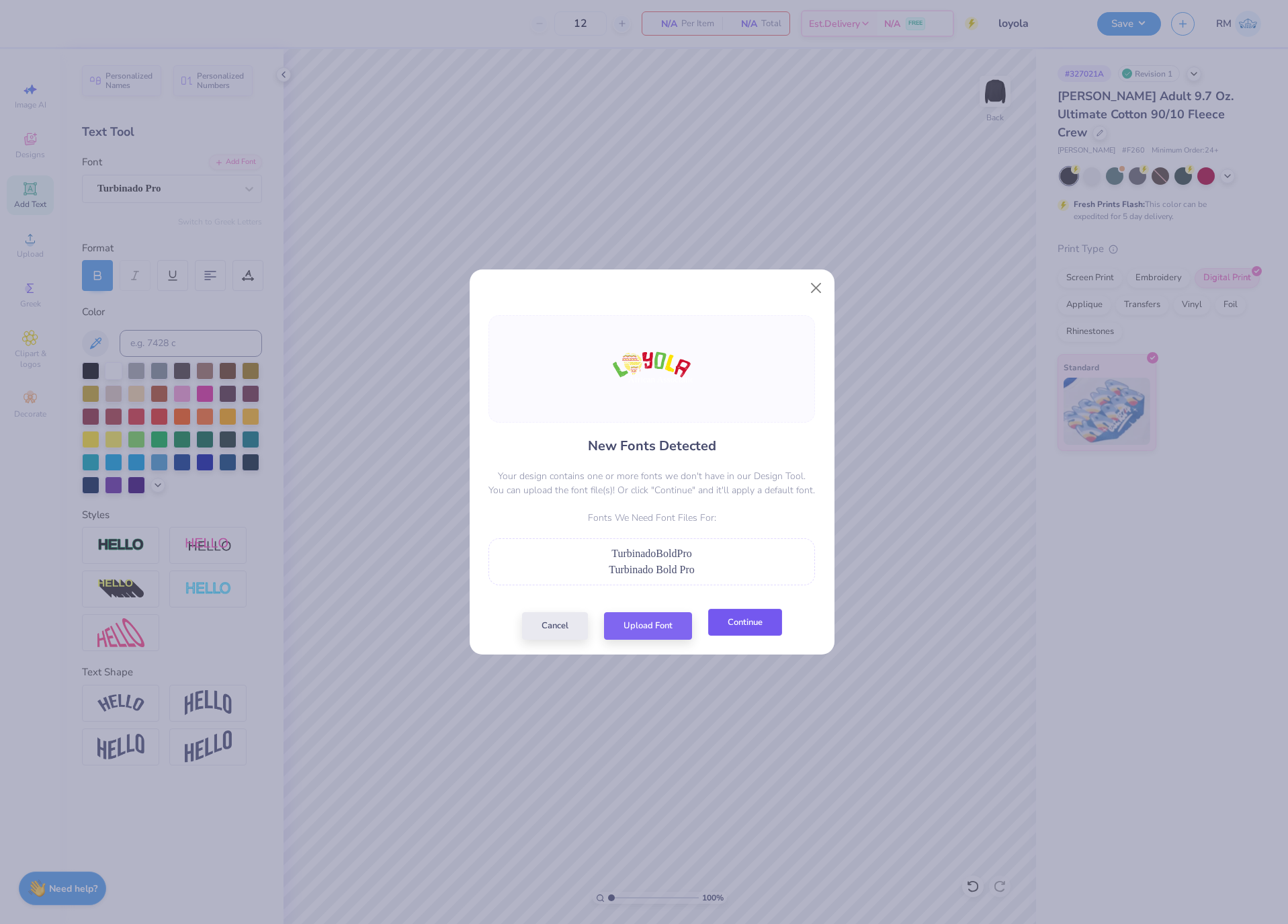
click at [743, 622] on button "Continue" at bounding box center [745, 623] width 74 height 28
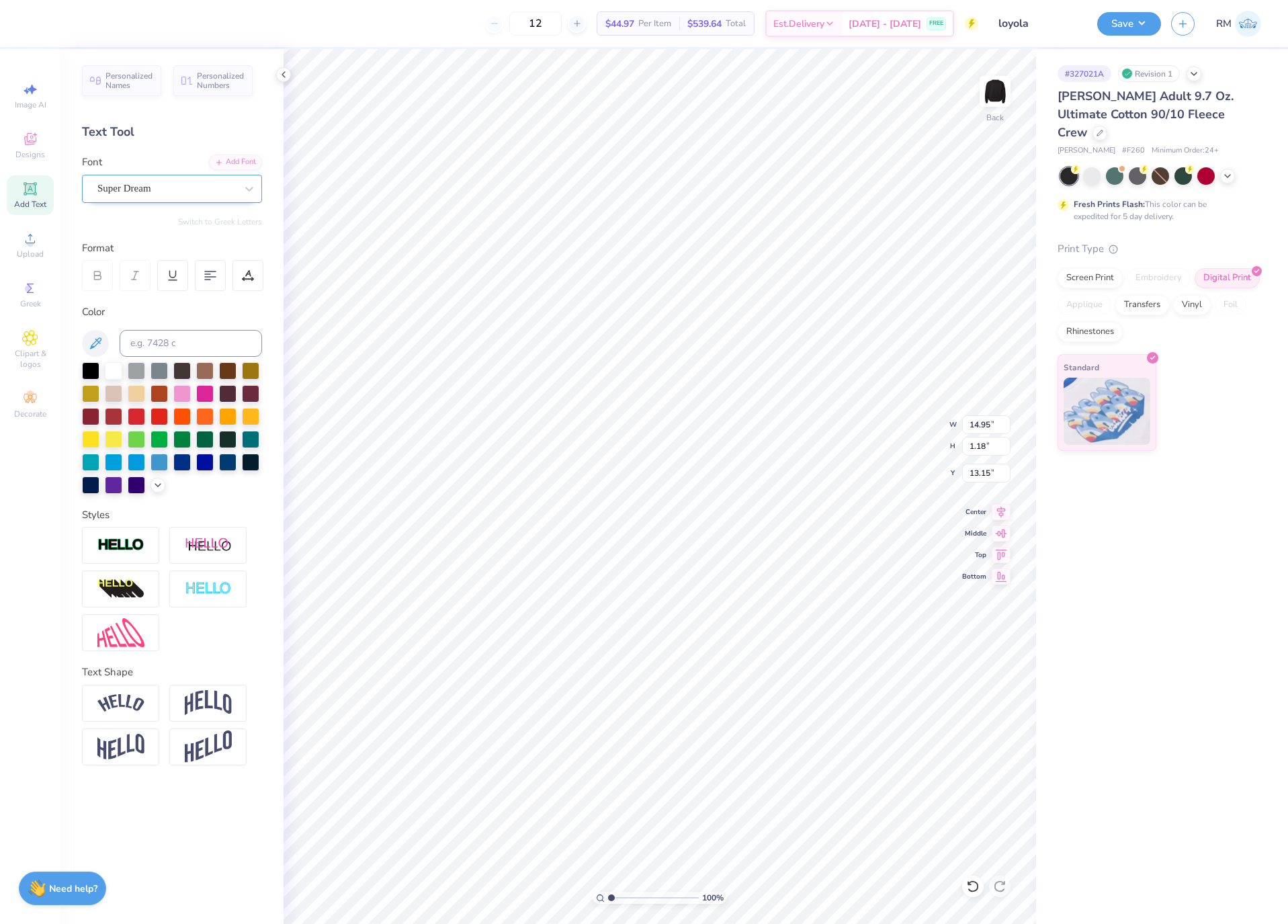
click at [172, 192] on div "Super Dream" at bounding box center [166, 189] width 141 height 21
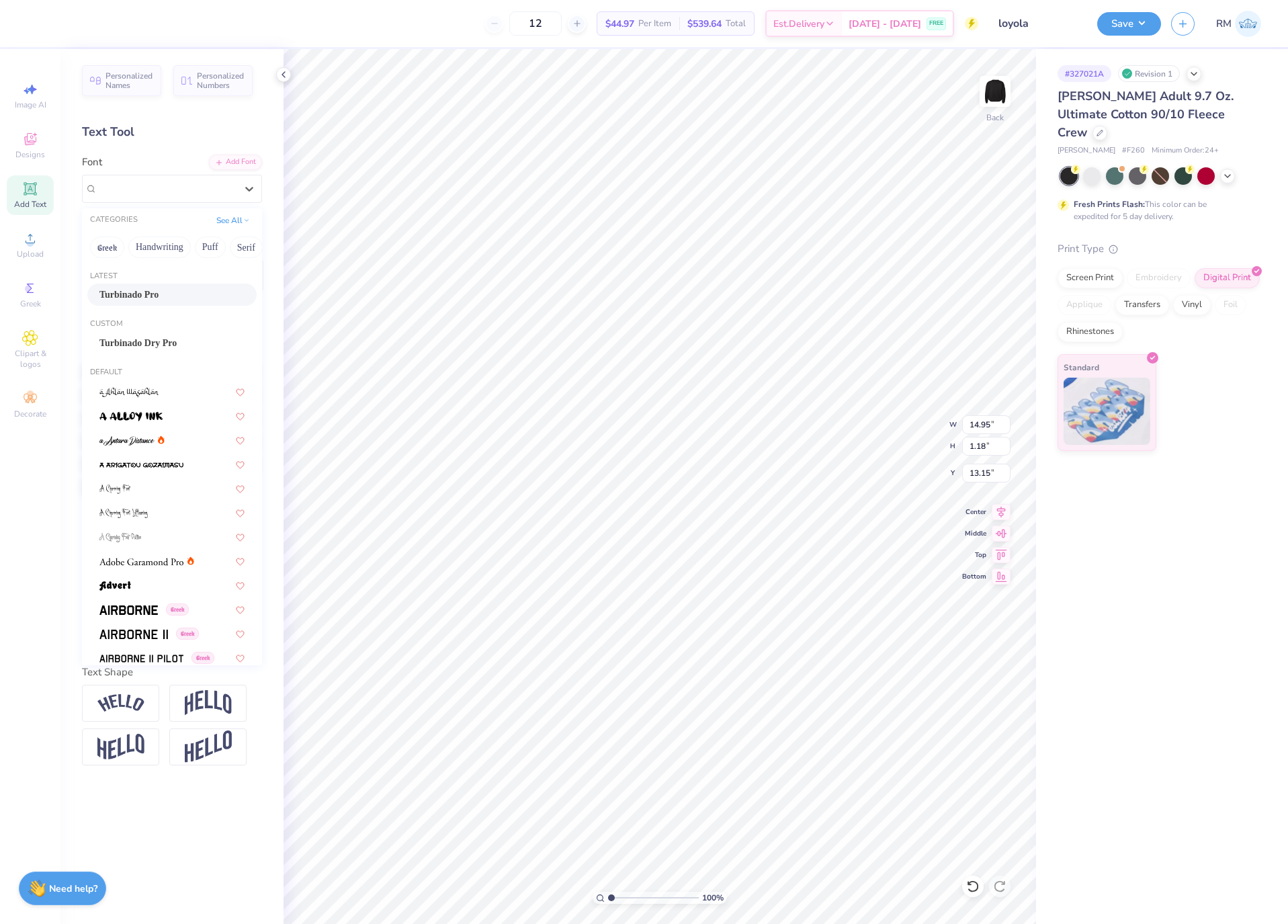
click at [177, 297] on div "Turbinado Pro" at bounding box center [173, 294] width 146 height 14
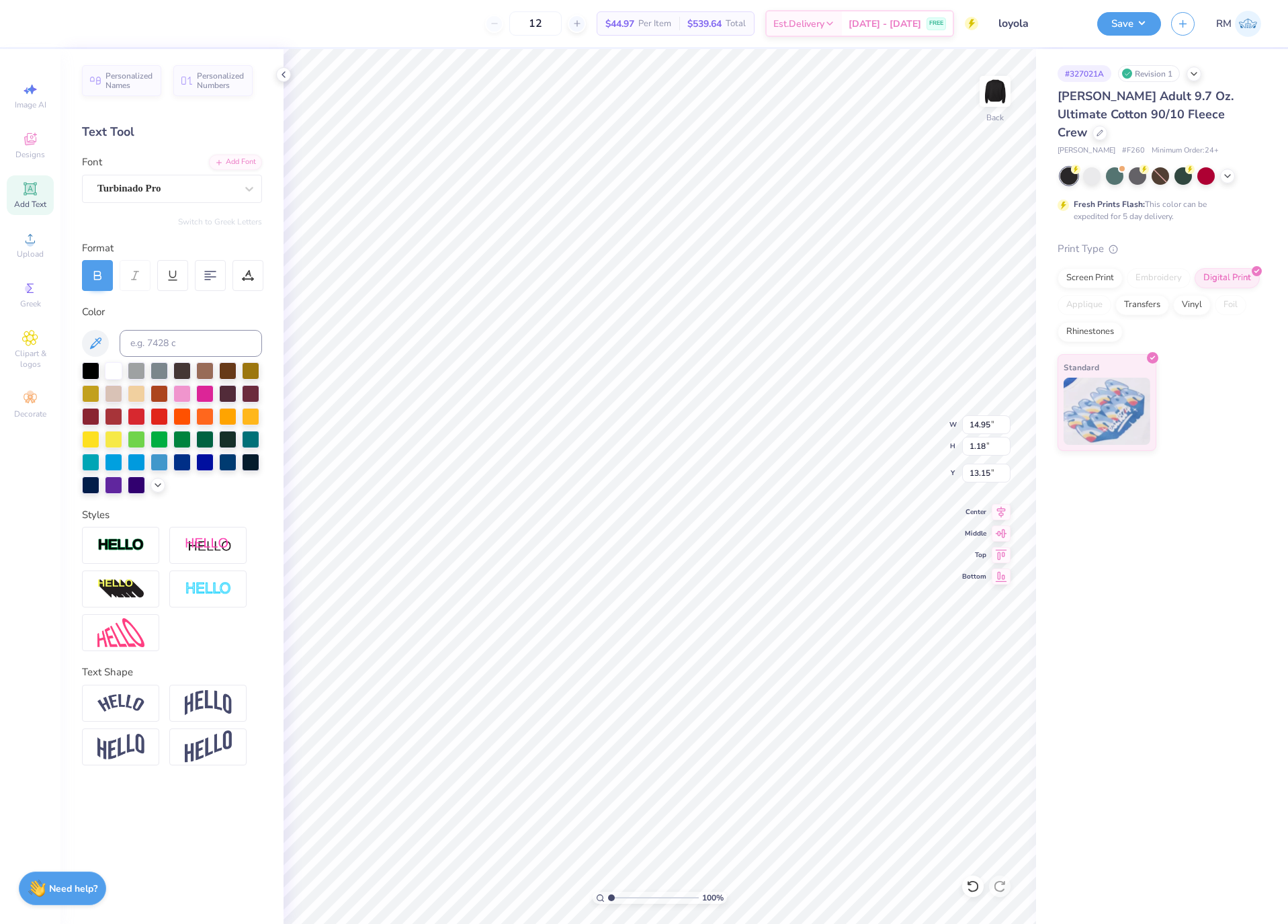
type input "8.96"
type input "1.70"
type input "13.00"
type input "14.33"
type input "4.68"
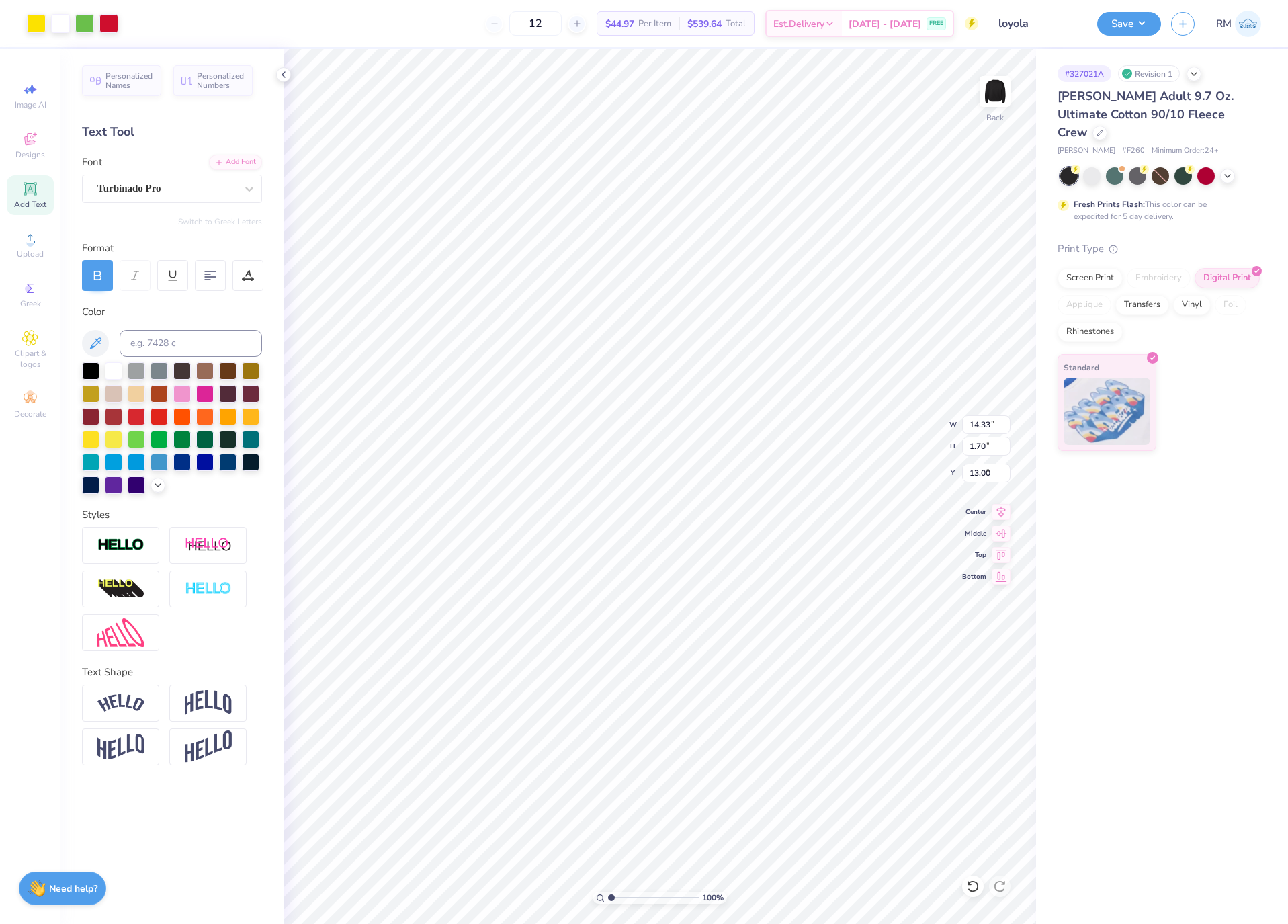
type input "8.68"
click at [1001, 512] on icon at bounding box center [1001, 510] width 19 height 16
type input "8.96"
type input "1.70"
type input "13.00"
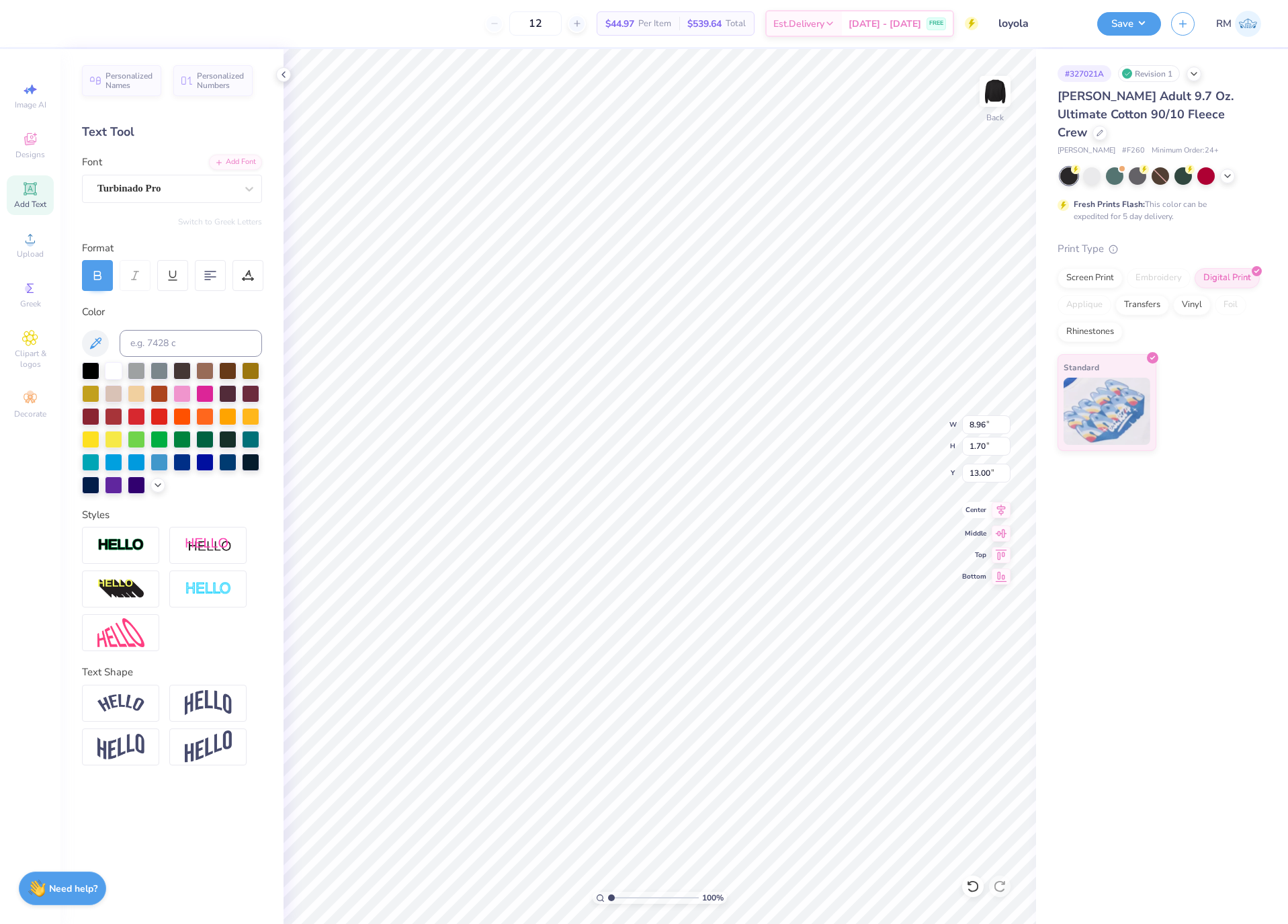
click at [1004, 518] on icon at bounding box center [1001, 510] width 19 height 16
type input "14.33"
type input "6.12"
type input "8.68"
click at [983, 427] on input "14.33" at bounding box center [987, 425] width 49 height 19
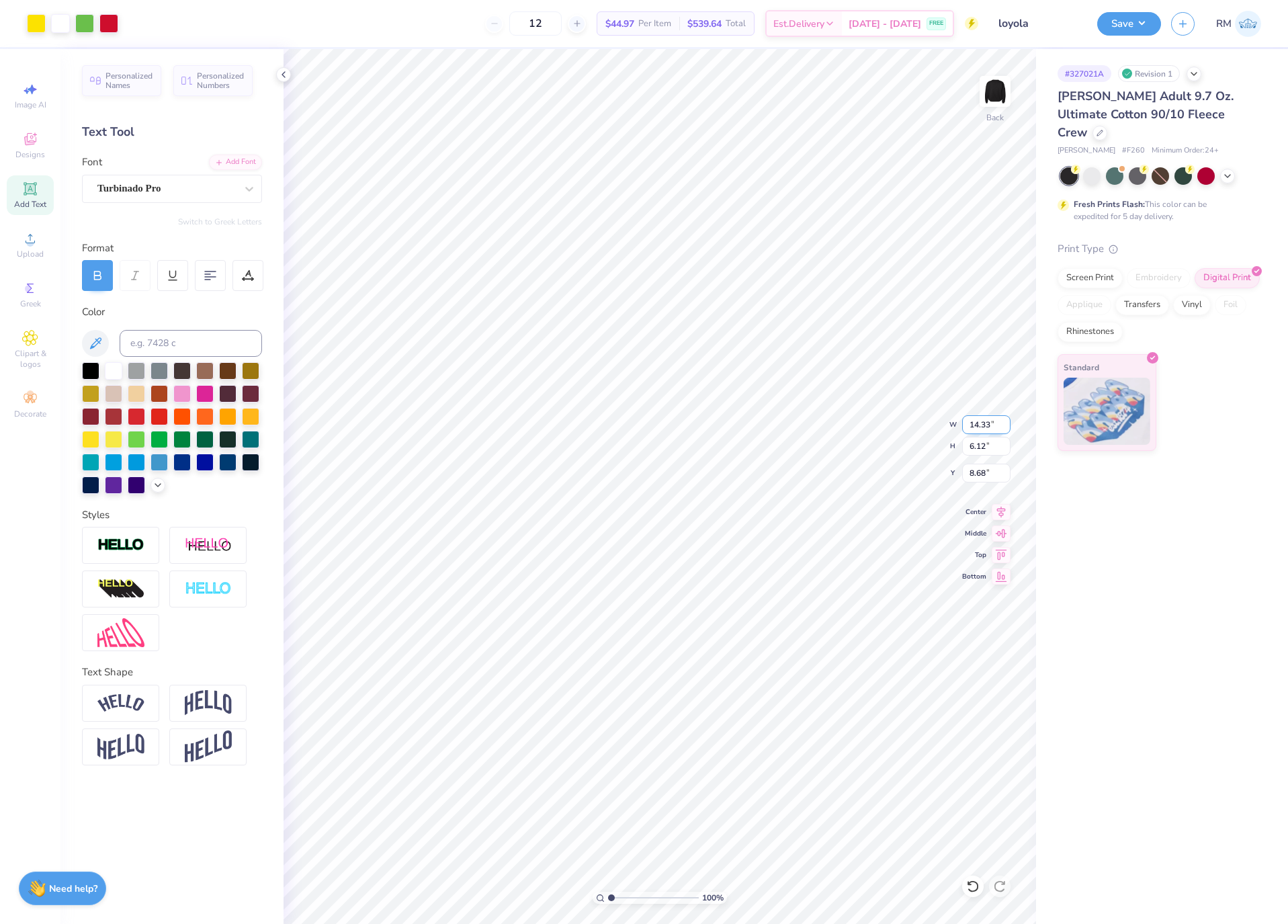
click at [983, 427] on input "14.33" at bounding box center [987, 425] width 49 height 19
type input "12.50"
type input "5.34"
click at [982, 478] on input "9.07" at bounding box center [987, 473] width 49 height 19
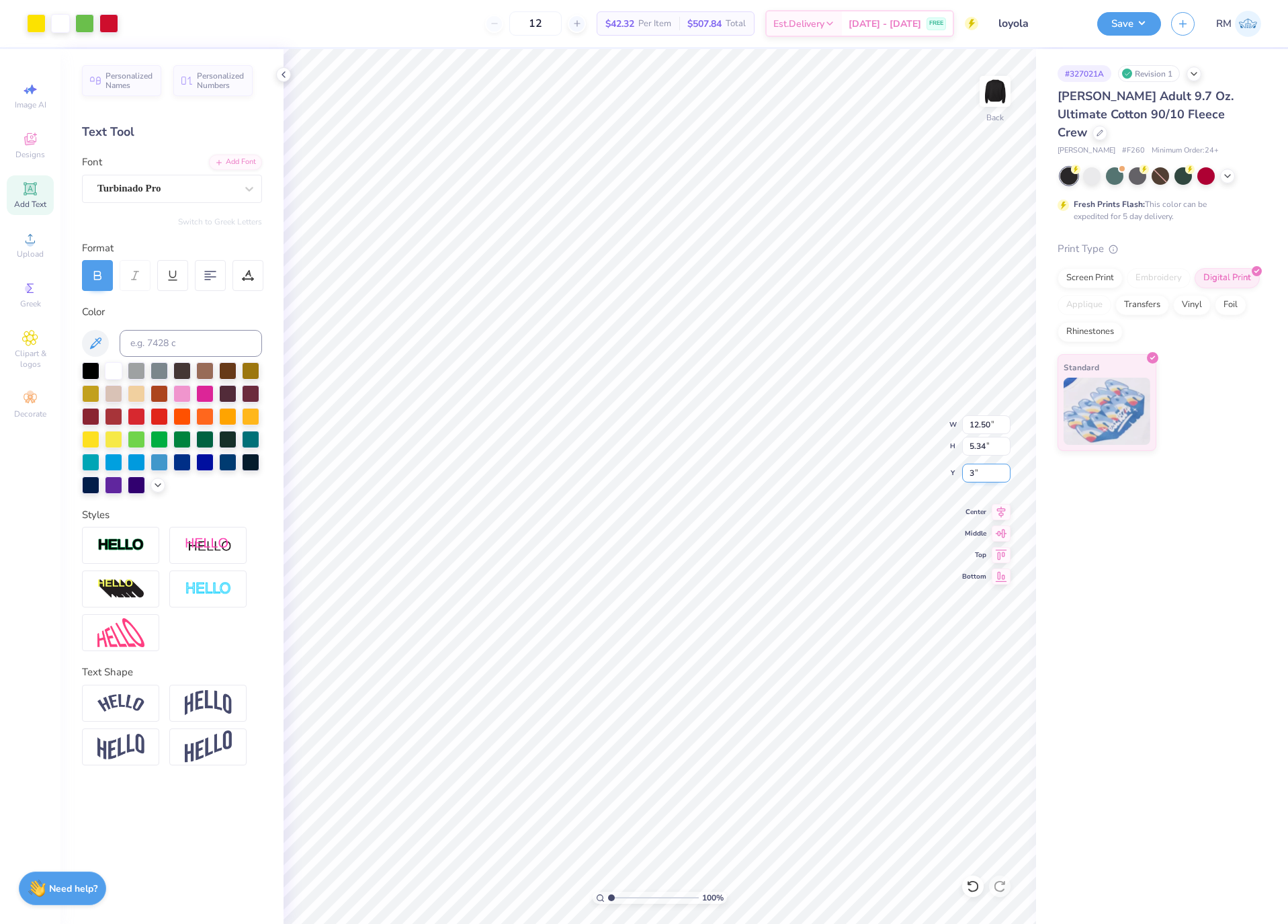
type input "3.00"
click at [1134, 19] on button "Save" at bounding box center [1129, 21] width 63 height 23
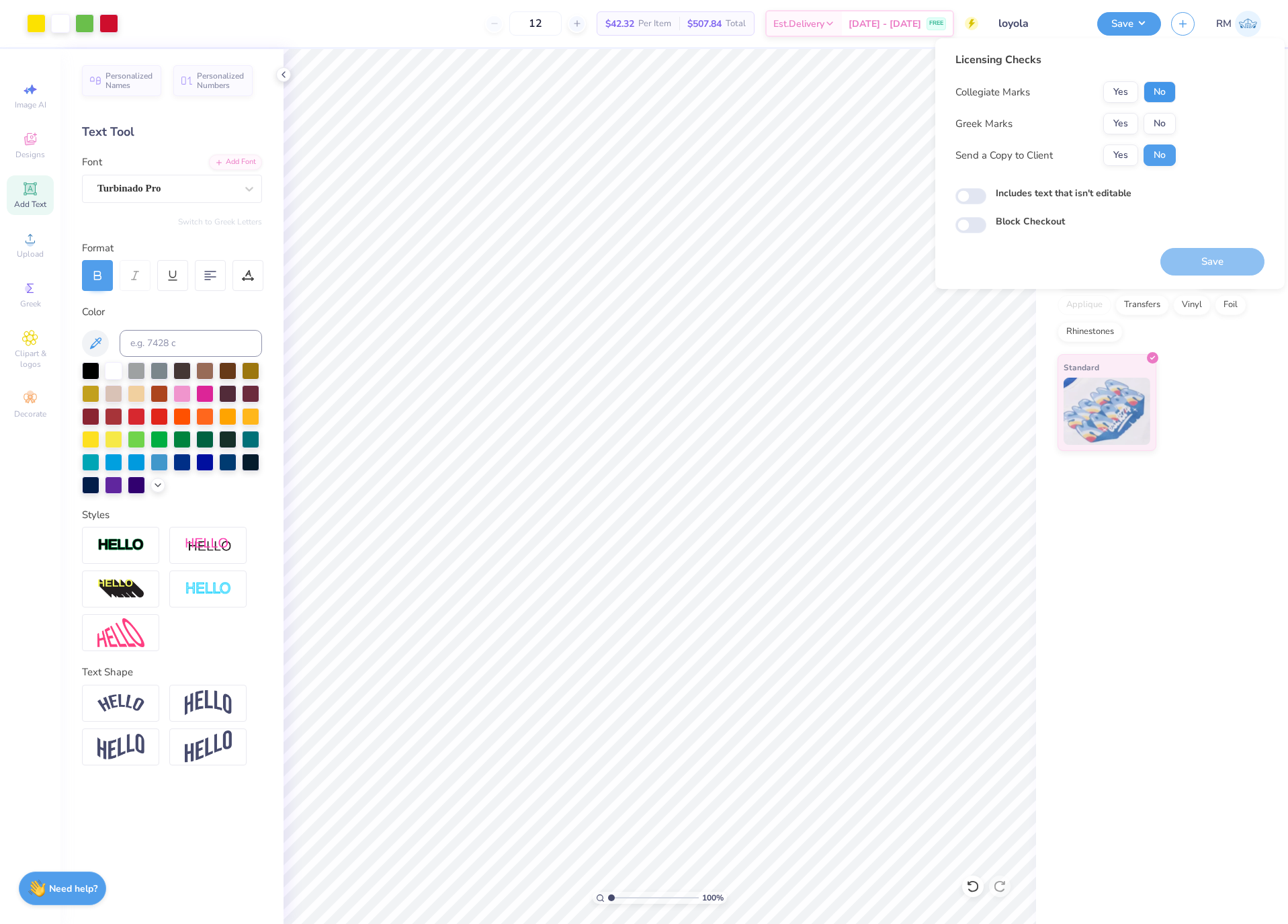
click at [1166, 92] on button "No" at bounding box center [1160, 91] width 33 height 21
click at [1156, 119] on button "No" at bounding box center [1160, 123] width 33 height 21
click at [1126, 154] on button "Yes" at bounding box center [1120, 155] width 35 height 21
click at [1208, 255] on button "Save" at bounding box center [1213, 262] width 105 height 28
